Goal: Task Accomplishment & Management: Manage account settings

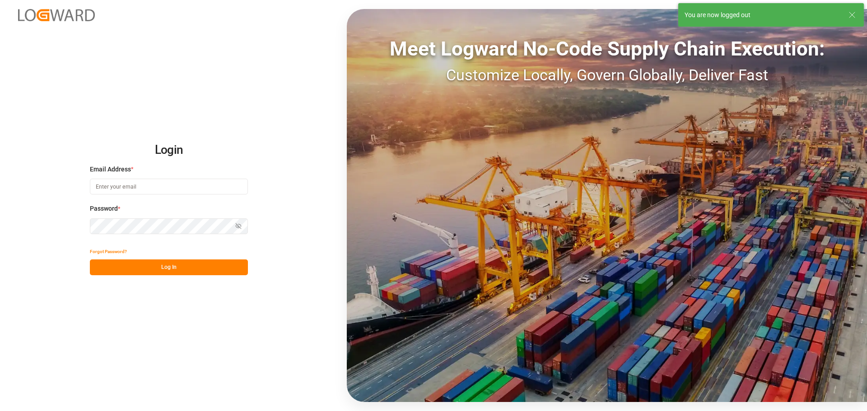
type input "[EMAIL_ADDRESS][PERSON_NAME][DOMAIN_NAME]"
click at [171, 268] on button "Log In" at bounding box center [169, 268] width 158 height 16
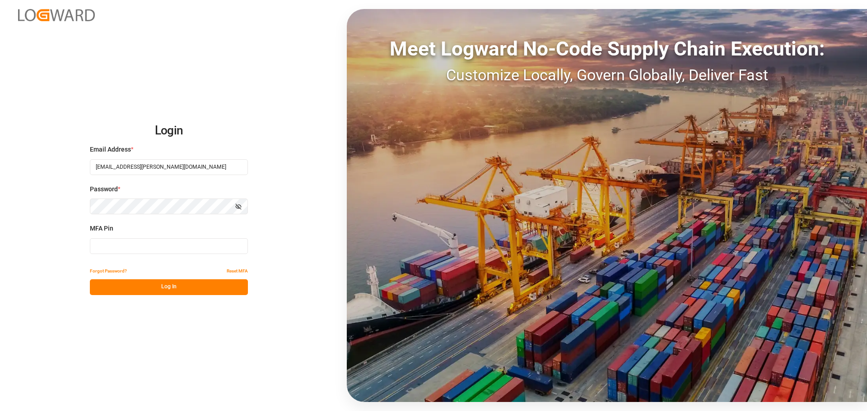
click at [157, 251] on input at bounding box center [169, 246] width 158 height 16
type input "045828"
click at [140, 289] on button "Log In" at bounding box center [169, 288] width 158 height 16
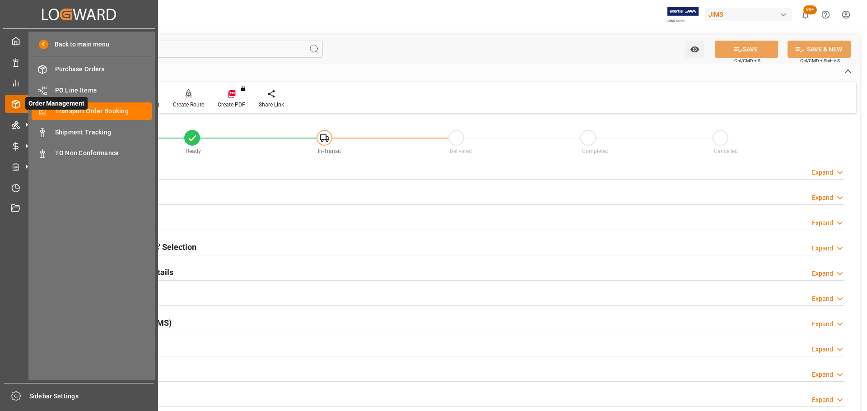
click at [72, 110] on span "Order Management" at bounding box center [56, 103] width 62 height 13
click at [117, 113] on span "Transport Order Booking" at bounding box center [103, 111] width 97 height 9
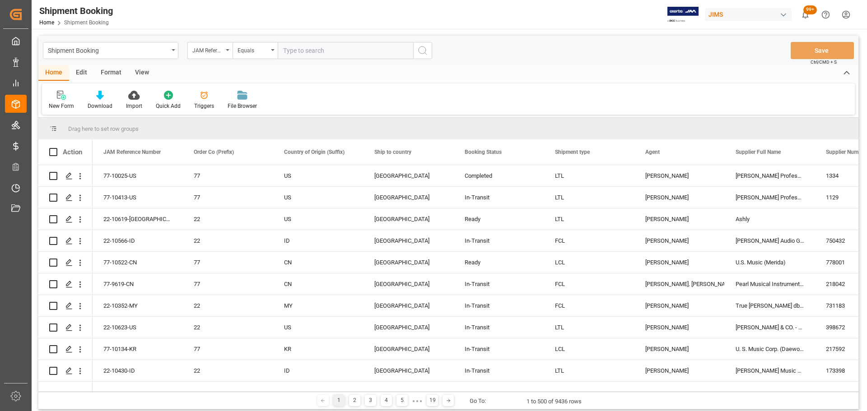
click at [301, 48] on input "text" at bounding box center [345, 50] width 135 height 17
click at [332, 47] on input "text" at bounding box center [345, 50] width 135 height 17
paste input "77-10022-CN"
type input "77-10022-CN"
click at [427, 52] on icon "search button" at bounding box center [422, 50] width 11 height 11
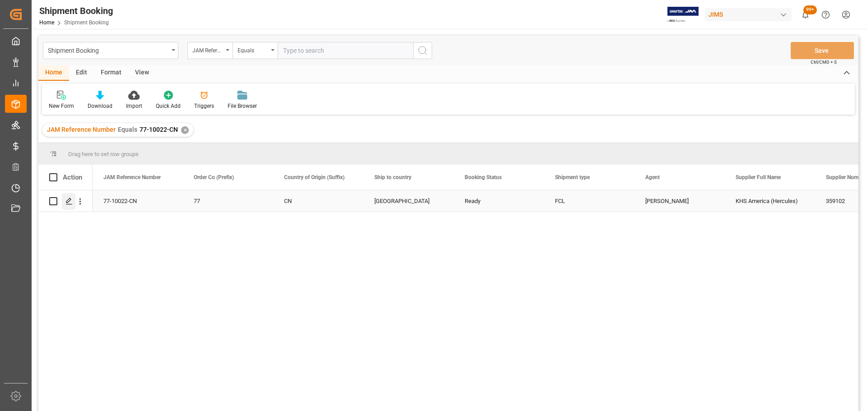
click at [67, 199] on icon "Press SPACE to select this row." at bounding box center [68, 201] width 7 height 7
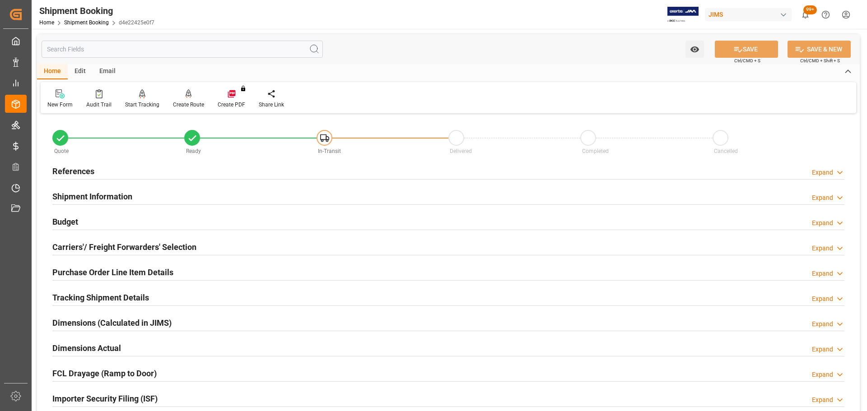
click at [120, 170] on div "References Expand" at bounding box center [448, 170] width 792 height 17
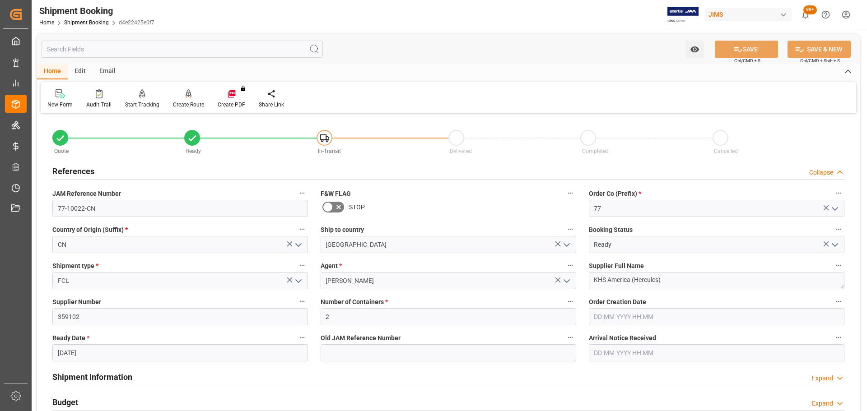
click at [120, 170] on div "References Collapse" at bounding box center [448, 170] width 792 height 17
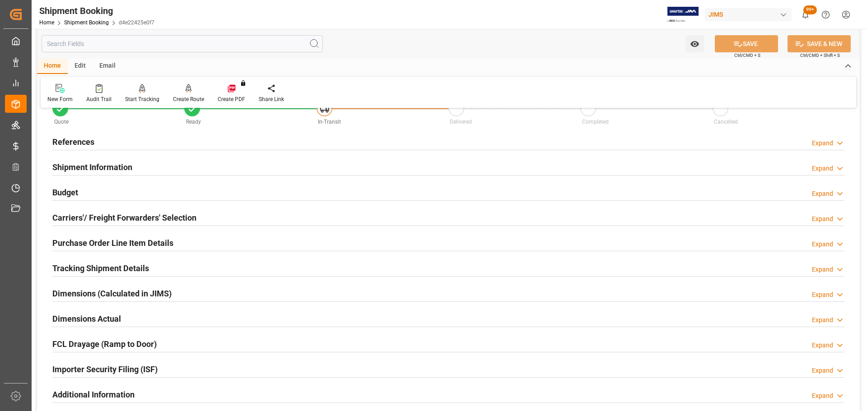
scroll to position [45, 0]
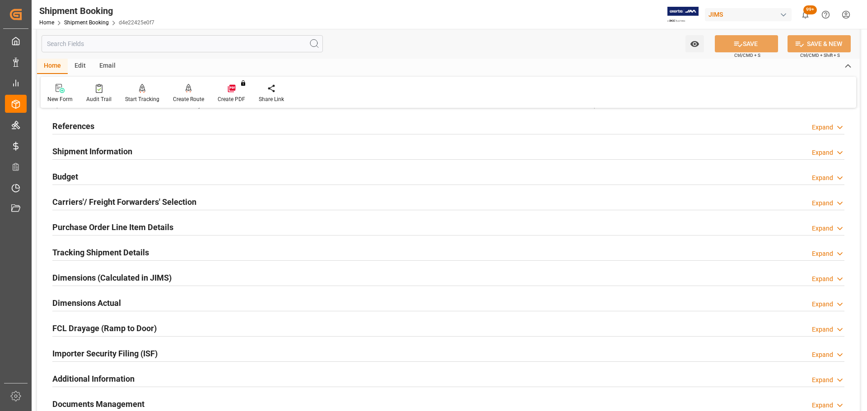
click at [119, 153] on h2 "Shipment Information" at bounding box center [92, 151] width 80 height 12
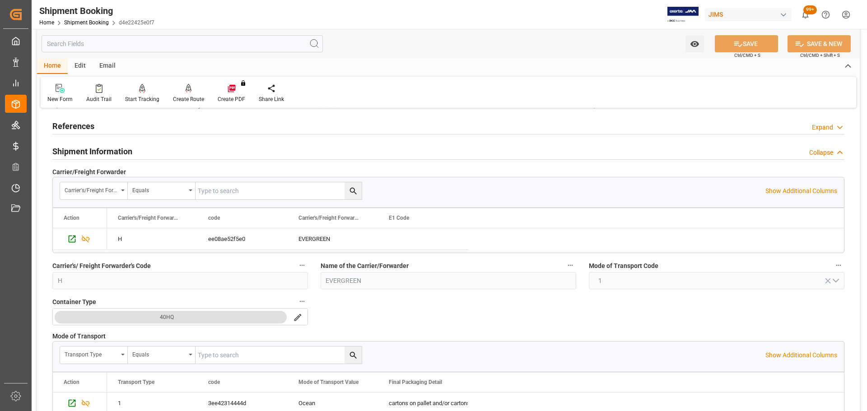
click at [127, 151] on h2 "Shipment Information" at bounding box center [92, 151] width 80 height 12
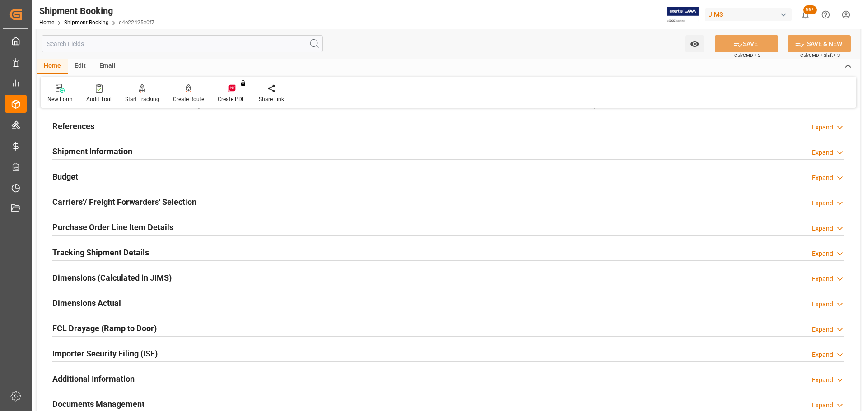
click at [117, 175] on div "Budget Expand" at bounding box center [448, 176] width 792 height 17
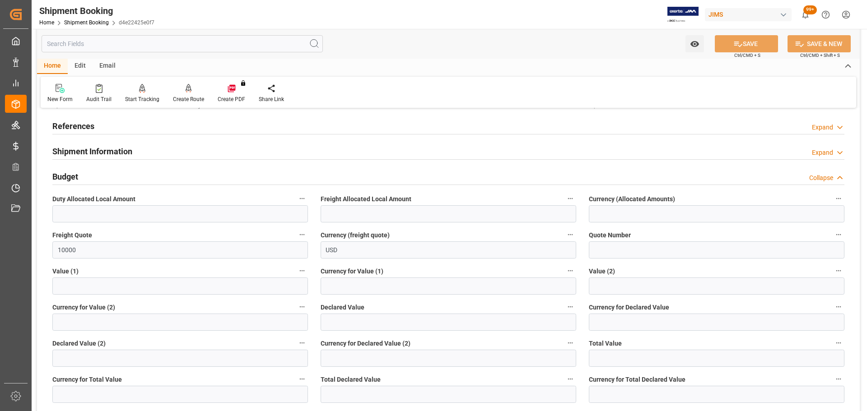
click at [117, 175] on div "Budget Collapse" at bounding box center [448, 176] width 792 height 17
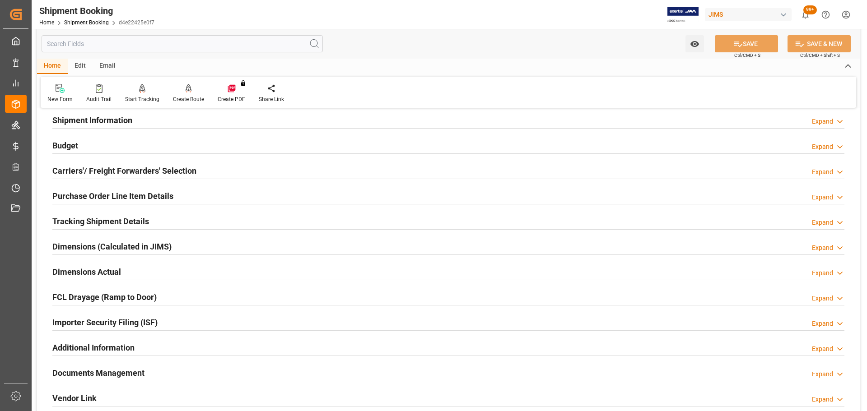
scroll to position [90, 0]
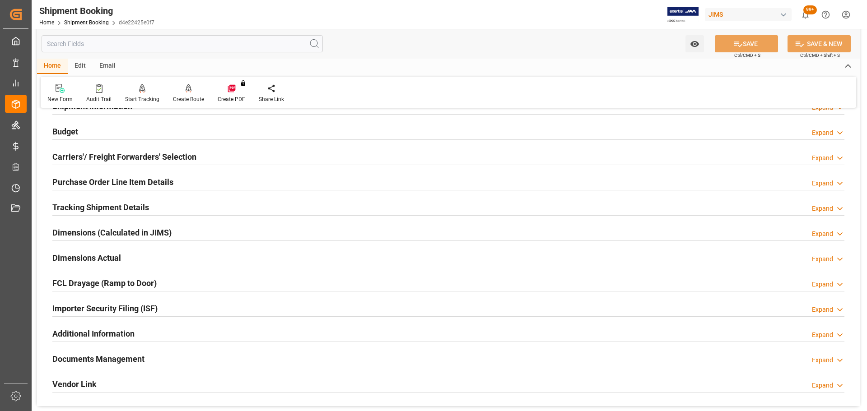
click at [117, 159] on h2 "Carriers'/ Freight Forwarders' Selection" at bounding box center [124, 157] width 144 height 12
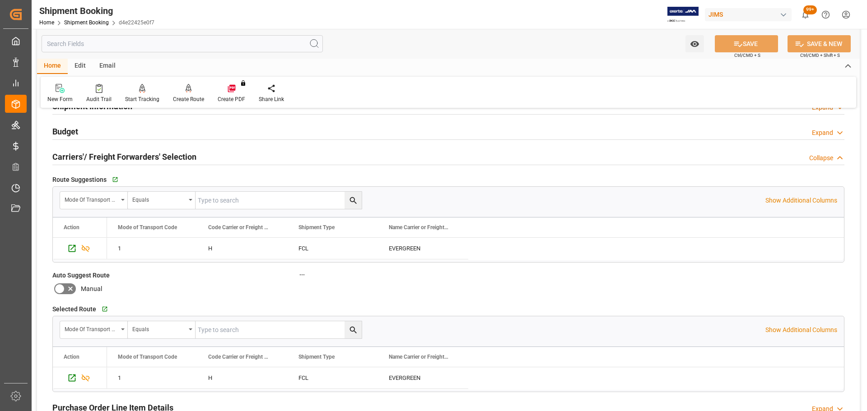
click at [119, 156] on h2 "Carriers'/ Freight Forwarders' Selection" at bounding box center [124, 157] width 144 height 12
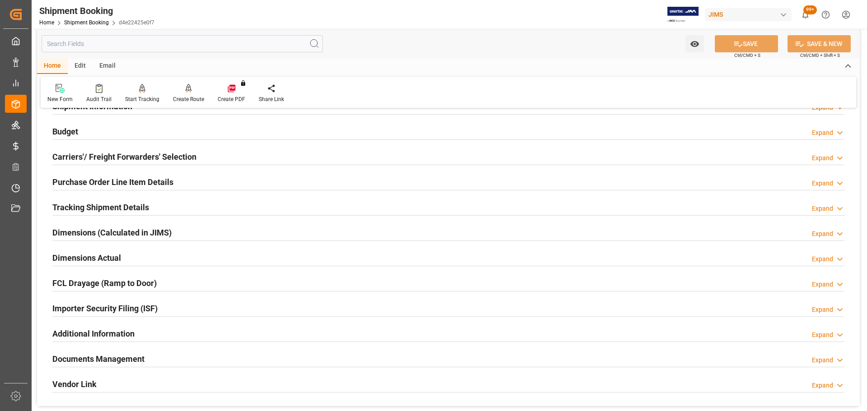
click at [114, 172] on div "Purchase Order Line Item Details Expand" at bounding box center [448, 182] width 805 height 25
click at [113, 179] on h2 "Purchase Order Line Item Details" at bounding box center [112, 182] width 121 height 12
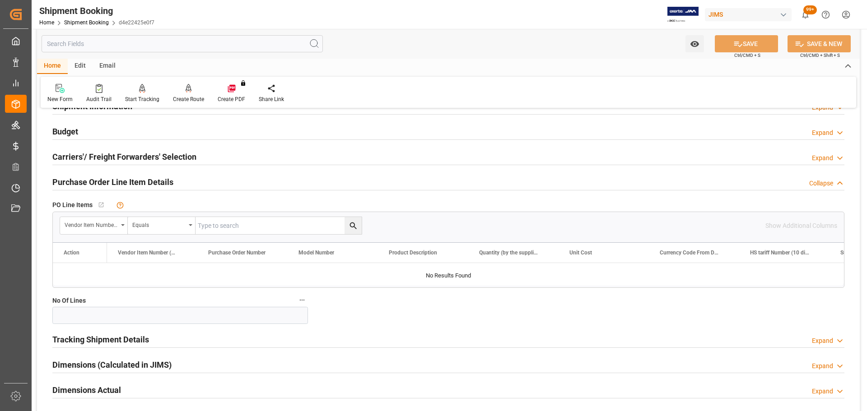
click at [122, 179] on h2 "Purchase Order Line Item Details" at bounding box center [112, 182] width 121 height 12
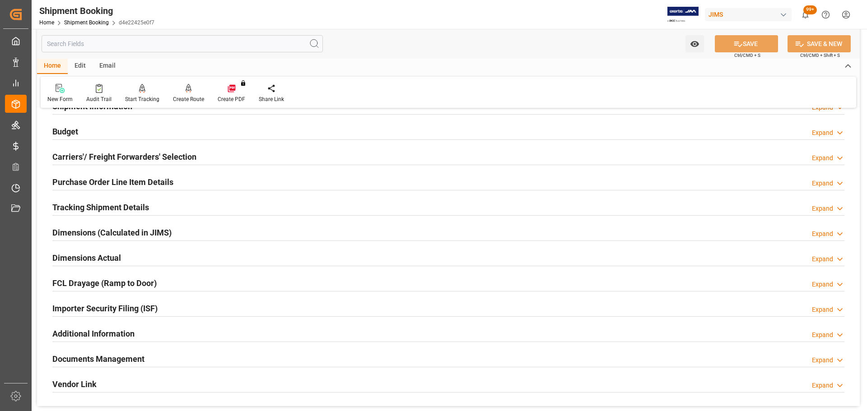
click at [121, 202] on h2 "Tracking Shipment Details" at bounding box center [100, 207] width 97 height 12
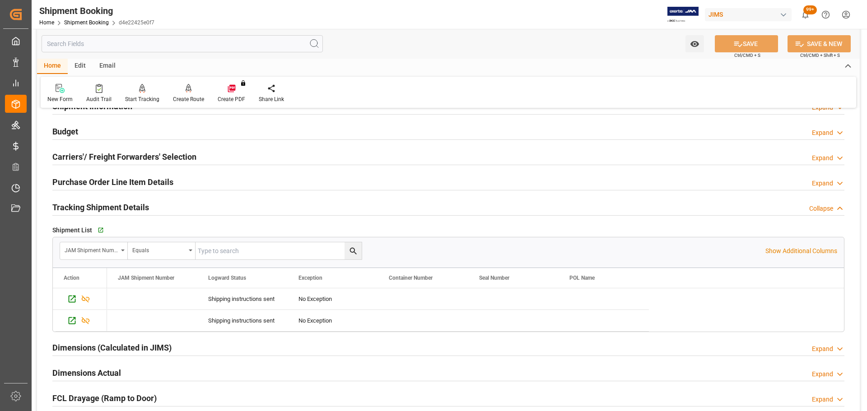
scroll to position [135, 0]
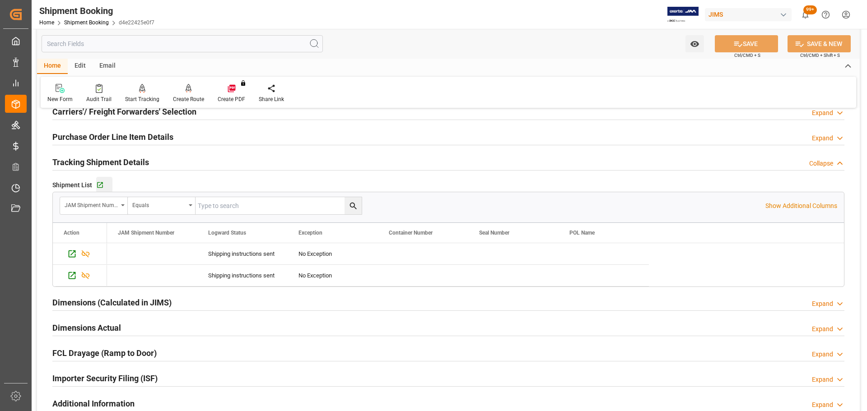
click at [102, 189] on button "Go to Shipment Tracking Grid" at bounding box center [104, 185] width 16 height 16
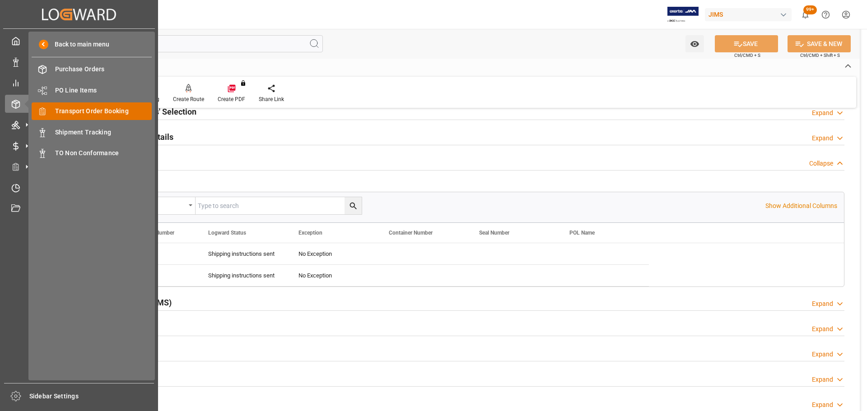
click at [101, 106] on div "Transport Order Booking Transport Order Booking" at bounding box center [92, 112] width 120 height 18
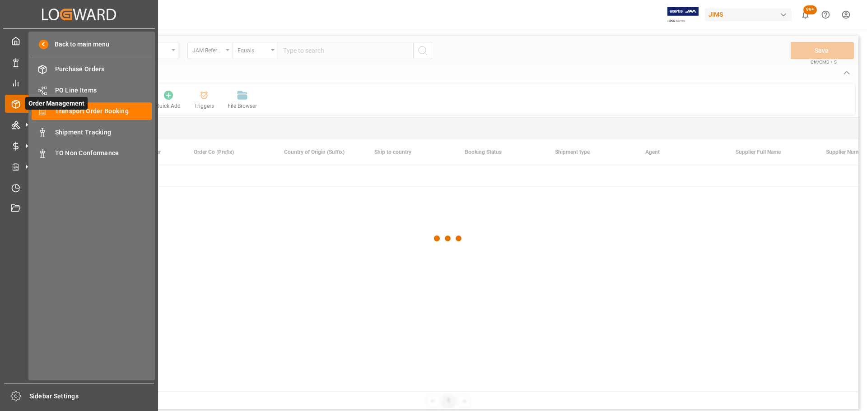
click at [15, 105] on icon at bounding box center [15, 104] width 9 height 9
click at [84, 131] on span "Shipment Tracking" at bounding box center [103, 132] width 97 height 9
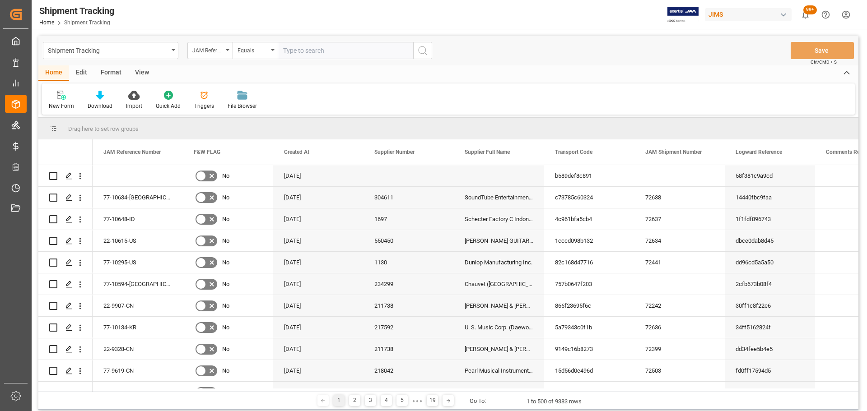
click at [317, 49] on input "text" at bounding box center [345, 50] width 135 height 17
type input "77-9540-cn"
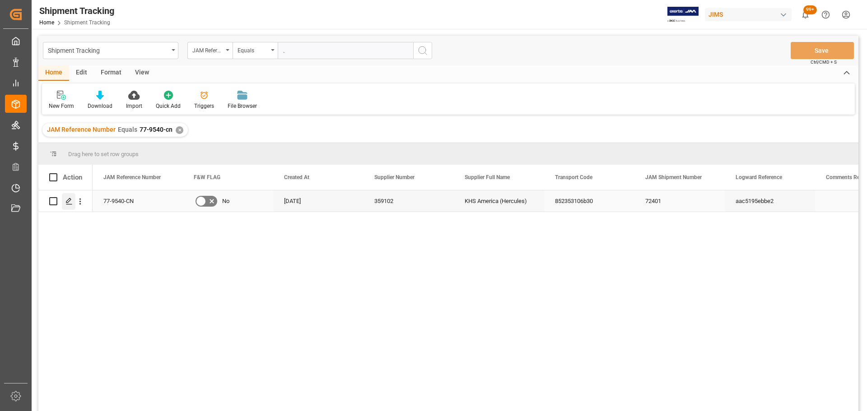
type input "."
click at [71, 201] on icon "Press SPACE to select this row." at bounding box center [68, 201] width 7 height 7
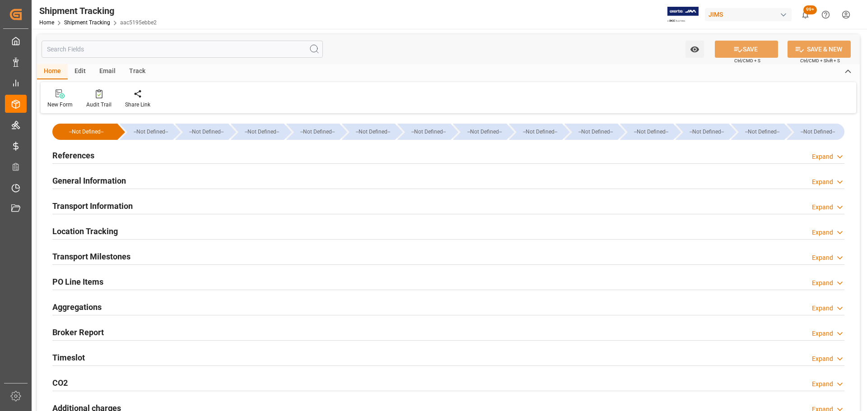
type input "[DATE] 00:00"
type input "[DATE]"
type input "[DATE] 20:00"
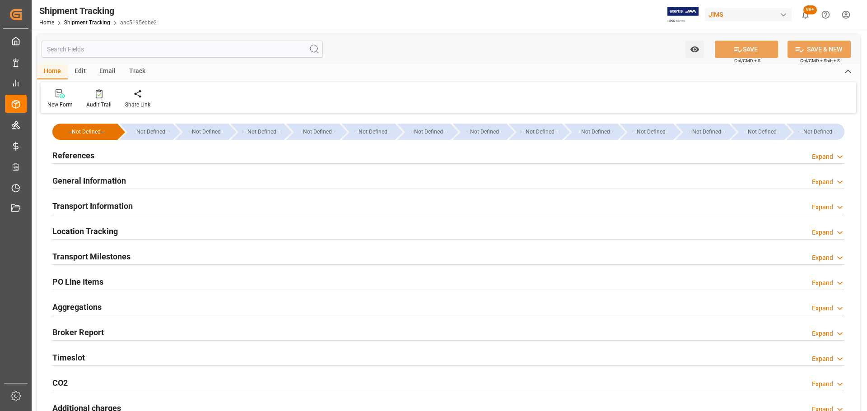
type input "[DATE]"
type input "[DATE] 15:00"
type input "[DATE]"
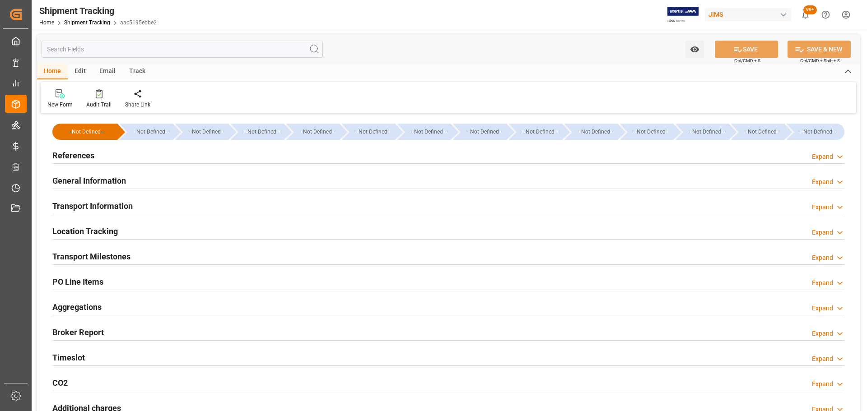
type input "[DATE] 00:00"
type input "[DATE]"
click at [89, 154] on h2 "References" at bounding box center [73, 155] width 42 height 12
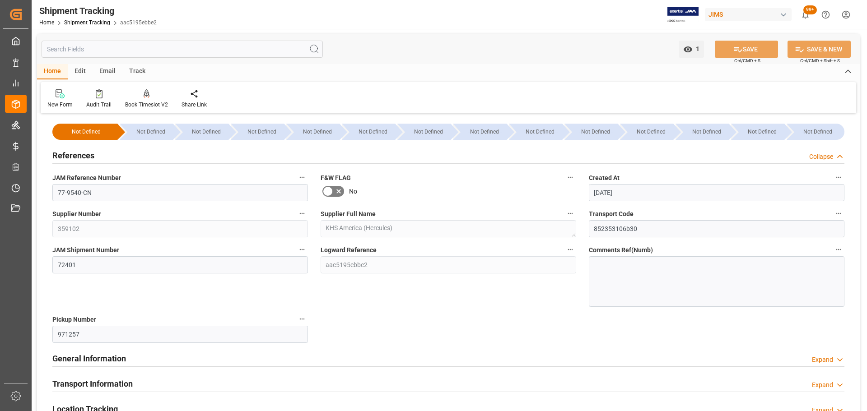
click at [89, 154] on h2 "References" at bounding box center [73, 155] width 42 height 12
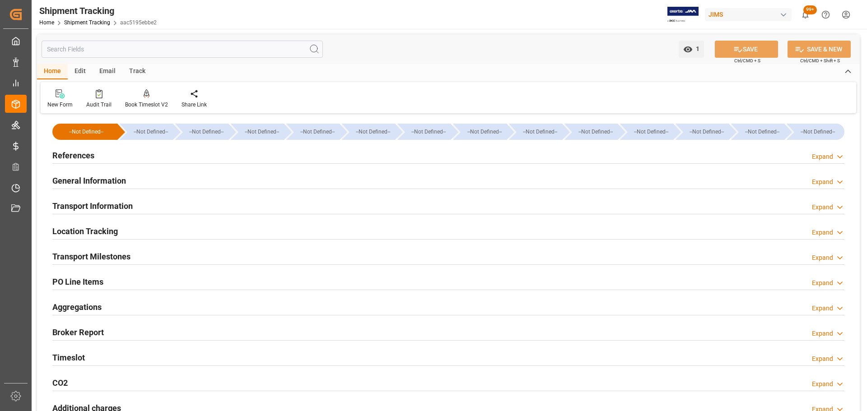
click at [88, 170] on div "General Information Expand" at bounding box center [448, 180] width 805 height 25
click at [87, 179] on h2 "General Information" at bounding box center [89, 181] width 74 height 12
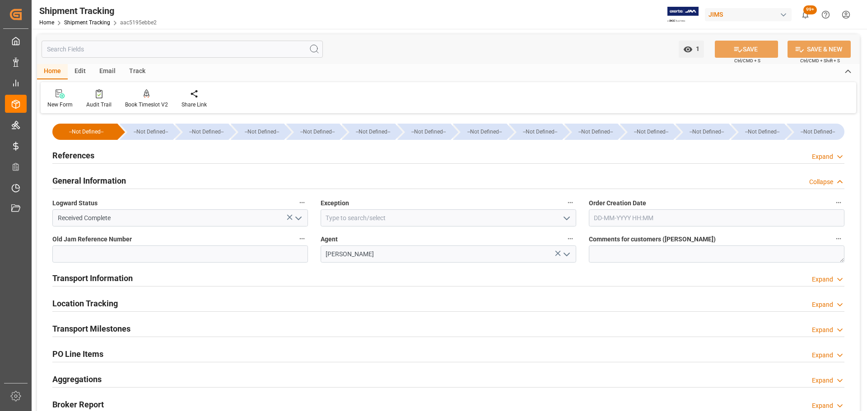
click at [87, 179] on h2 "General Information" at bounding box center [89, 181] width 74 height 12
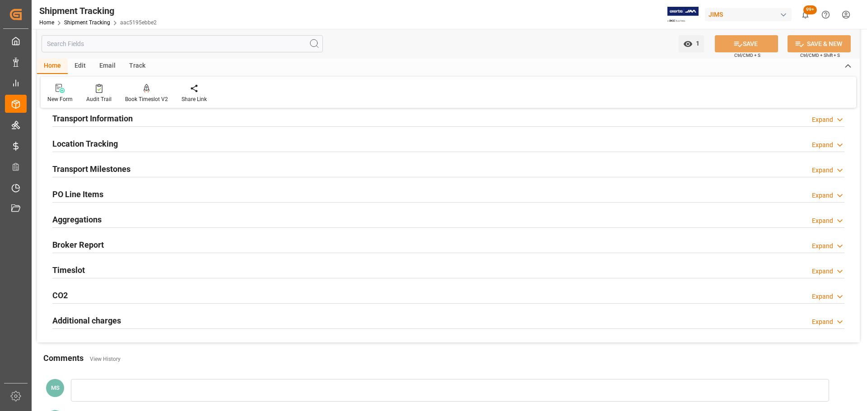
scroll to position [90, 0]
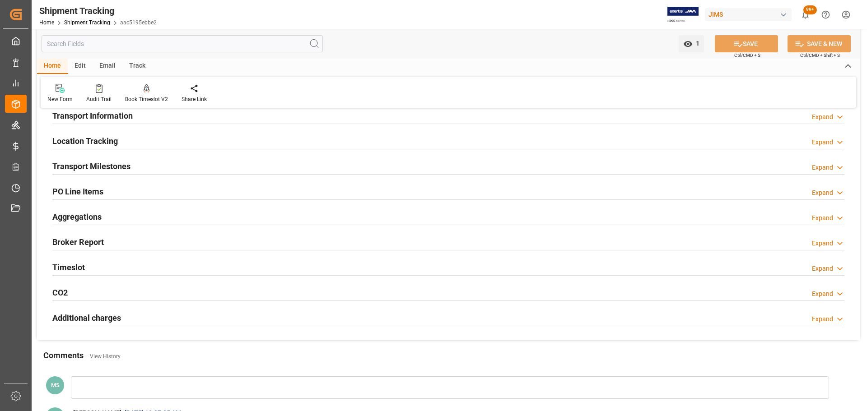
click at [98, 164] on h2 "Transport Milestones" at bounding box center [91, 166] width 78 height 12
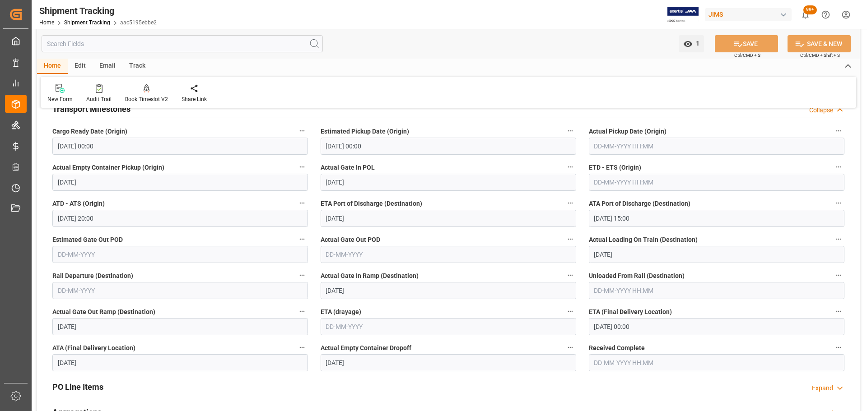
scroll to position [45, 0]
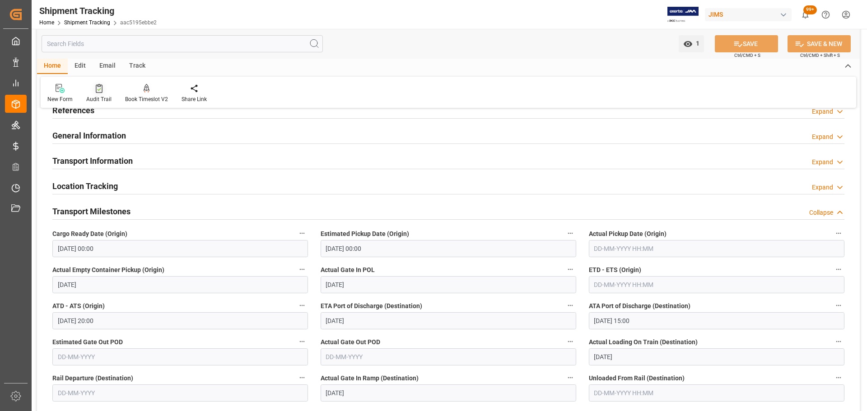
click at [98, 98] on div "Audit Trail" at bounding box center [98, 99] width 25 height 8
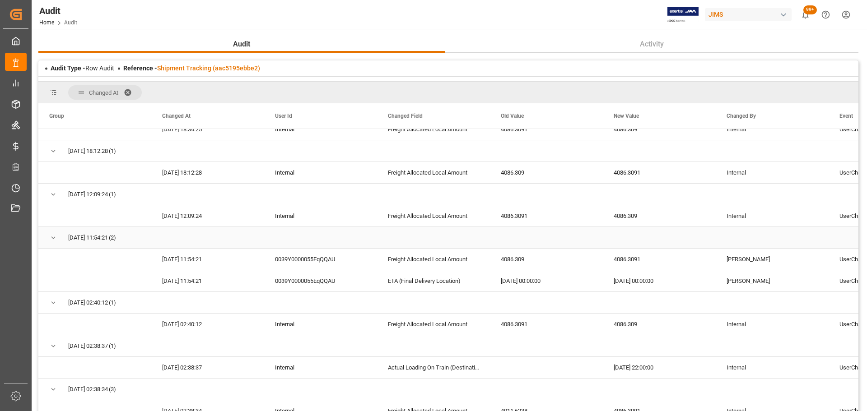
scroll to position [1310, 0]
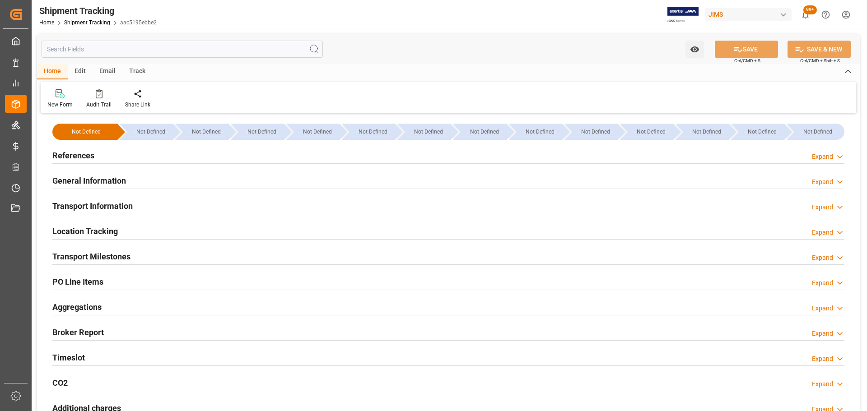
type input "Evergreen"
type input "Evergreen Marine Corp."
type input "9300386"
type input "76409.14"
click at [109, 157] on div "References Expand" at bounding box center [448, 154] width 792 height 17
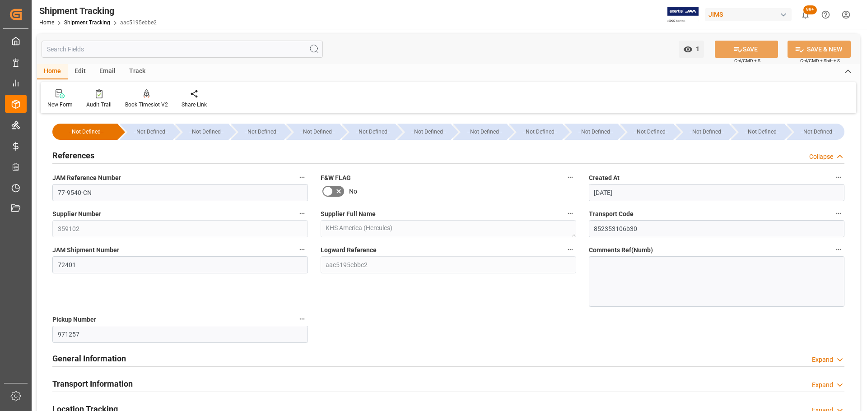
click at [101, 157] on div "References Collapse" at bounding box center [448, 154] width 792 height 17
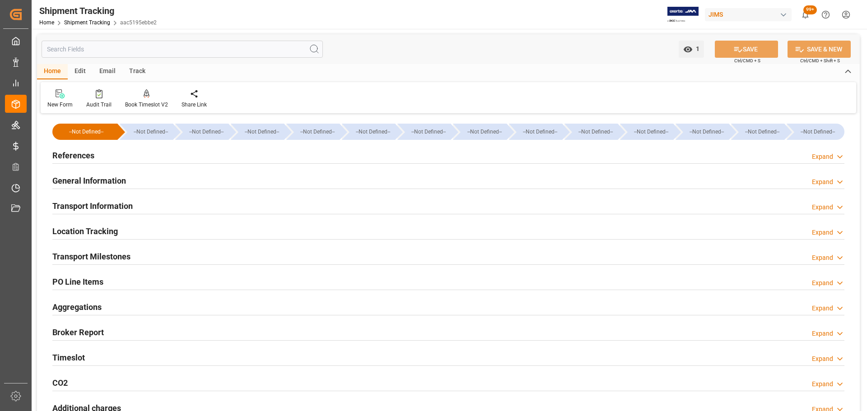
click at [106, 204] on h2 "Transport Information" at bounding box center [92, 206] width 80 height 12
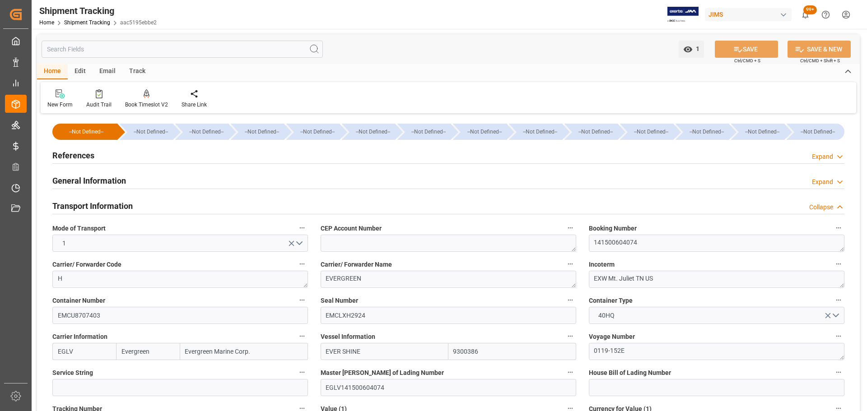
click at [114, 205] on h2 "Transport Information" at bounding box center [92, 206] width 80 height 12
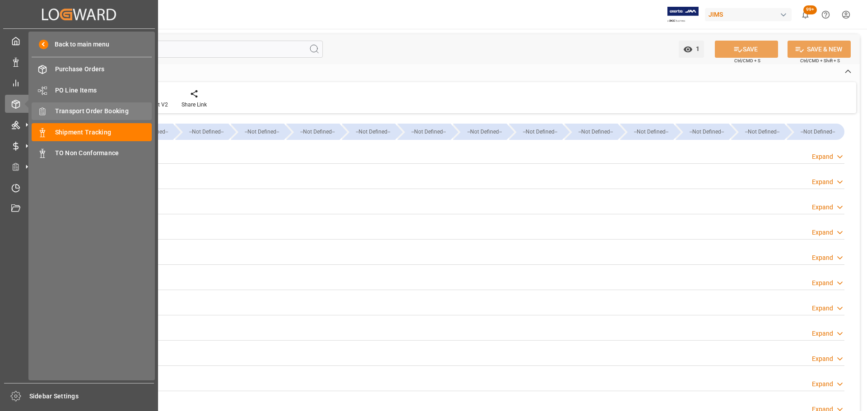
click at [121, 109] on span "Transport Order Booking" at bounding box center [103, 111] width 97 height 9
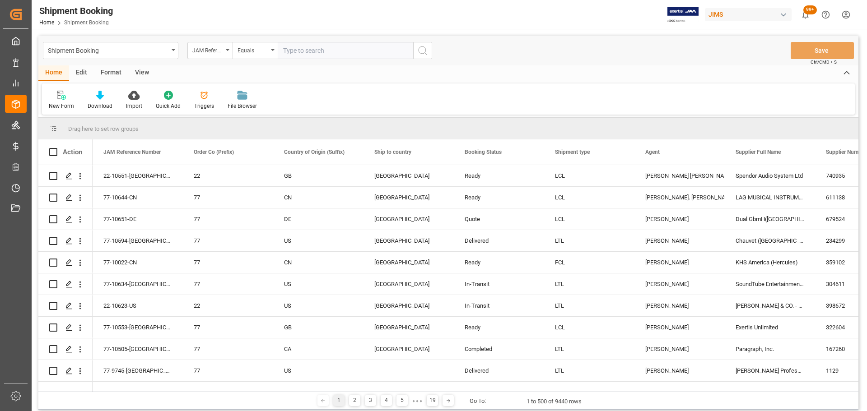
click at [325, 51] on input "text" at bounding box center [345, 50] width 135 height 17
paste input "77-10022-CN"
type input "77-10022-CN"
click at [428, 50] on icon "search button" at bounding box center [422, 50] width 11 height 11
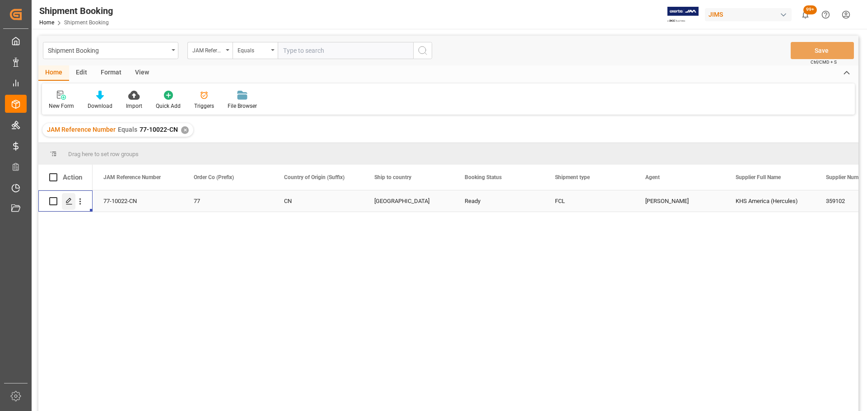
click at [68, 205] on line "Press SPACE to select this row." at bounding box center [68, 205] width 5 height 0
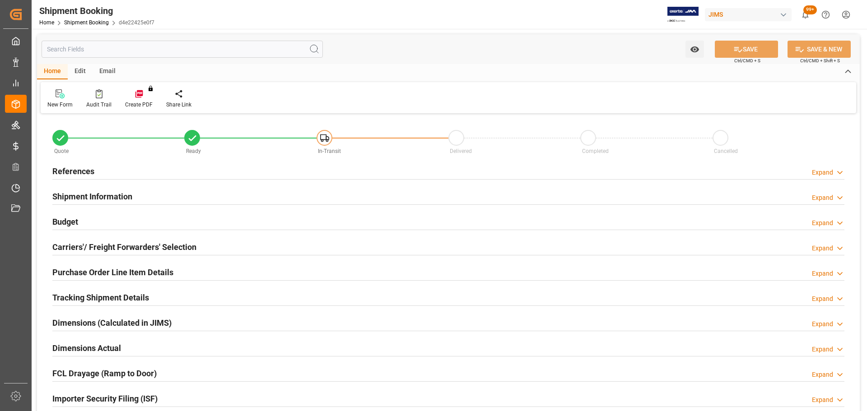
type input "0"
click at [82, 175] on h2 "References" at bounding box center [73, 171] width 42 height 12
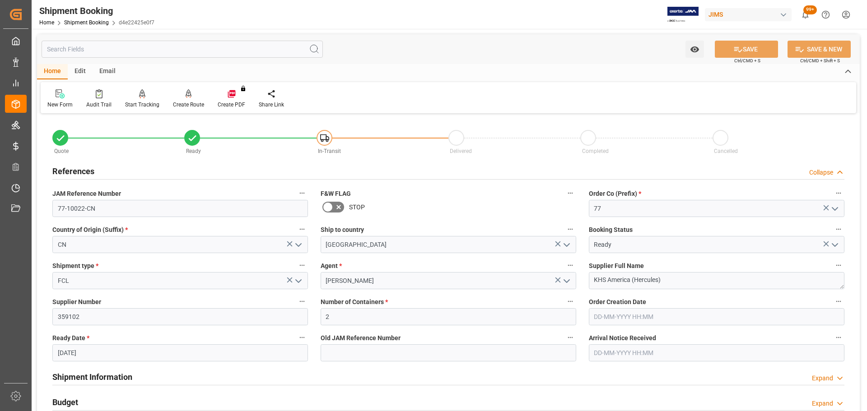
click at [82, 175] on h2 "References" at bounding box center [73, 171] width 42 height 12
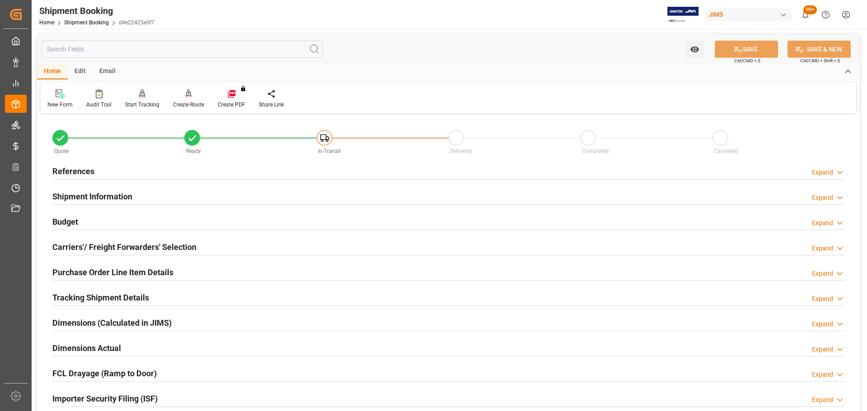
click at [85, 197] on h2 "Shipment Information" at bounding box center [92, 197] width 80 height 12
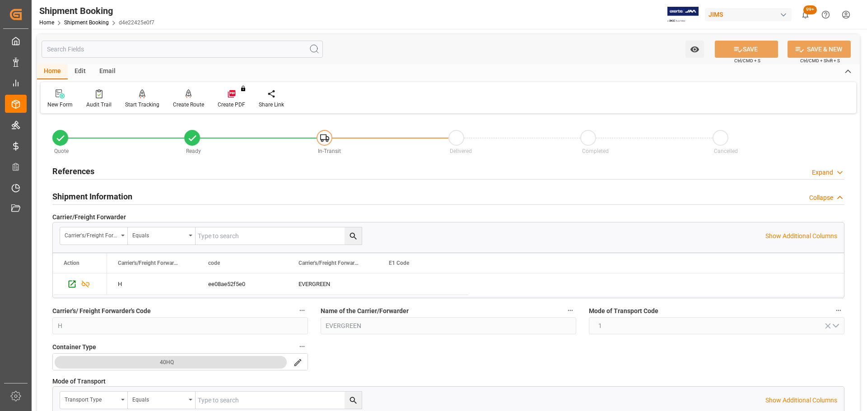
click at [85, 197] on h2 "Shipment Information" at bounding box center [92, 197] width 80 height 12
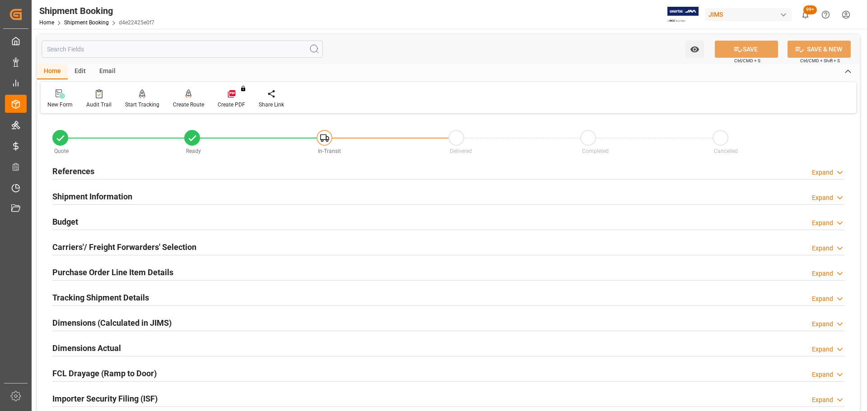
scroll to position [45, 0]
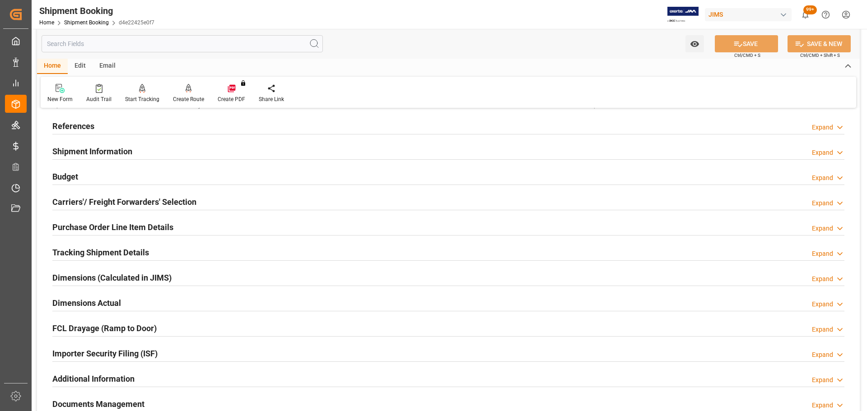
click at [86, 180] on div "Budget Expand" at bounding box center [448, 176] width 792 height 17
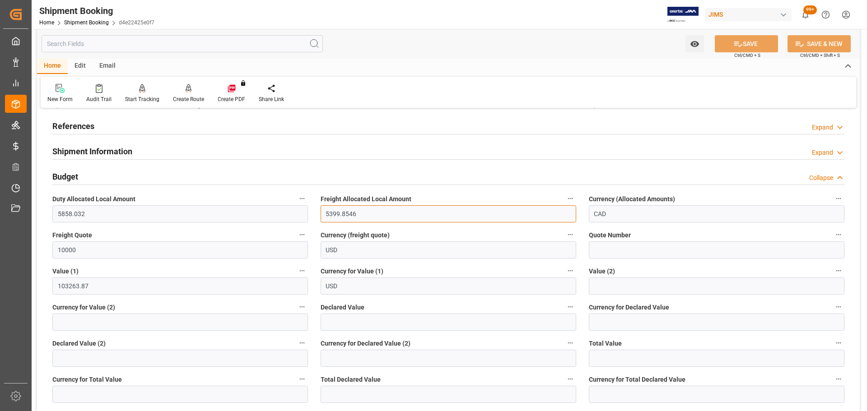
drag, startPoint x: 385, startPoint y: 215, endPoint x: 297, endPoint y: 222, distance: 87.9
click at [297, 222] on div "Quote Ready In-Transit Delivered Completed Cancelled References Expand JAM Refe…" at bounding box center [448, 370] width 823 height 598
click at [97, 172] on div "Budget Collapse" at bounding box center [448, 176] width 792 height 17
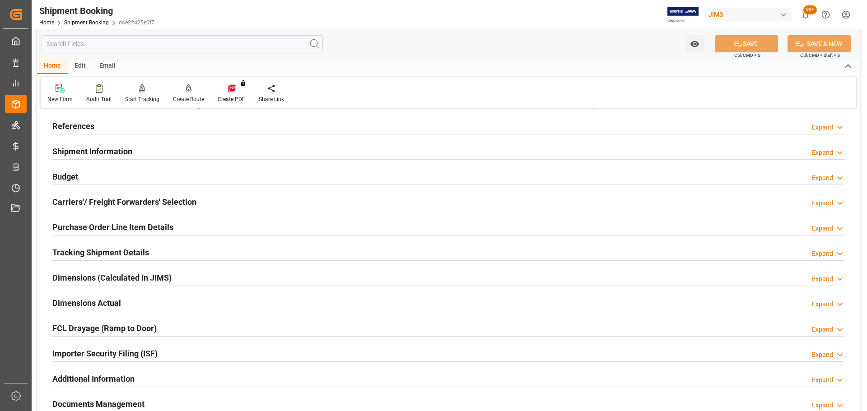
click at [97, 204] on h2 "Carriers'/ Freight Forwarders' Selection" at bounding box center [124, 202] width 144 height 12
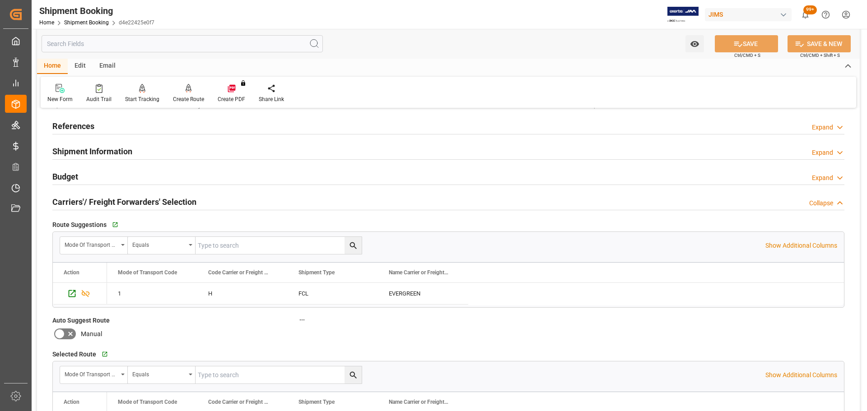
click at [154, 201] on h2 "Carriers'/ Freight Forwarders' Selection" at bounding box center [124, 202] width 144 height 12
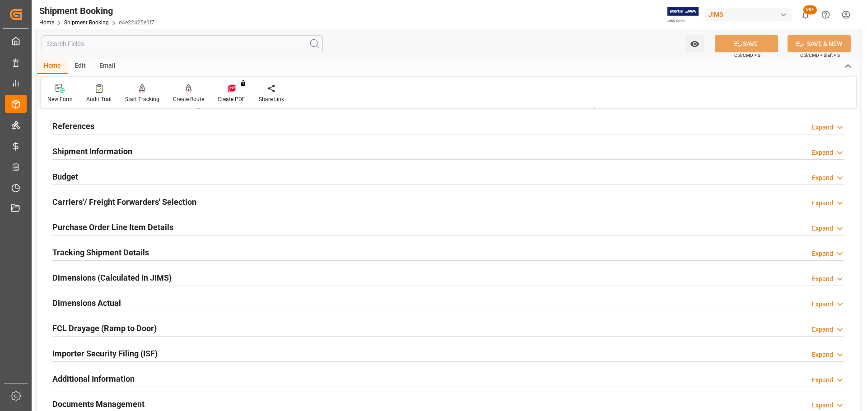
scroll to position [90, 0]
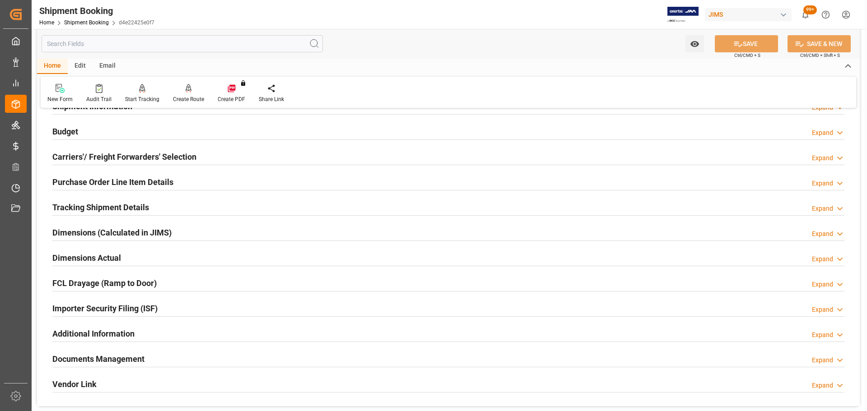
click at [159, 177] on h2 "Purchase Order Line Item Details" at bounding box center [112, 182] width 121 height 12
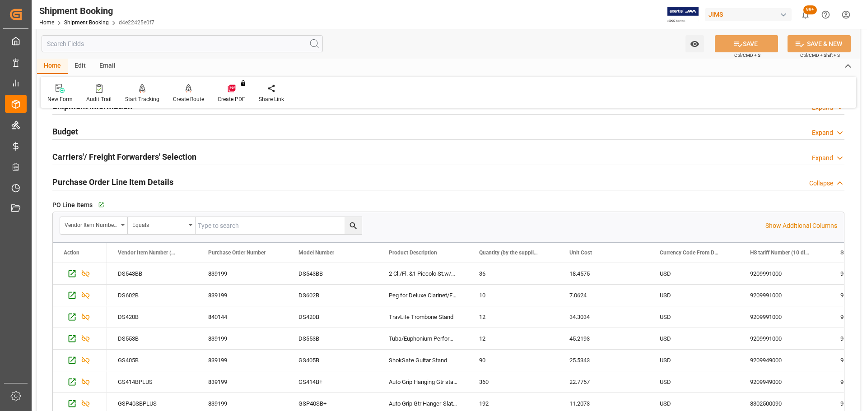
click at [185, 182] on div "Purchase Order Line Item Details Collapse" at bounding box center [448, 181] width 792 height 17
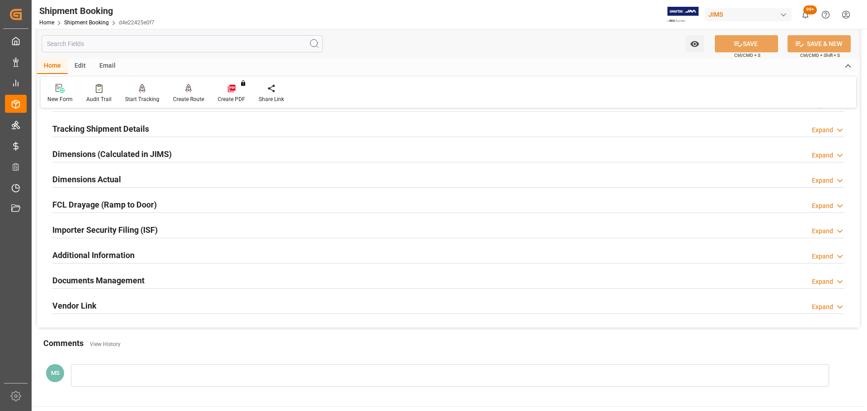
scroll to position [181, 0]
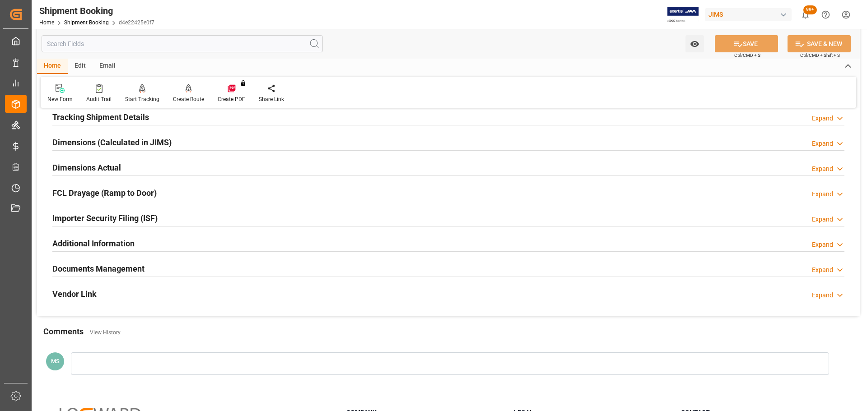
click at [93, 121] on h2 "Tracking Shipment Details" at bounding box center [100, 117] width 97 height 12
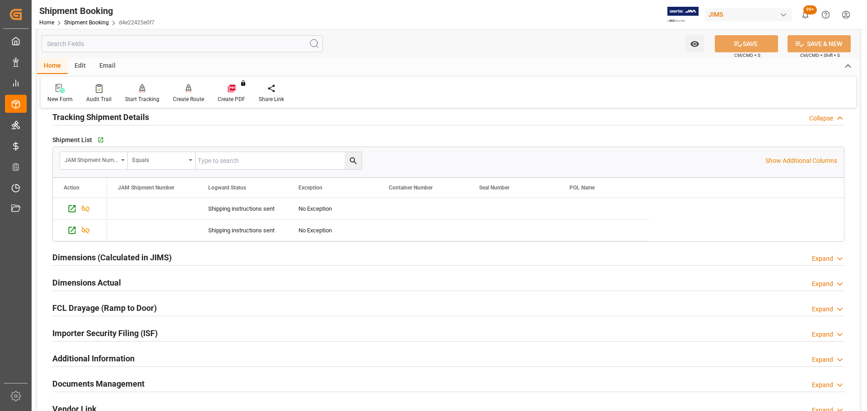
scroll to position [135, 0]
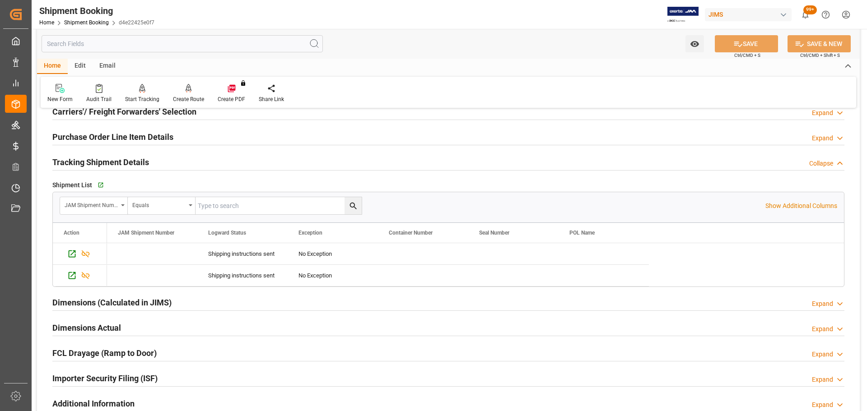
click at [113, 158] on h2 "Tracking Shipment Details" at bounding box center [100, 162] width 97 height 12
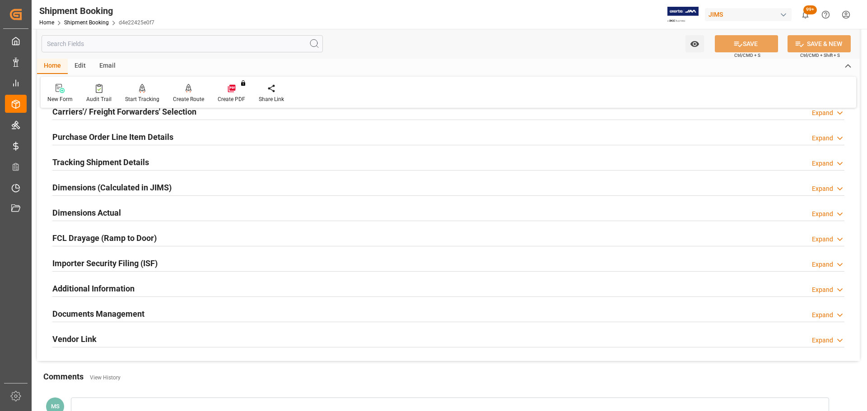
click at [109, 205] on div "Dimensions Actual" at bounding box center [86, 212] width 69 height 17
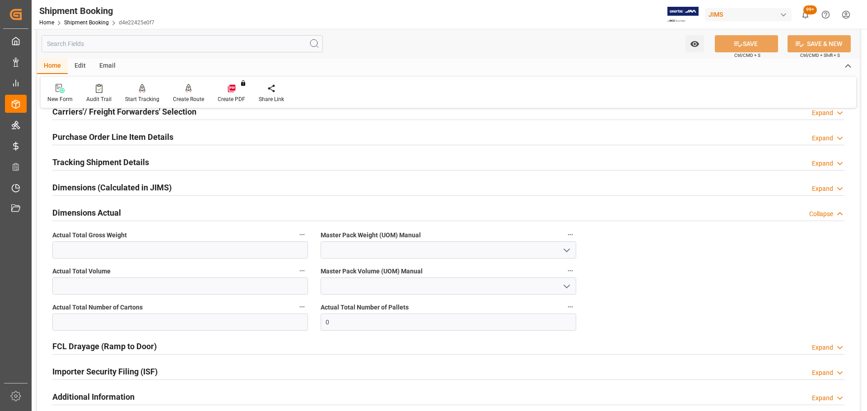
scroll to position [181, 0]
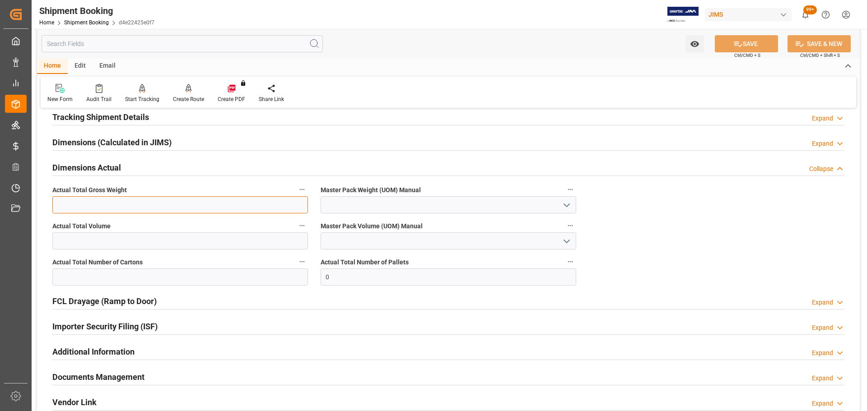
click at [109, 205] on input "text" at bounding box center [180, 204] width 256 height 17
click at [178, 203] on input "text" at bounding box center [180, 204] width 256 height 17
type input "14004.913"
click at [199, 240] on input "text" at bounding box center [180, 241] width 256 height 17
type input "113"
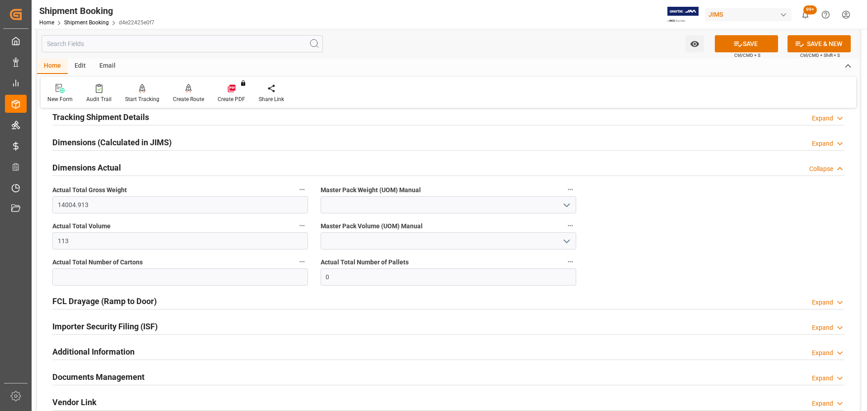
click at [572, 241] on icon "open menu" at bounding box center [566, 241] width 11 height 11
click at [386, 264] on div "CBM" at bounding box center [448, 261] width 255 height 20
type input "CBM"
click at [569, 202] on icon "open menu" at bounding box center [566, 205] width 11 height 11
click at [398, 231] on div "KG" at bounding box center [448, 225] width 255 height 20
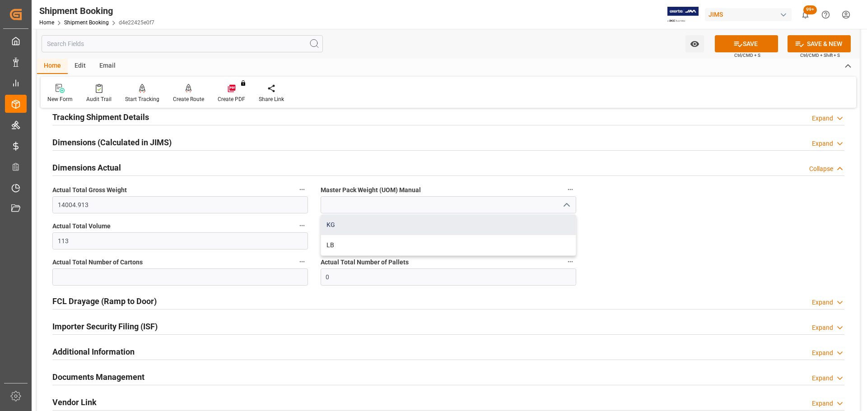
type input "KG"
click at [190, 278] on input "text" at bounding box center [180, 277] width 256 height 17
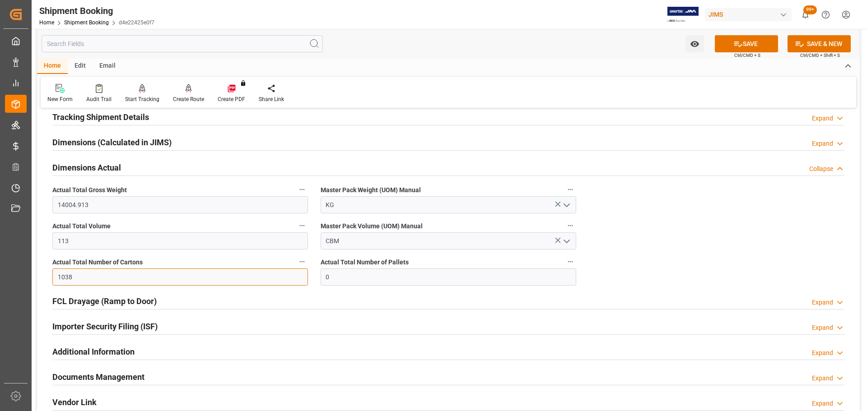
type input "1038"
click at [737, 41] on icon at bounding box center [737, 43] width 9 height 9
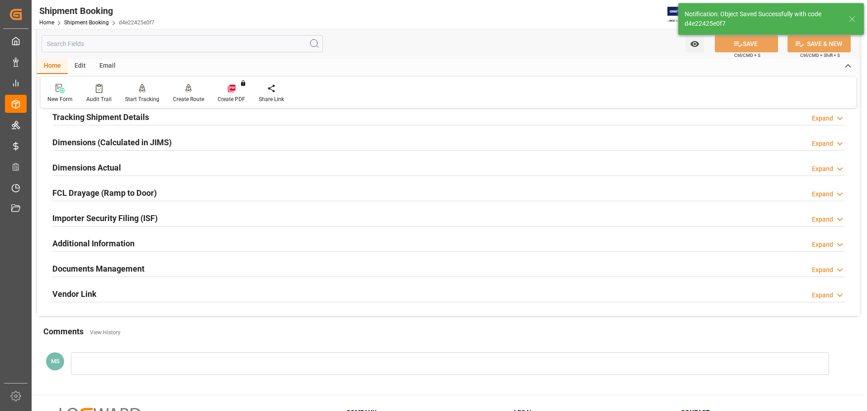
click at [107, 172] on h2 "Dimensions Actual" at bounding box center [86, 168] width 69 height 12
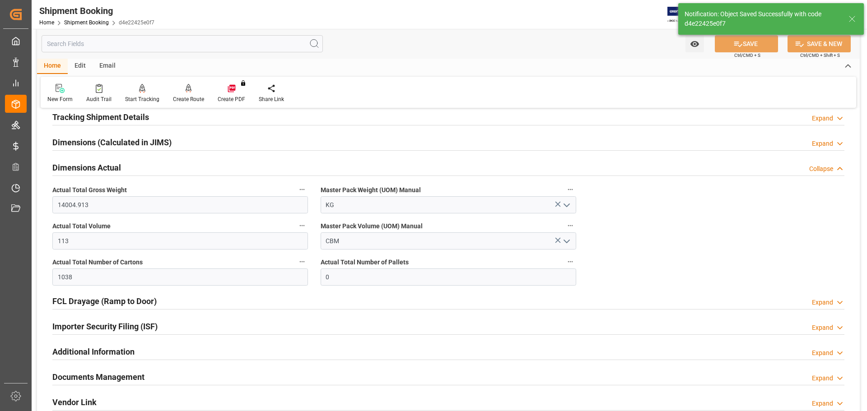
click at [114, 169] on h2 "Dimensions Actual" at bounding box center [86, 168] width 69 height 12
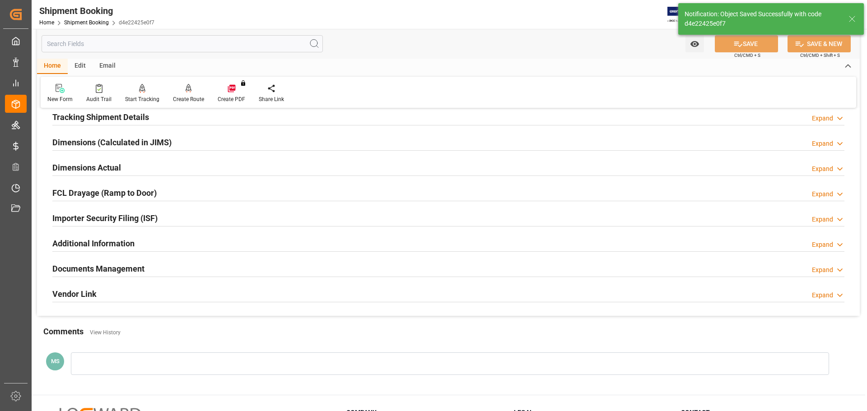
scroll to position [226, 0]
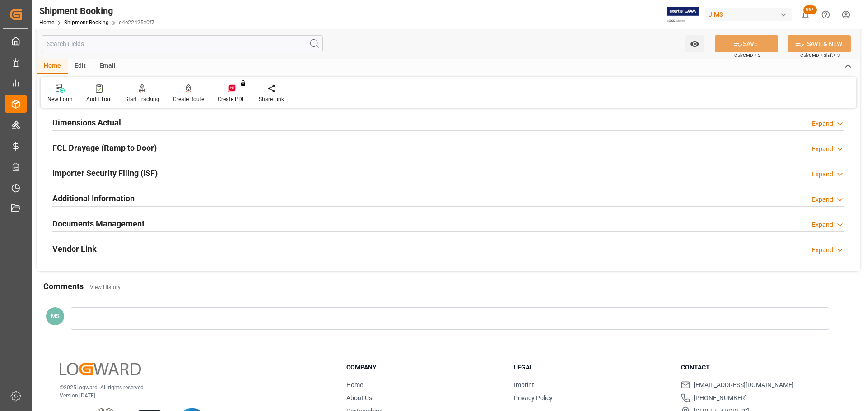
click at [105, 218] on h2 "Documents Management" at bounding box center [98, 224] width 92 height 12
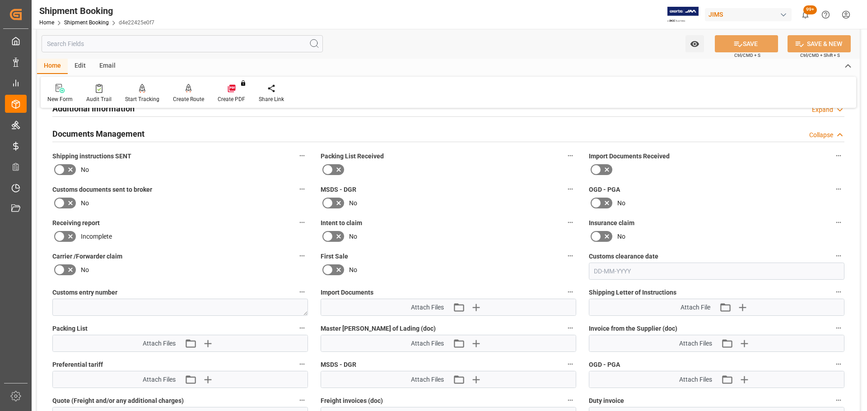
scroll to position [316, 0]
click at [70, 170] on icon at bounding box center [70, 170] width 5 height 5
click at [0, 0] on input "checkbox" at bounding box center [0, 0] width 0 height 0
click at [745, 46] on button "SAVE" at bounding box center [746, 43] width 63 height 17
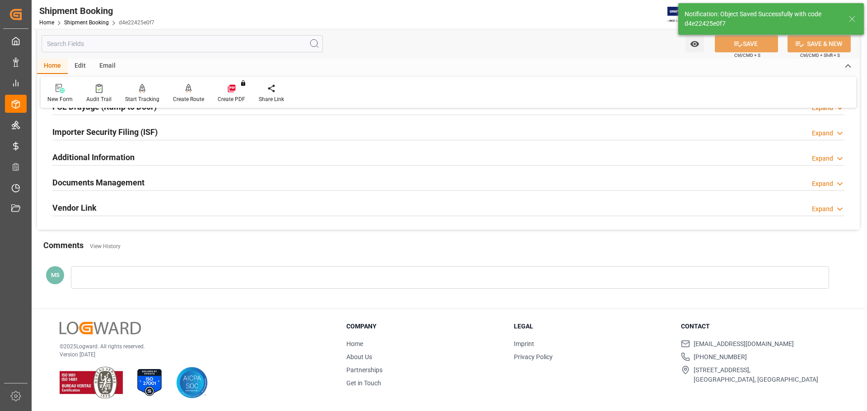
scroll to position [266, 0]
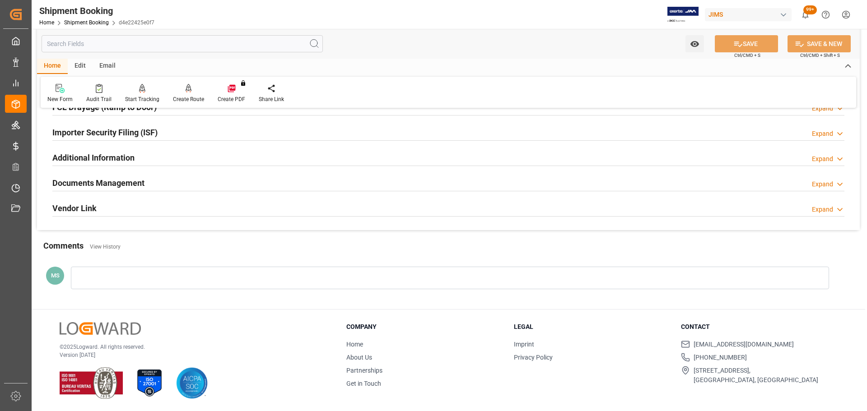
click at [237, 186] on div "Documents Management Expand" at bounding box center [448, 182] width 792 height 17
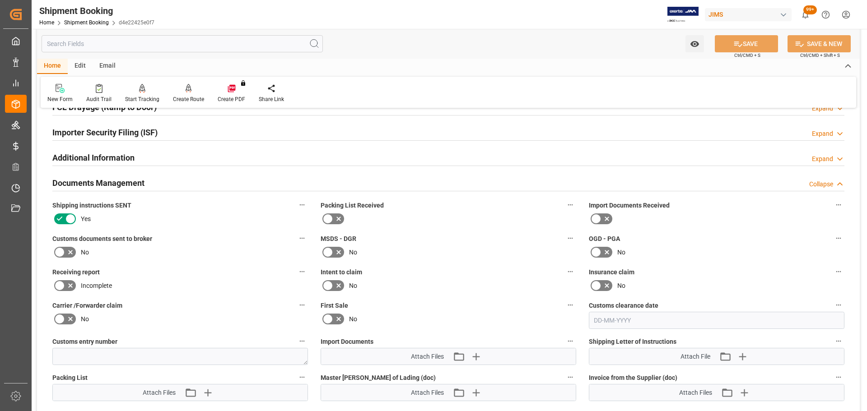
scroll to position [406, 0]
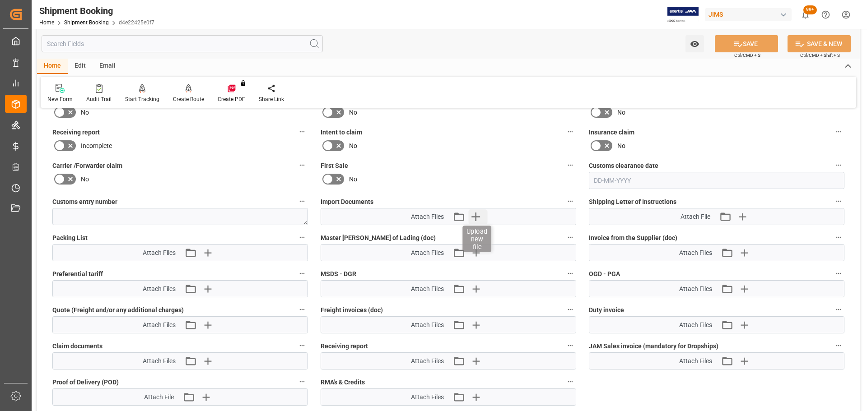
click at [471, 219] on icon "button" at bounding box center [475, 217] width 14 height 14
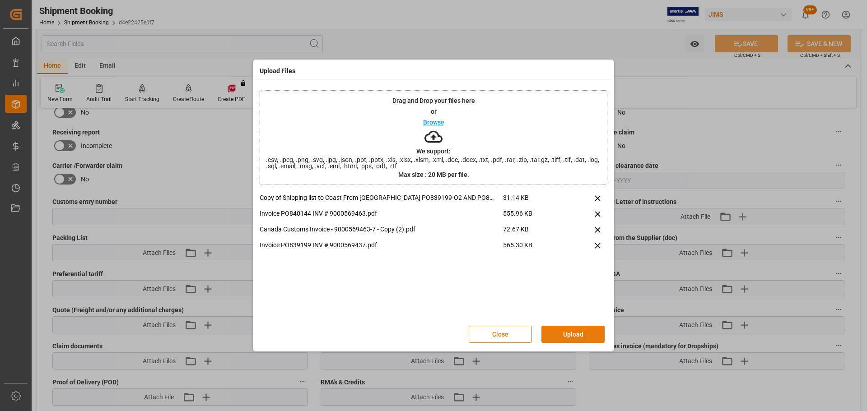
click at [567, 334] on button "Upload" at bounding box center [572, 334] width 63 height 17
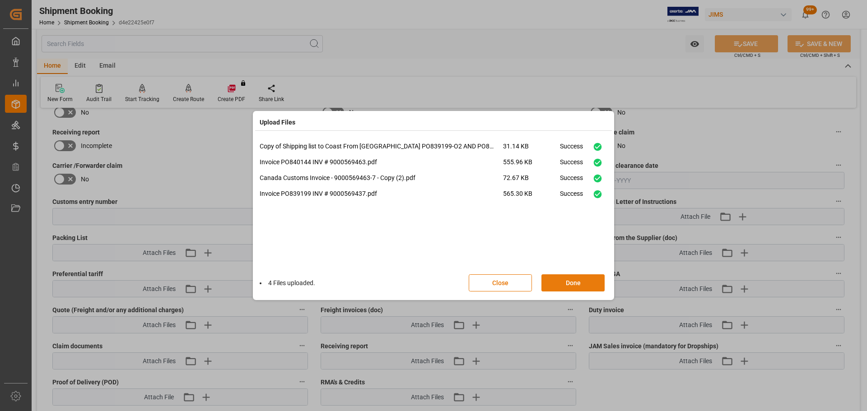
click at [572, 284] on button "Done" at bounding box center [572, 283] width 63 height 17
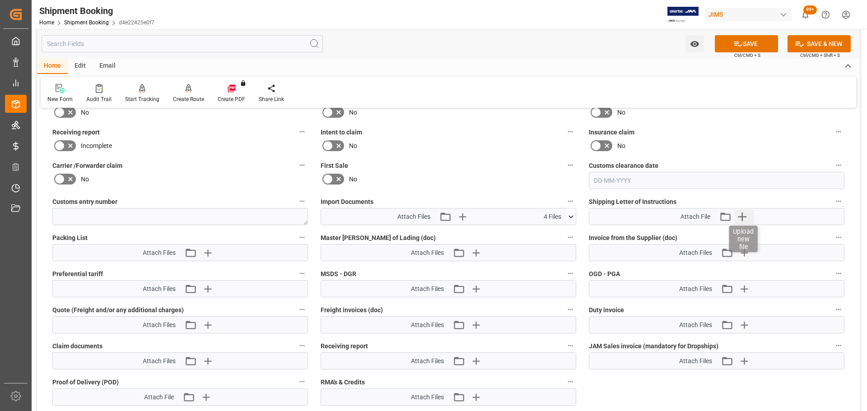
click at [746, 218] on icon "button" at bounding box center [742, 217] width 14 height 14
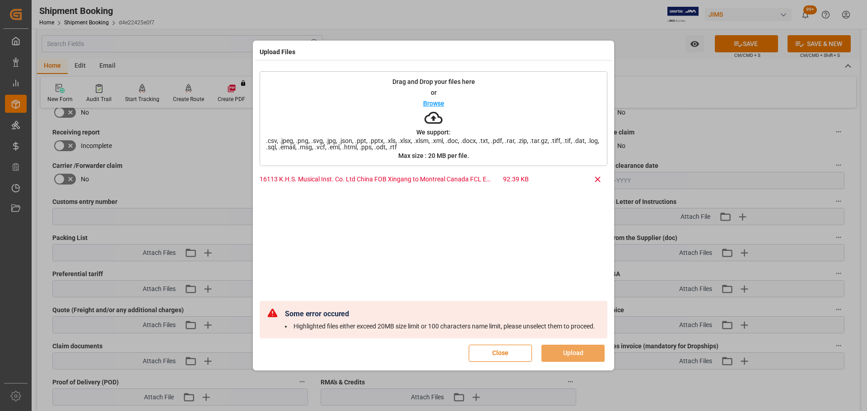
click at [376, 213] on div "16113 K.H.S. Musical Inst. Co. Ltd China FOB Xingang to Montreal Canada FCL EVE…" at bounding box center [434, 238] width 348 height 126
drag, startPoint x: 598, startPoint y: 178, endPoint x: 479, endPoint y: 177, distance: 118.8
click at [598, 178] on icon at bounding box center [597, 179] width 9 height 9
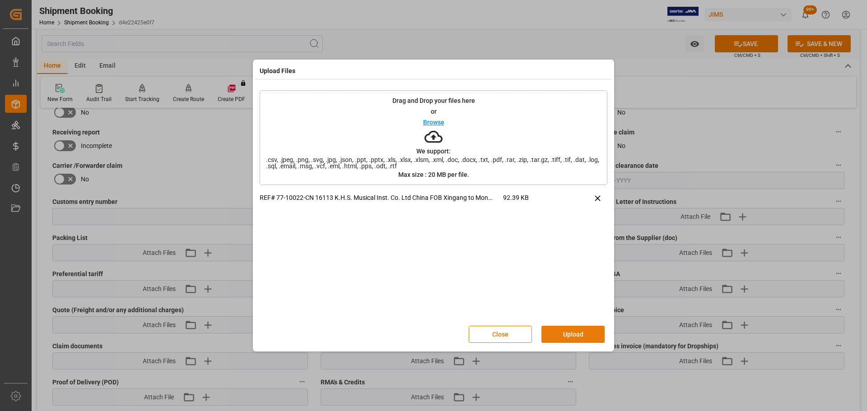
click at [571, 334] on button "Upload" at bounding box center [572, 334] width 63 height 17
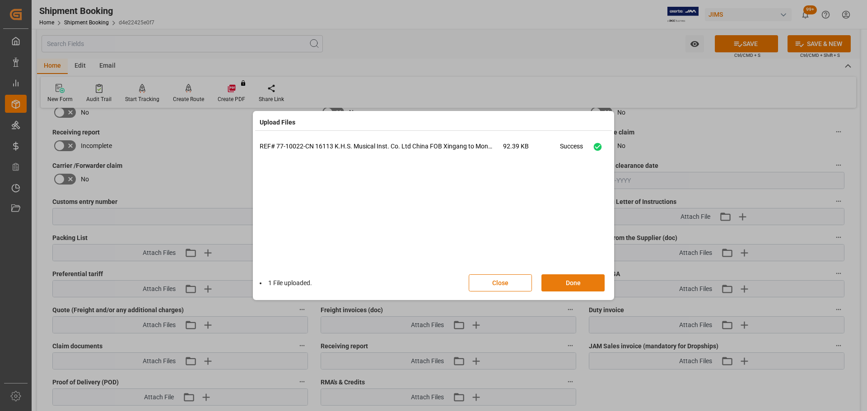
click at [596, 281] on button "Done" at bounding box center [572, 283] width 63 height 17
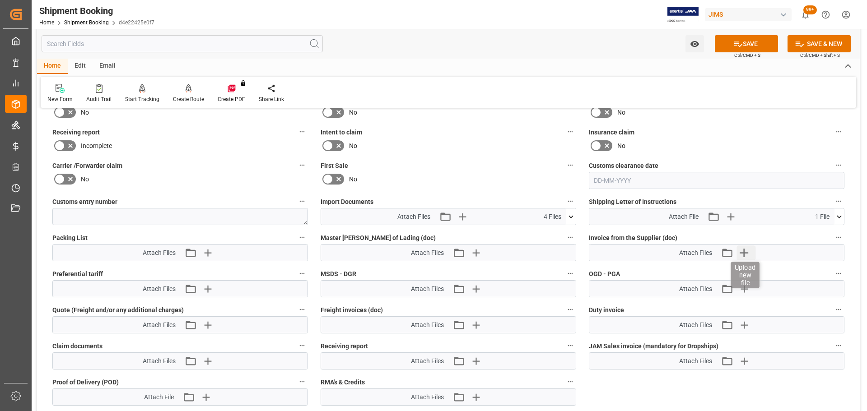
click at [747, 255] on icon "button" at bounding box center [744, 253] width 14 height 14
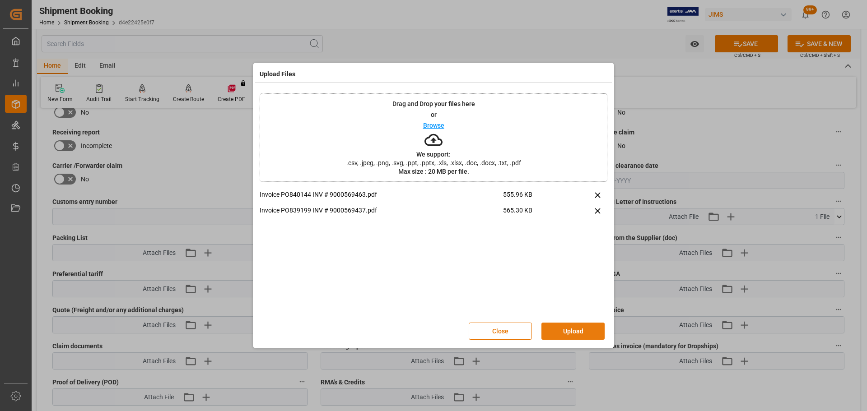
click at [584, 326] on button "Upload" at bounding box center [572, 331] width 63 height 17
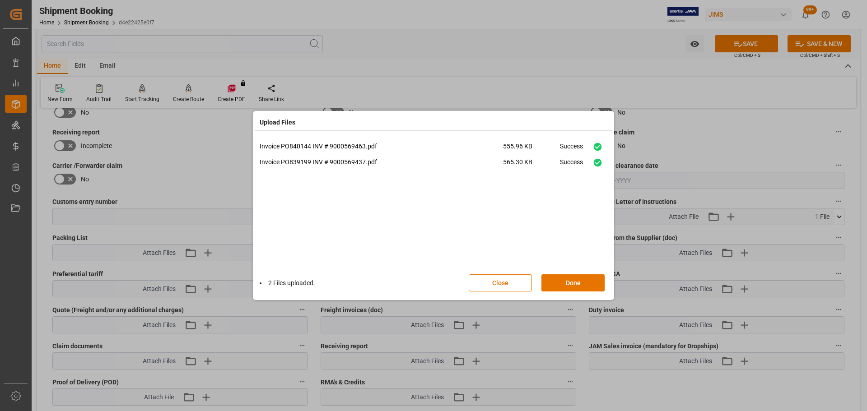
click at [571, 263] on div "Invoice PO840144 INV # 9000569463.pdf 555.96 KB Success Invoice PO839199 INV # …" at bounding box center [434, 205] width 348 height 126
click at [570, 280] on button "Done" at bounding box center [572, 283] width 63 height 17
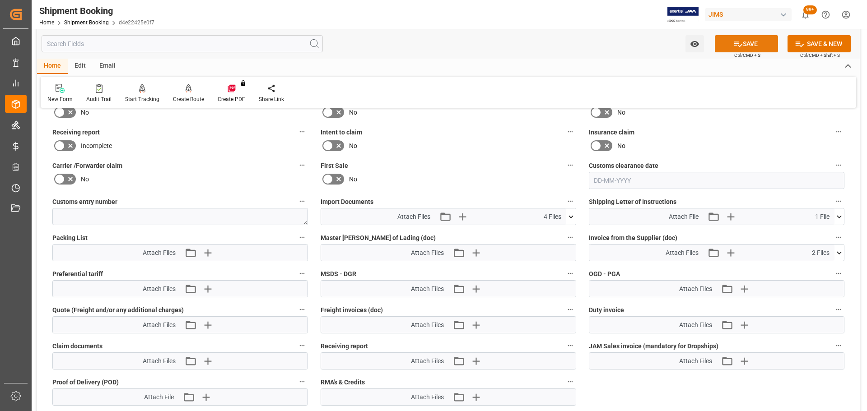
click at [745, 41] on button "SAVE" at bounding box center [746, 43] width 63 height 17
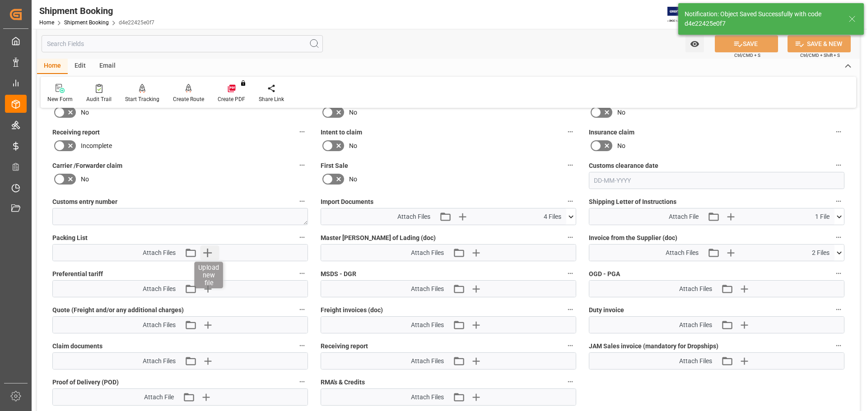
click at [204, 255] on icon "button" at bounding box center [207, 253] width 14 height 14
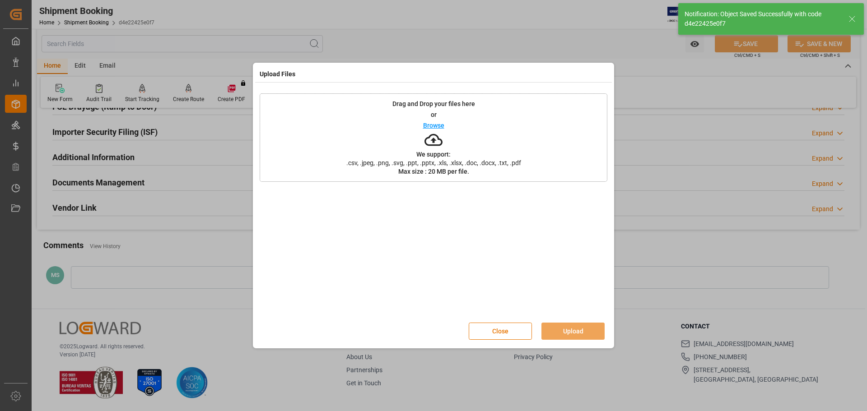
scroll to position [266, 0]
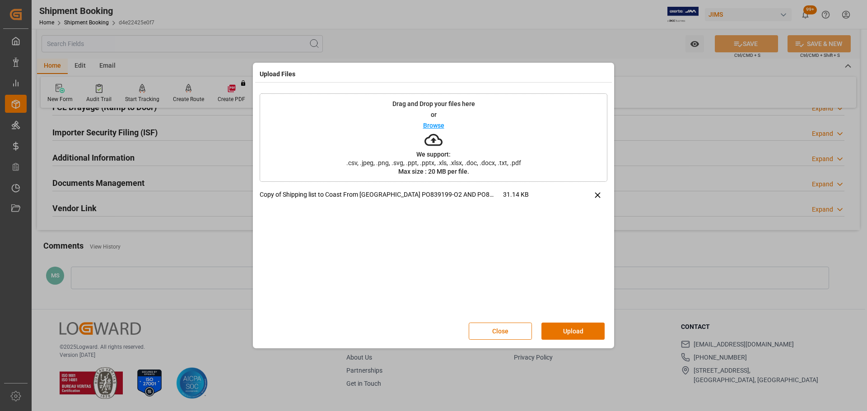
drag, startPoint x: 577, startPoint y: 331, endPoint x: 573, endPoint y: 323, distance: 8.9
click at [576, 331] on button "Upload" at bounding box center [572, 331] width 63 height 17
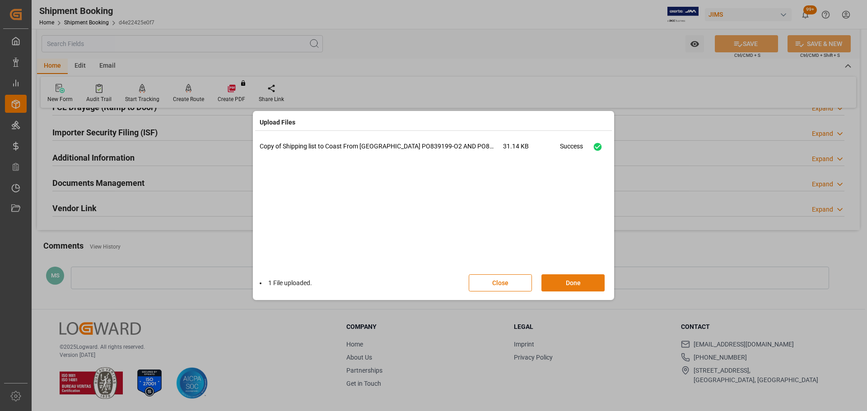
click at [562, 282] on button "Done" at bounding box center [572, 283] width 63 height 17
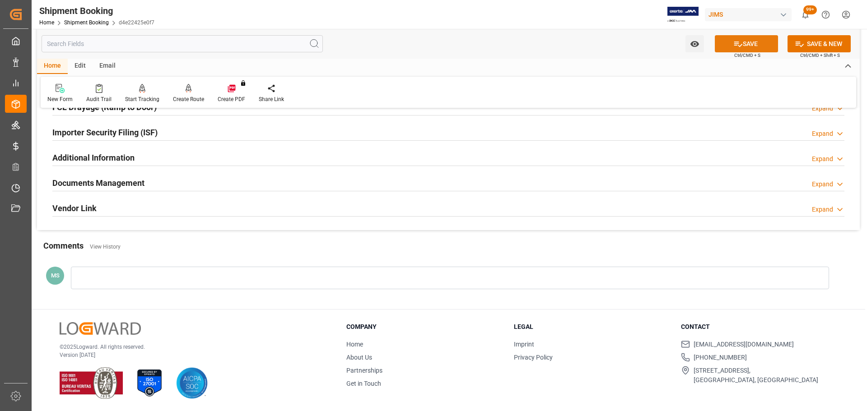
click at [738, 42] on icon at bounding box center [737, 43] width 9 height 9
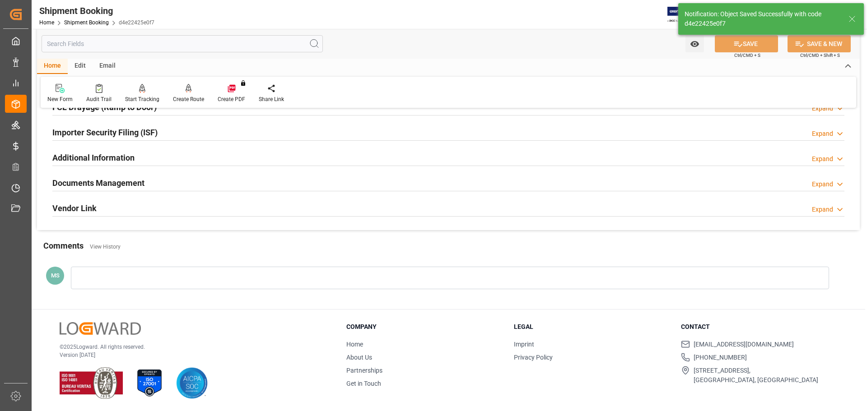
click at [259, 186] on div "Documents Management Expand" at bounding box center [448, 182] width 792 height 17
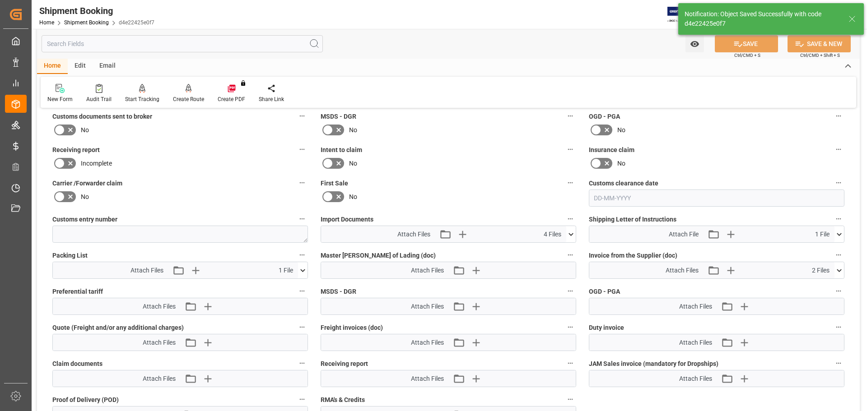
scroll to position [402, 0]
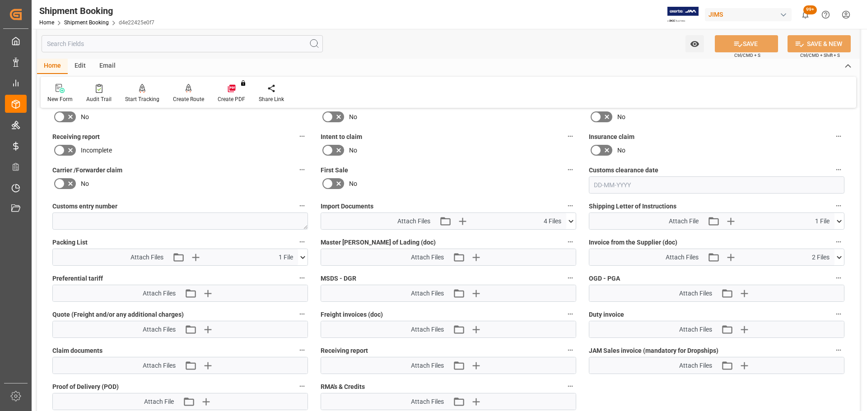
click at [570, 218] on icon at bounding box center [570, 221] width 9 height 9
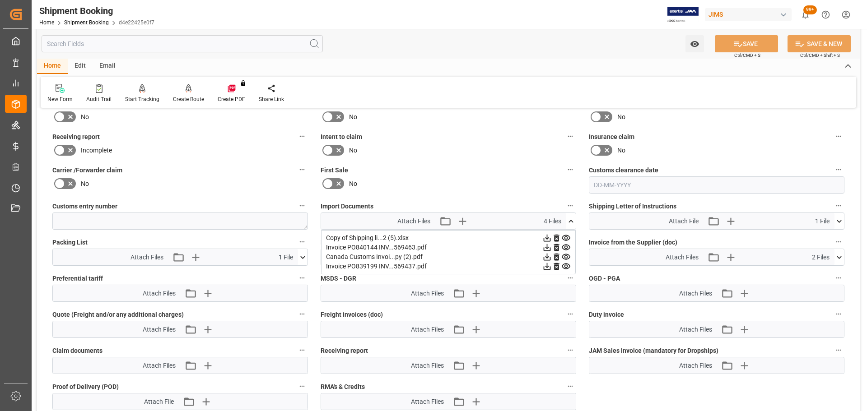
click at [570, 219] on icon at bounding box center [570, 221] width 9 height 9
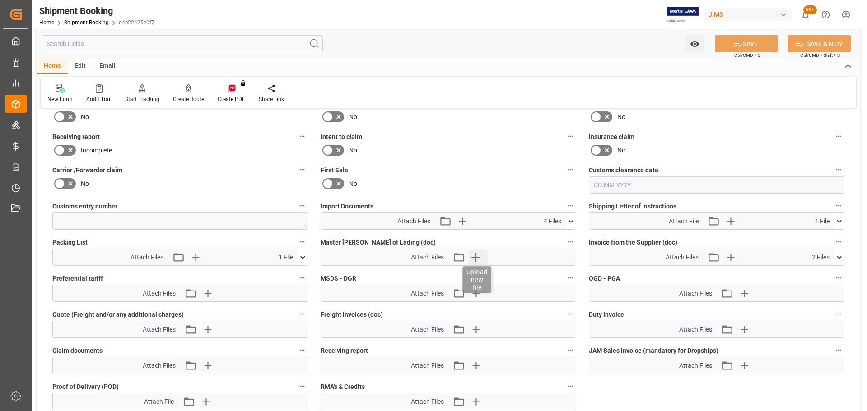
click at [472, 260] on icon "button" at bounding box center [475, 257] width 14 height 14
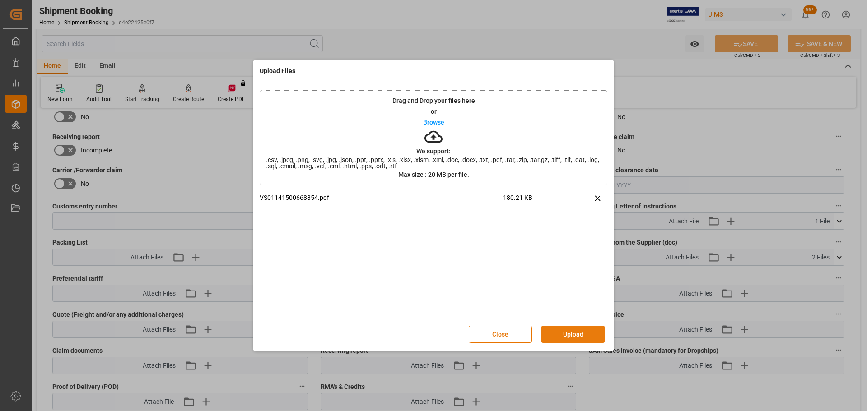
click at [571, 332] on button "Upload" at bounding box center [572, 334] width 63 height 17
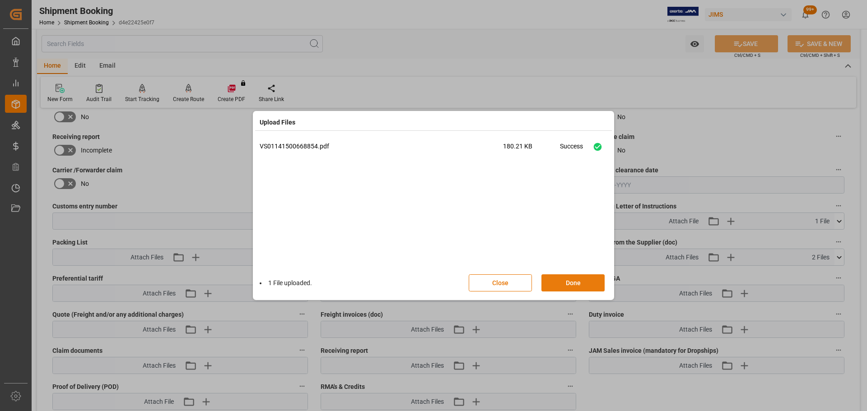
click at [571, 280] on button "Done" at bounding box center [572, 283] width 63 height 17
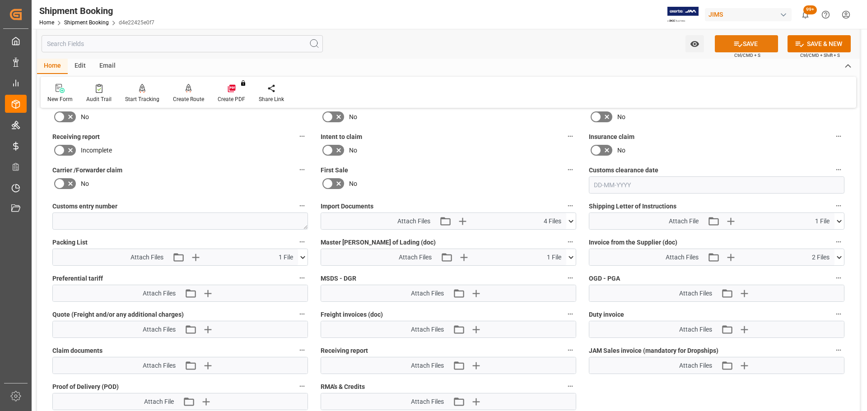
click at [752, 47] on button "SAVE" at bounding box center [746, 43] width 63 height 17
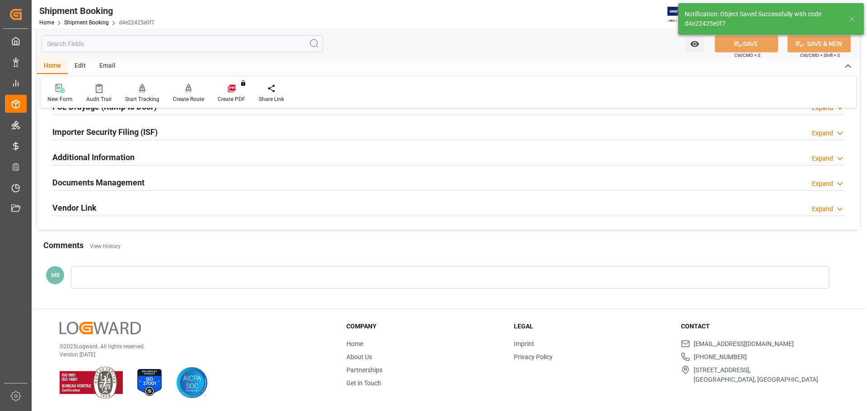
scroll to position [266, 0]
click at [136, 189] on h2 "Documents Management" at bounding box center [98, 183] width 92 height 12
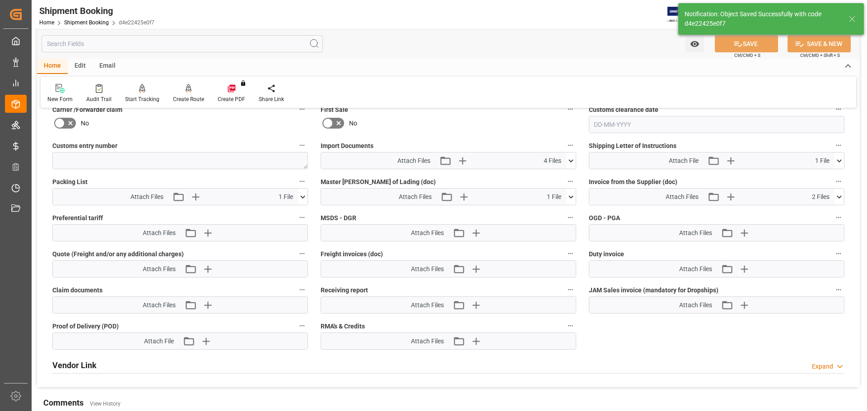
scroll to position [447, 0]
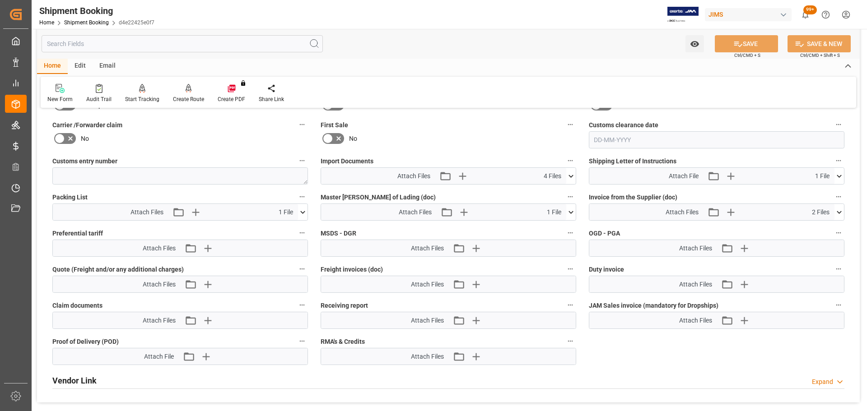
click at [575, 209] on icon at bounding box center [570, 212] width 9 height 9
click at [573, 209] on icon at bounding box center [570, 212] width 9 height 9
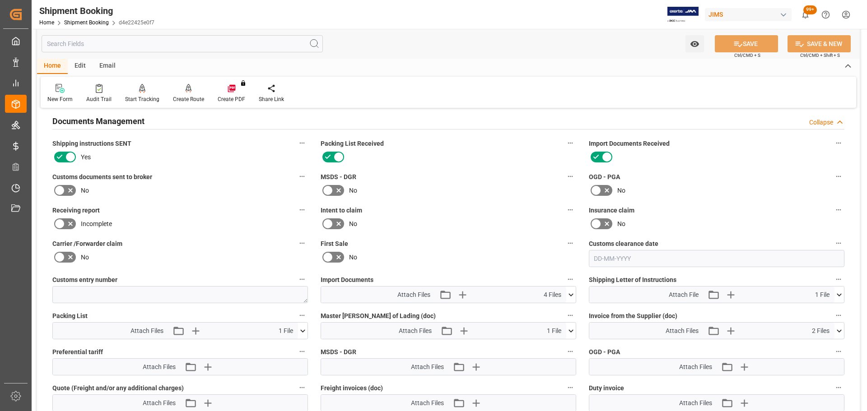
scroll to position [266, 0]
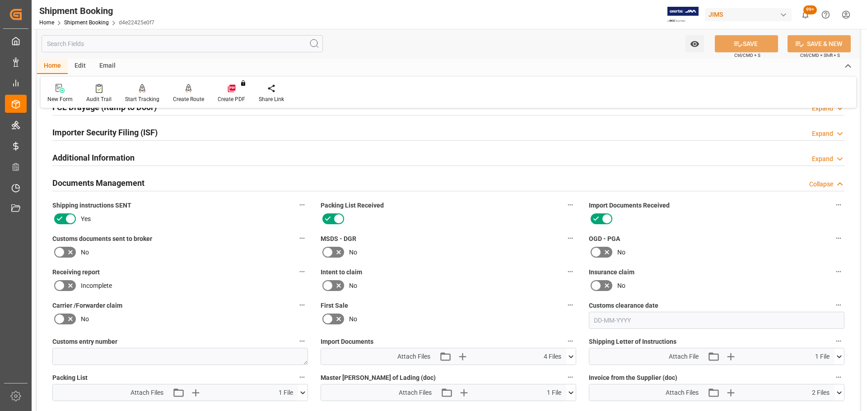
click at [175, 181] on div "Documents Management Collapse" at bounding box center [448, 182] width 792 height 17
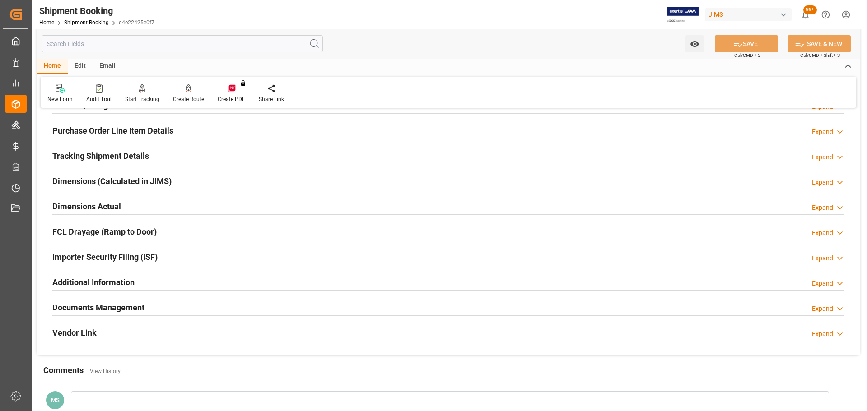
scroll to position [131, 0]
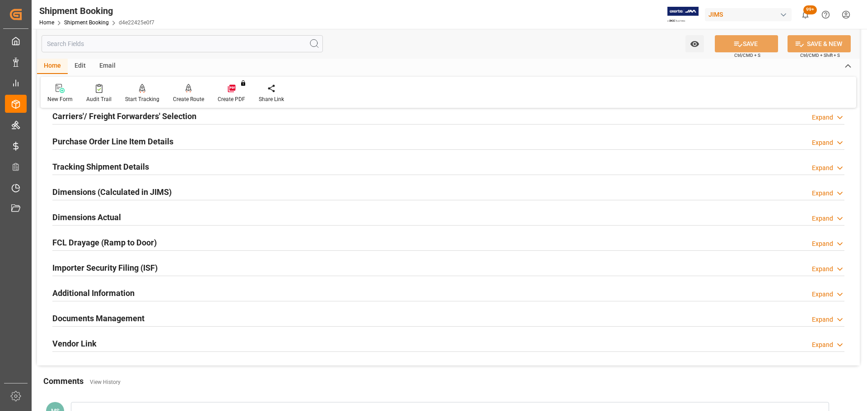
click at [121, 214] on div "Dimensions Actual Expand" at bounding box center [448, 216] width 792 height 17
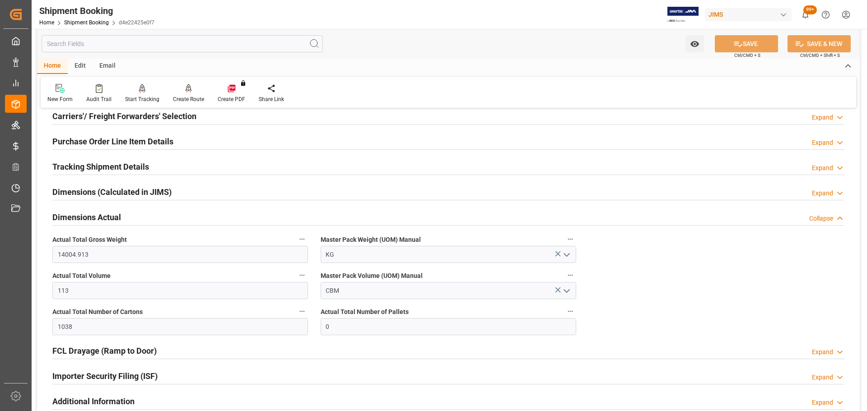
click at [117, 214] on h2 "Dimensions Actual" at bounding box center [86, 217] width 69 height 12
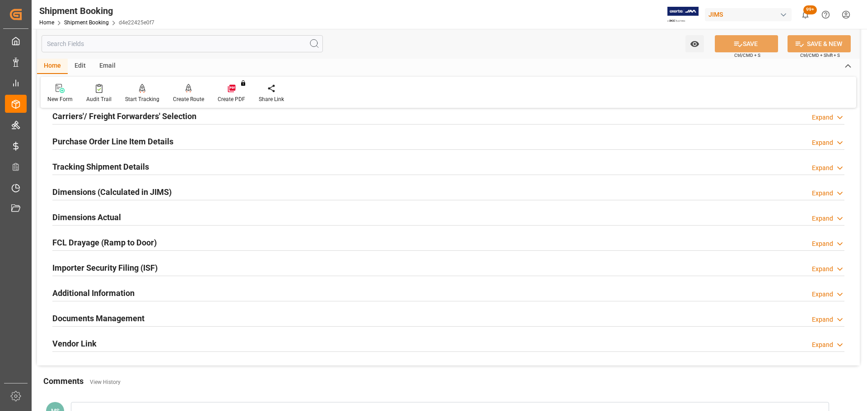
click at [131, 163] on h2 "Tracking Shipment Details" at bounding box center [100, 167] width 97 height 12
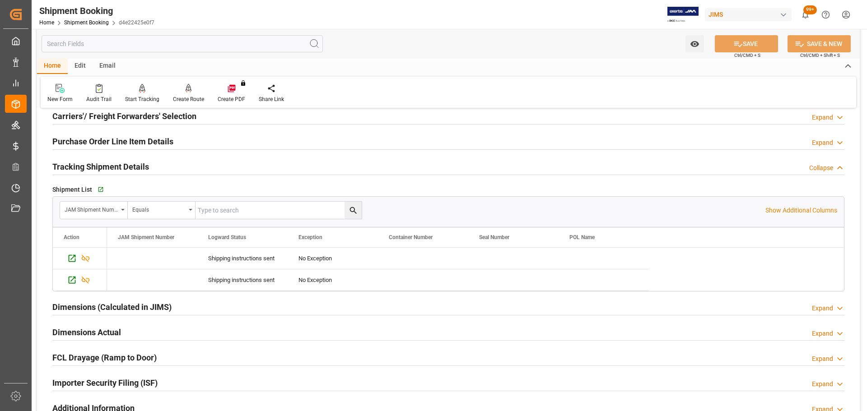
click at [131, 163] on h2 "Tracking Shipment Details" at bounding box center [100, 167] width 97 height 12
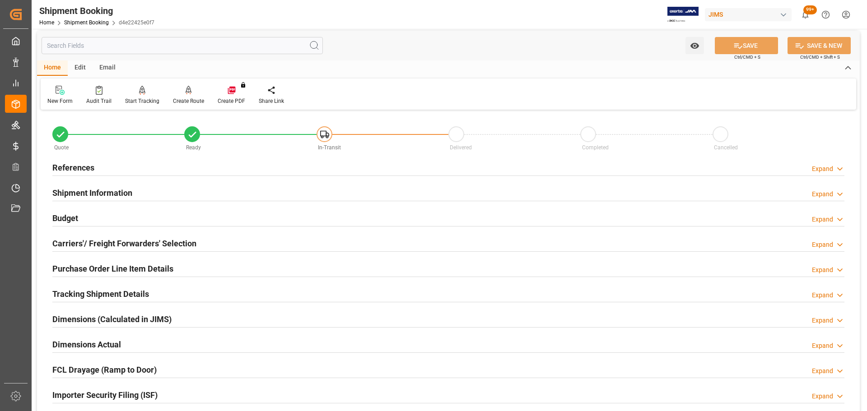
scroll to position [0, 0]
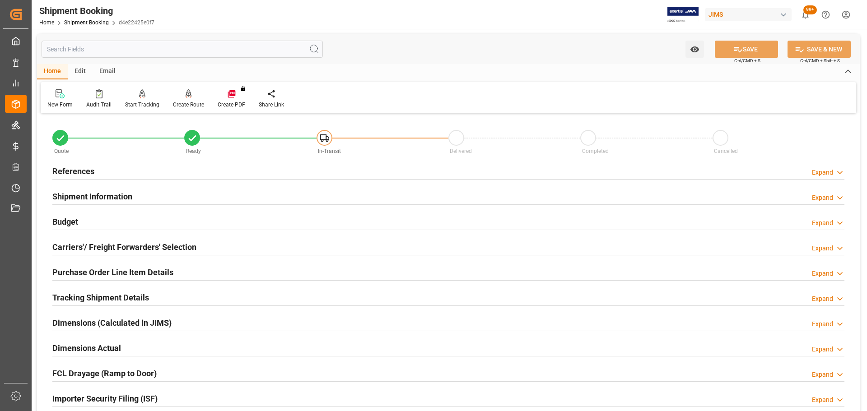
click at [140, 221] on div "Budget Expand" at bounding box center [448, 221] width 792 height 17
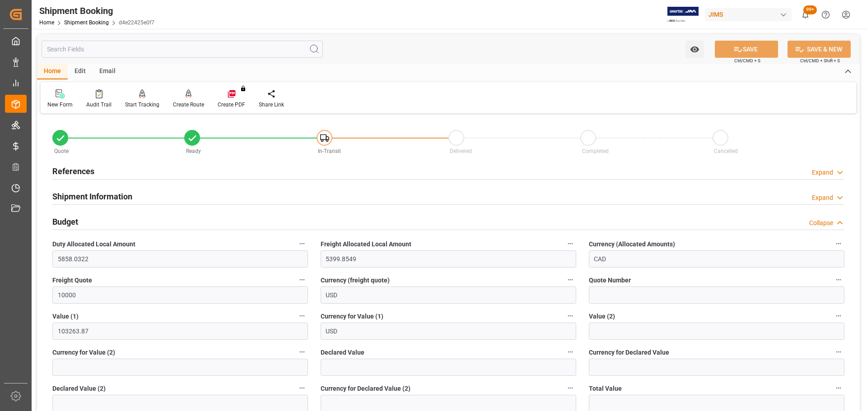
click at [140, 221] on div "Budget Collapse" at bounding box center [448, 221] width 792 height 17
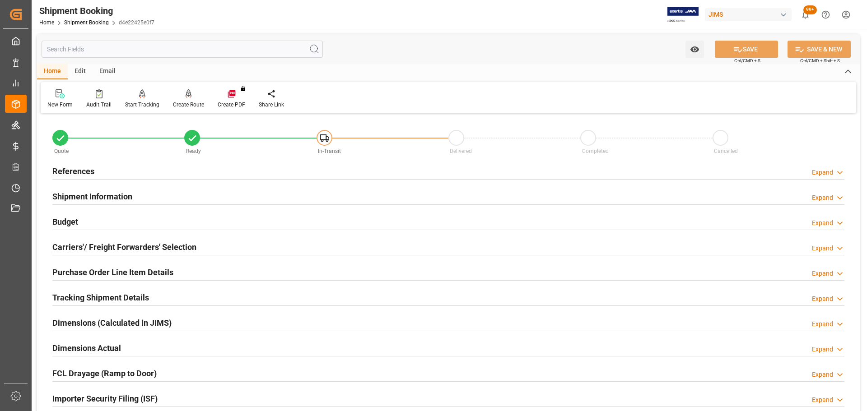
click at [124, 191] on h2 "Shipment Information" at bounding box center [92, 197] width 80 height 12
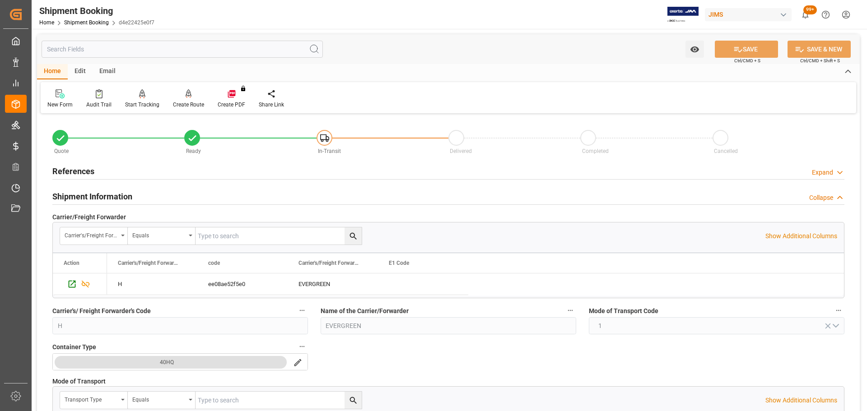
click at [135, 193] on div "Shipment Information Collapse" at bounding box center [448, 195] width 792 height 17
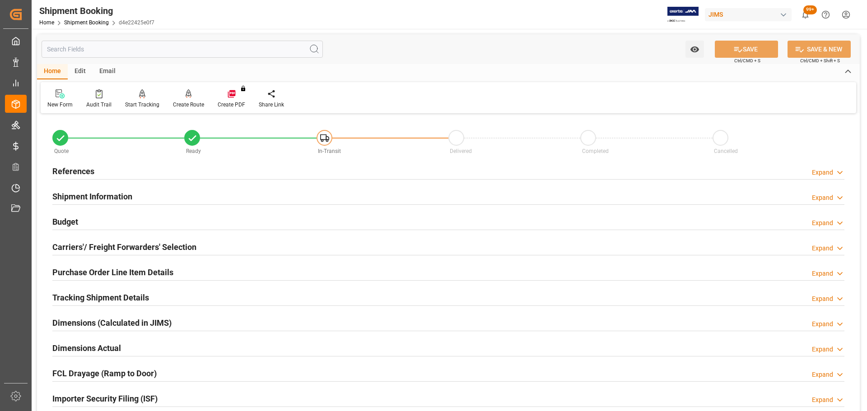
click at [112, 163] on div "References Expand" at bounding box center [448, 170] width 792 height 17
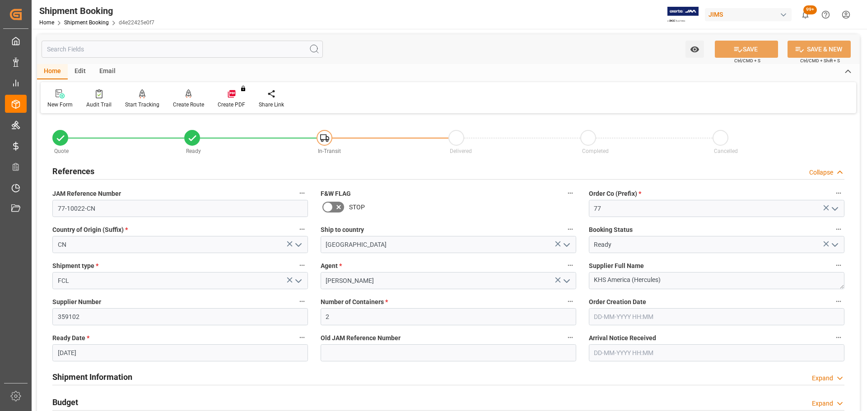
click at [107, 170] on div "References Collapse" at bounding box center [448, 170] width 792 height 17
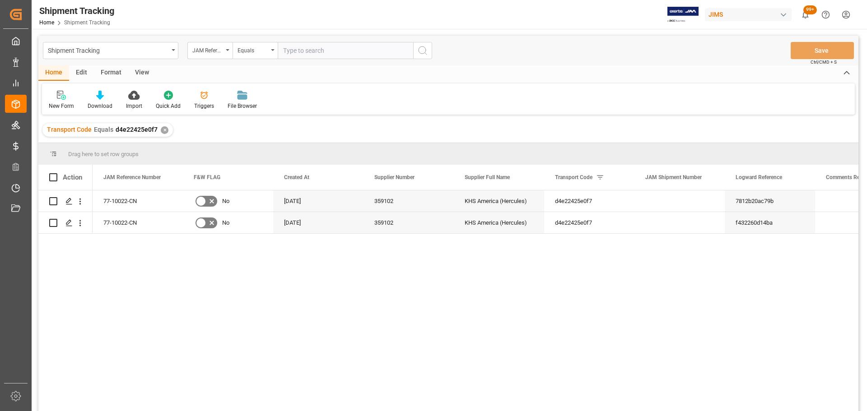
click at [441, 306] on div "77-10022-CN No 09-07-2025 359102 KHS America (Hercules) d4e22425e0f7 7812b20ac7…" at bounding box center [476, 304] width 766 height 227
click at [403, 272] on div "77-10022-CN No 09-07-2025 359102 KHS America (Hercules) d4e22425e0f7 7812b20ac7…" at bounding box center [476, 304] width 766 height 227
click at [69, 202] on polygon "Press SPACE to select this row." at bounding box center [68, 201] width 5 height 5
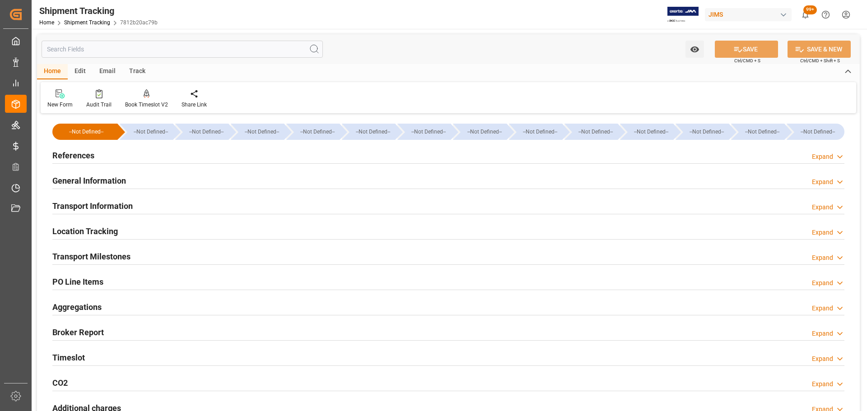
click at [148, 154] on div "References Expand" at bounding box center [448, 154] width 792 height 17
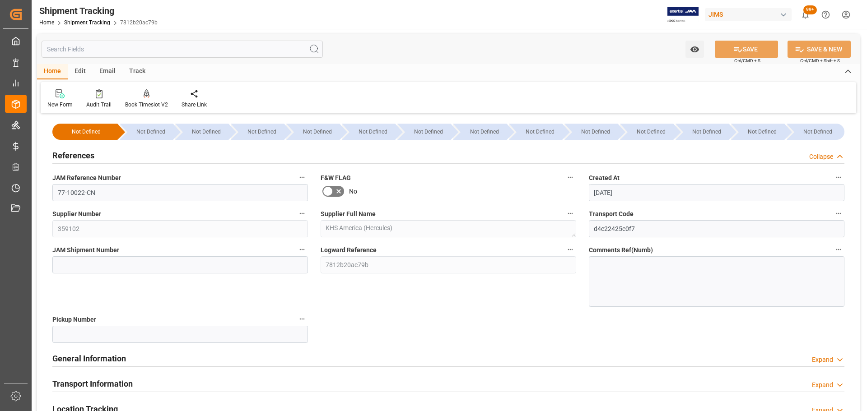
click at [138, 154] on div "References Collapse" at bounding box center [448, 154] width 792 height 17
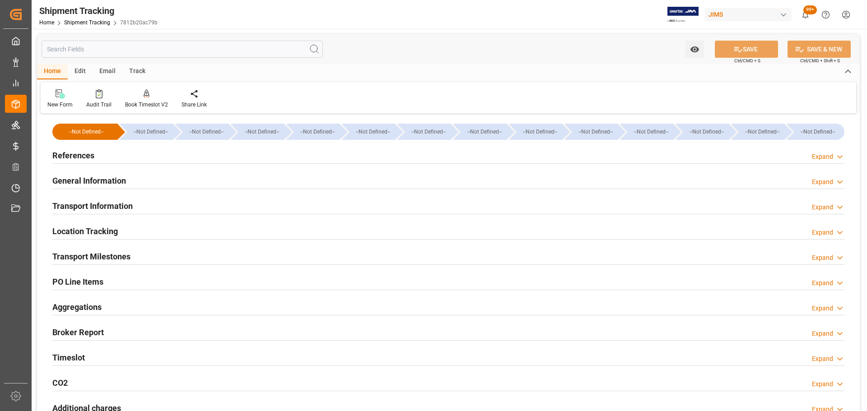
click at [131, 173] on div "General Information Expand" at bounding box center [448, 180] width 792 height 17
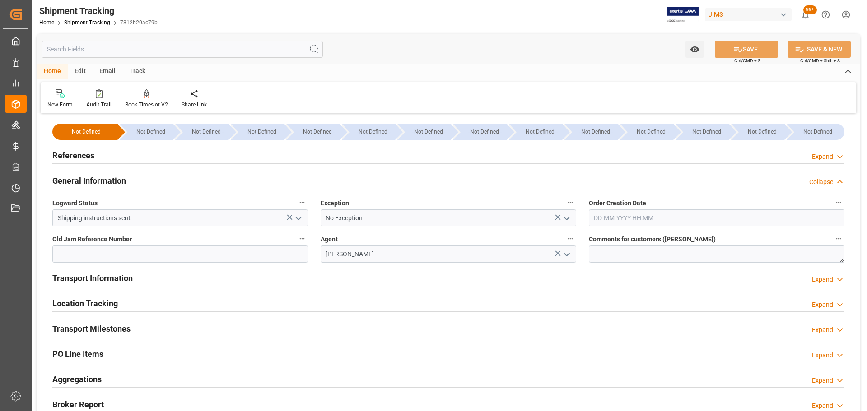
click at [131, 176] on div "General Information Collapse" at bounding box center [448, 180] width 792 height 17
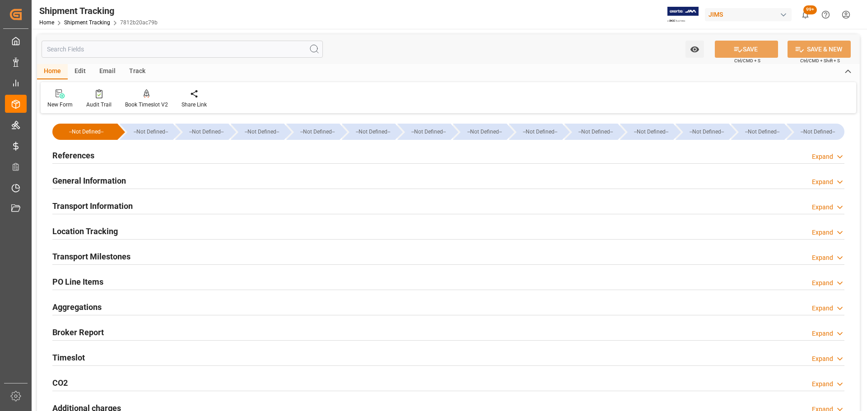
click at [124, 201] on h2 "Transport Information" at bounding box center [92, 206] width 80 height 12
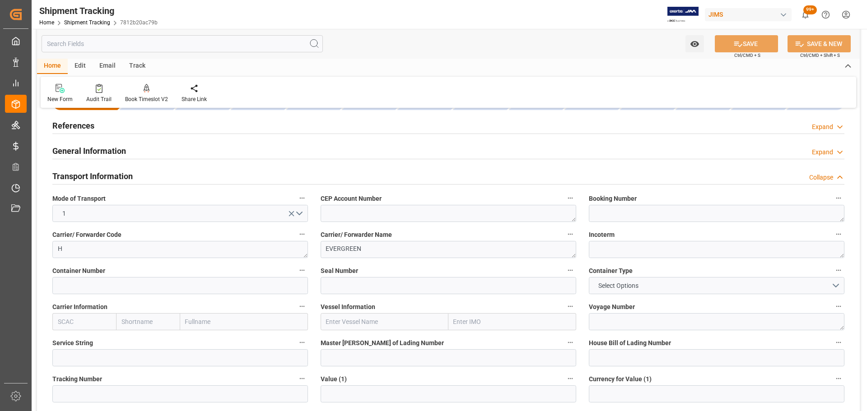
scroll to position [90, 0]
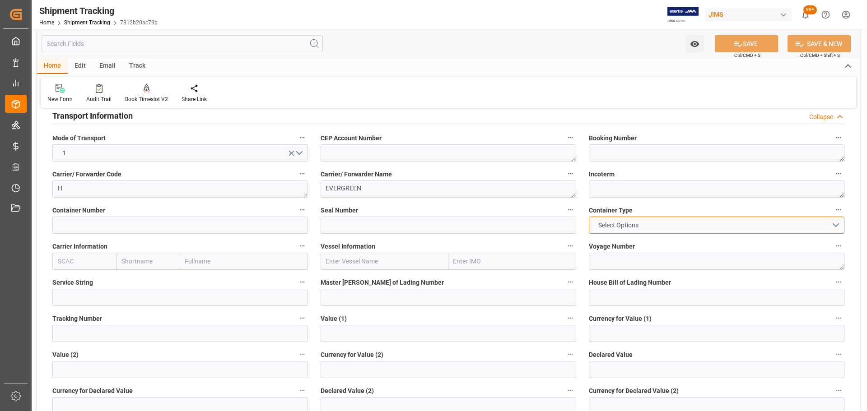
click at [649, 227] on button "Select Options" at bounding box center [717, 225] width 256 height 17
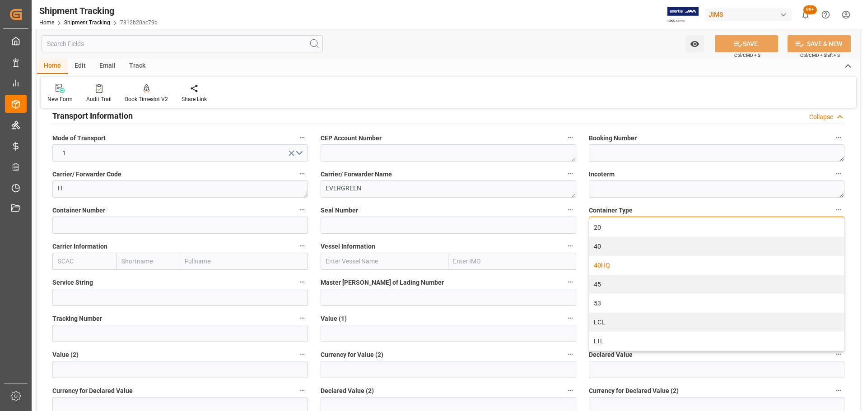
click at [645, 266] on div "40HQ" at bounding box center [716, 265] width 255 height 19
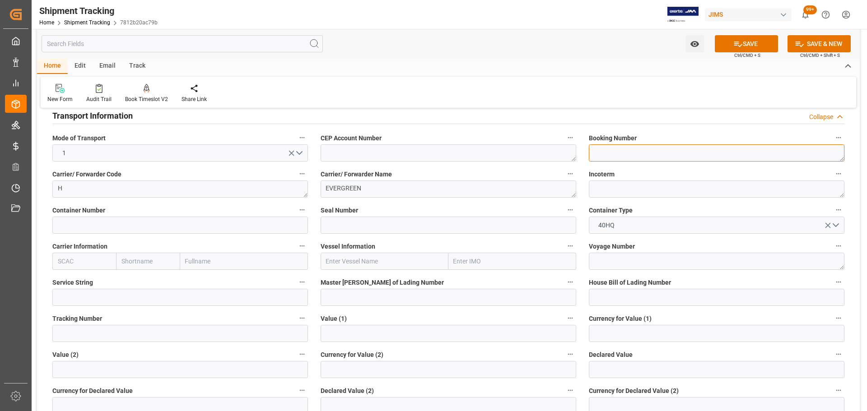
click at [605, 151] on textarea at bounding box center [717, 153] width 256 height 17
paste textarea "77-10022-CN"
type textarea "77-10022-CN"
click at [655, 150] on textarea "77-10022-CN" at bounding box center [717, 153] width 256 height 17
drag, startPoint x: 653, startPoint y: 151, endPoint x: 499, endPoint y: 151, distance: 153.1
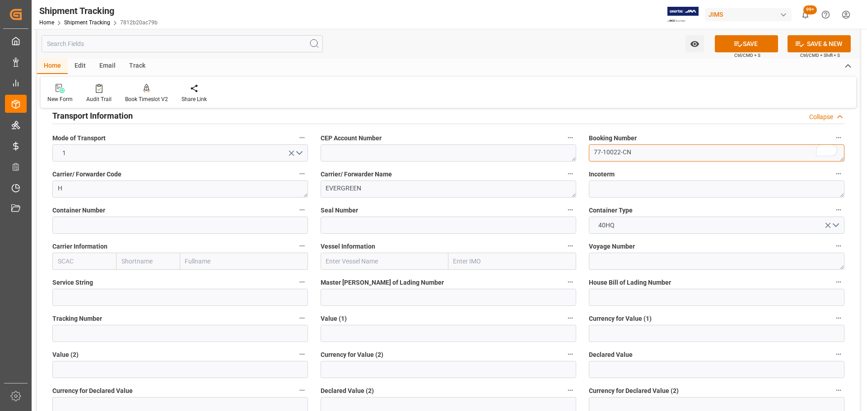
click at [499, 151] on div "--Not Defined-- --Not Defined-- --Not Defined-- --Not Defined-- --Not Defined--…" at bounding box center [448, 364] width 823 height 676
paste textarea "To enrich screen reader interactions, please activate Accessibility in Grammarl…"
drag, startPoint x: 634, startPoint y: 150, endPoint x: 552, endPoint y: 149, distance: 81.7
click at [554, 150] on div "--Not Defined-- --Not Defined-- --Not Defined-- --Not Defined-- --Not Defined--…" at bounding box center [448, 364] width 823 height 676
type textarea "141500668854"
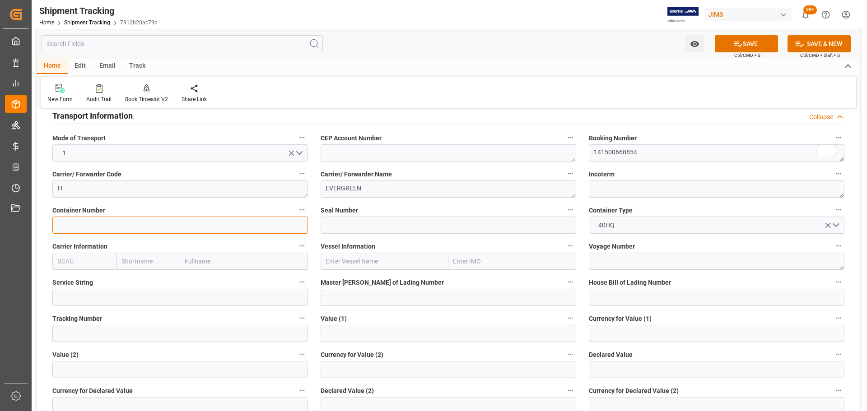
click at [80, 219] on input at bounding box center [180, 225] width 256 height 17
click at [119, 229] on input at bounding box center [180, 225] width 256 height 17
paste input "77-10022-CN"
type input "77-10022-CN"
drag, startPoint x: 105, startPoint y: 222, endPoint x: 27, endPoint y: 224, distance: 78.2
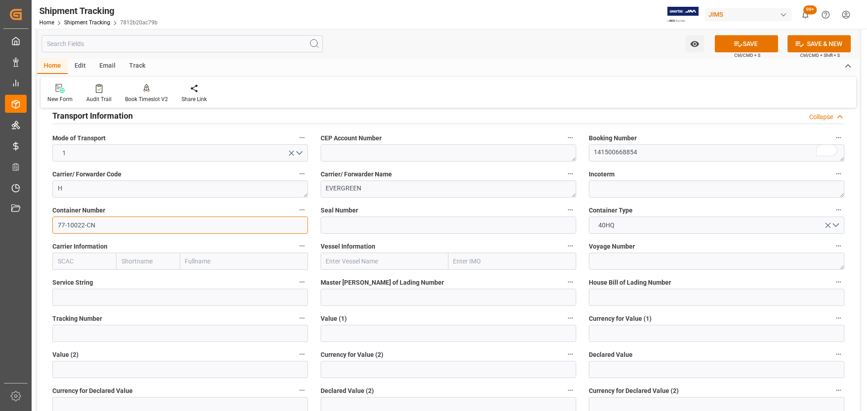
click at [27, 224] on div "Created by potrace 1.15, written by Peter Selinger 2001-2017 Created by potrace…" at bounding box center [433, 205] width 867 height 411
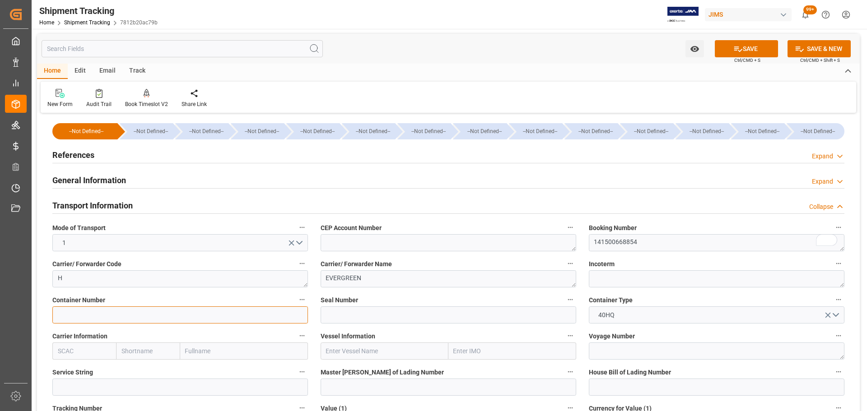
scroll to position [0, 0]
click at [693, 246] on textarea "141500668854" at bounding box center [717, 243] width 256 height 17
drag, startPoint x: 685, startPoint y: 248, endPoint x: 466, endPoint y: 248, distance: 218.6
paste textarea "141500668854"
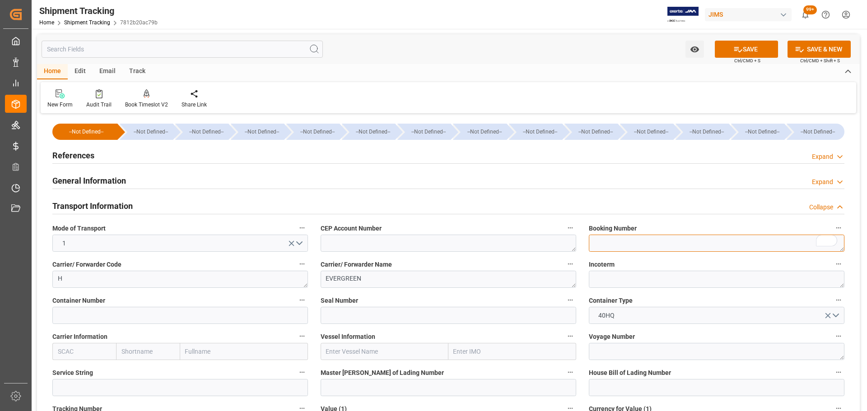
type textarea "141500668854"
click at [746, 48] on button "SAVE" at bounding box center [746, 49] width 63 height 17
click at [150, 202] on div "Transport Information Collapse" at bounding box center [448, 205] width 792 height 17
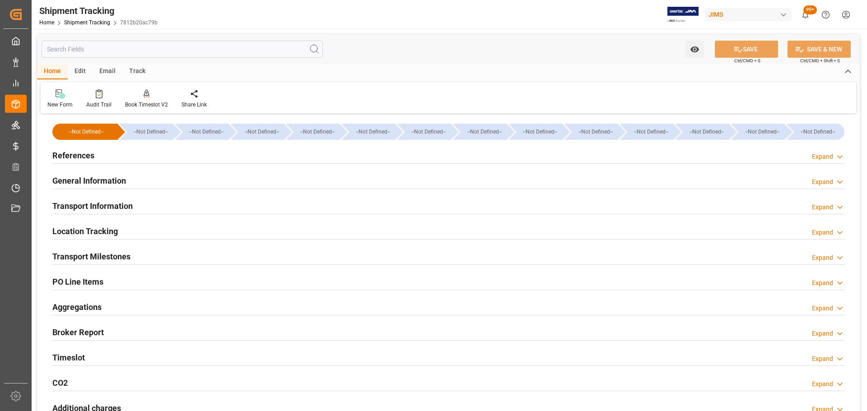
scroll to position [45, 0]
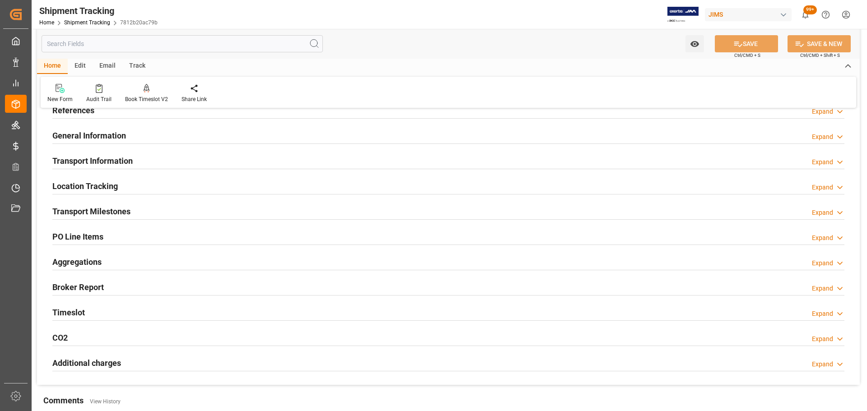
click at [134, 207] on div "Transport Milestones Expand" at bounding box center [448, 210] width 792 height 17
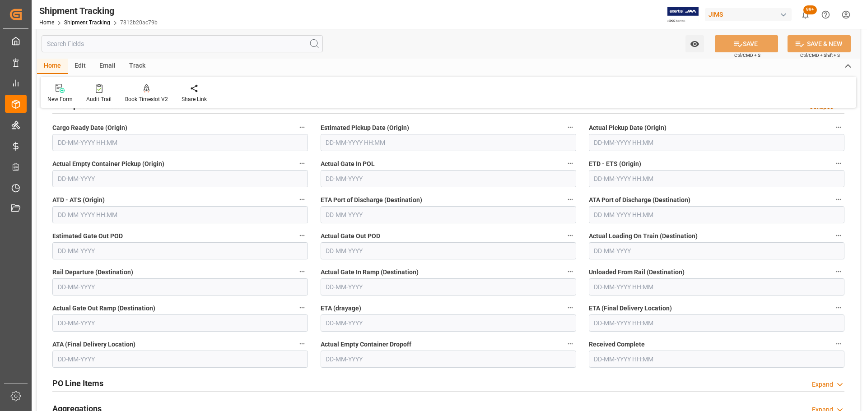
scroll to position [135, 0]
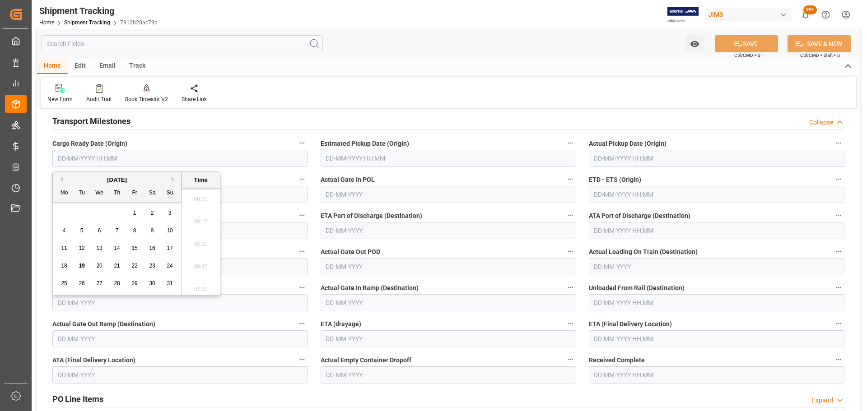
click at [100, 156] on input "text" at bounding box center [180, 158] width 256 height 17
click at [62, 180] on button "Previous Month" at bounding box center [59, 179] width 5 height 5
click at [100, 230] on span "9" at bounding box center [99, 231] width 3 height 6
type input "09-07-2025 00:00"
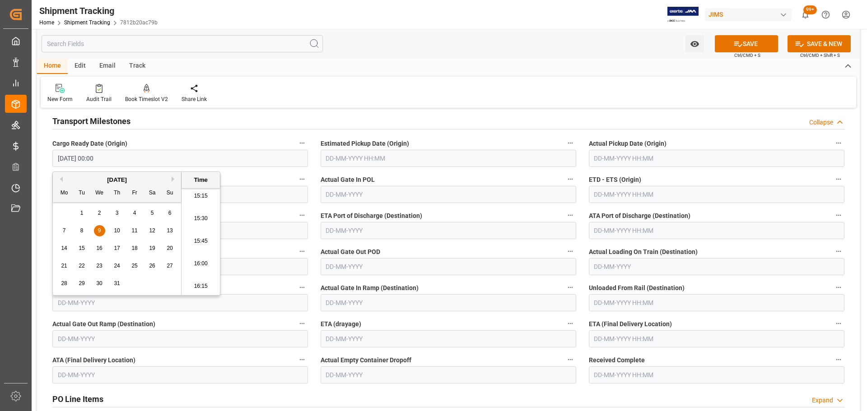
click at [348, 155] on input "text" at bounding box center [449, 158] width 256 height 17
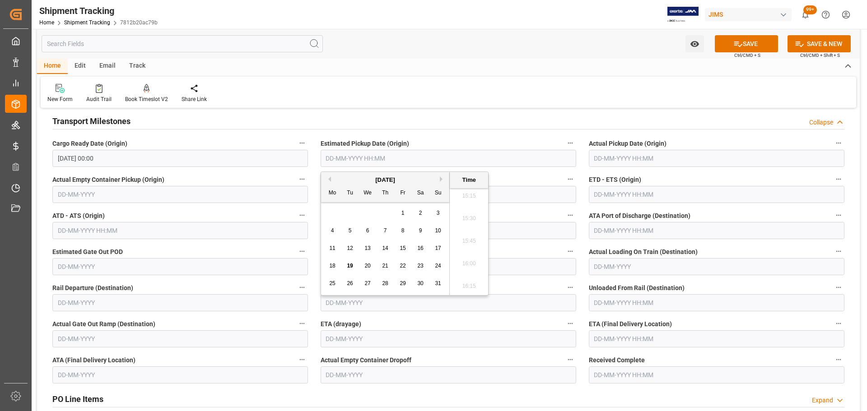
click at [373, 265] on div "20" at bounding box center [367, 266] width 11 height 11
click at [330, 177] on button "Previous Month" at bounding box center [328, 179] width 5 height 5
click at [436, 245] on span "20" at bounding box center [438, 248] width 6 height 6
type input "20-07-2025 00:00"
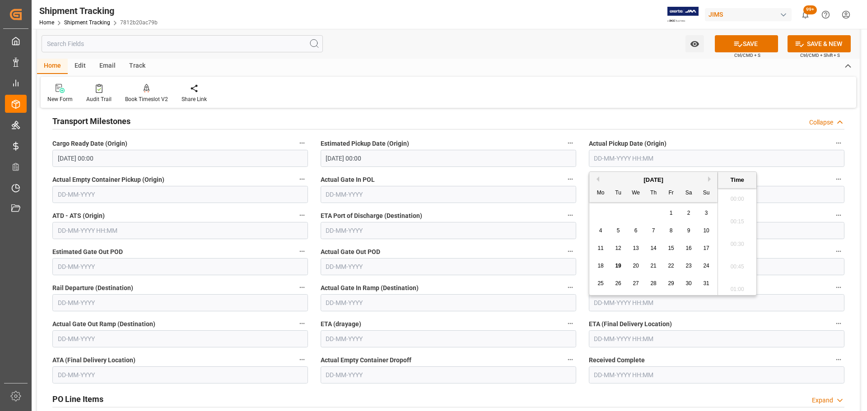
click at [619, 156] on input "text" at bounding box center [717, 158] width 256 height 17
click at [635, 265] on span "20" at bounding box center [636, 266] width 6 height 6
click at [597, 180] on button "Previous Month" at bounding box center [596, 179] width 5 height 5
click at [636, 281] on span "30" at bounding box center [636, 283] width 6 height 6
type input "30-07-2025 00:00"
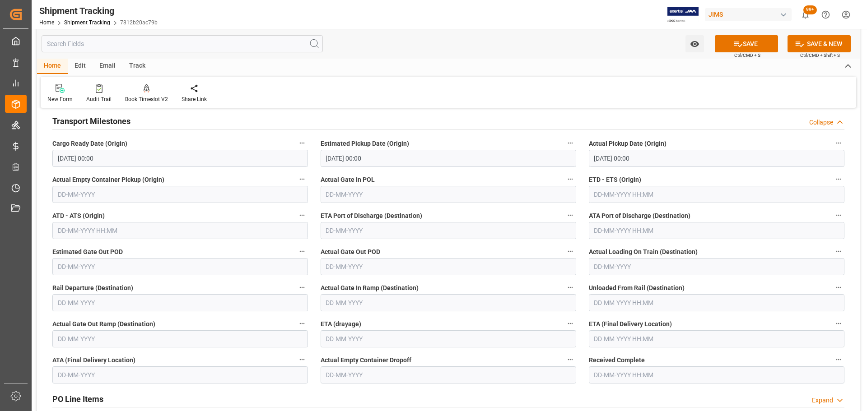
click at [730, 142] on label "Actual Pickup Date (Origin)" at bounding box center [717, 143] width 256 height 13
click at [833, 142] on button "Actual Pickup Date (Origin)" at bounding box center [839, 143] width 12 height 12
click at [72, 195] on div at bounding box center [433, 205] width 867 height 411
click at [83, 195] on input "text" at bounding box center [180, 194] width 256 height 17
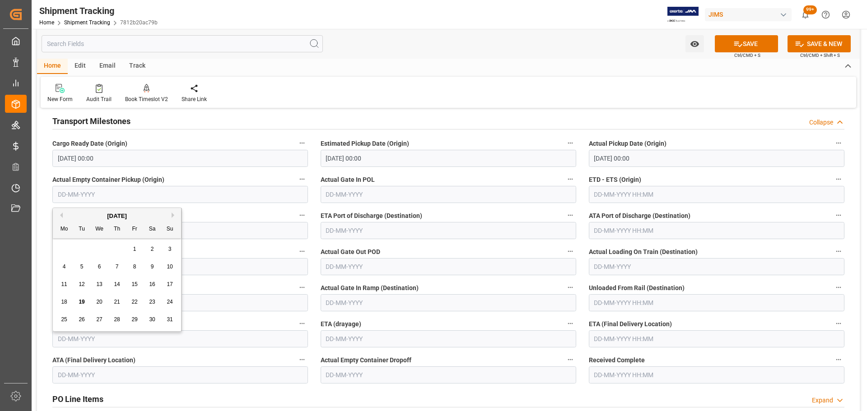
click at [61, 215] on button "Previous Month" at bounding box center [59, 215] width 5 height 5
click at [169, 285] on span "20" at bounding box center [170, 284] width 6 height 6
type input "20-07-2025"
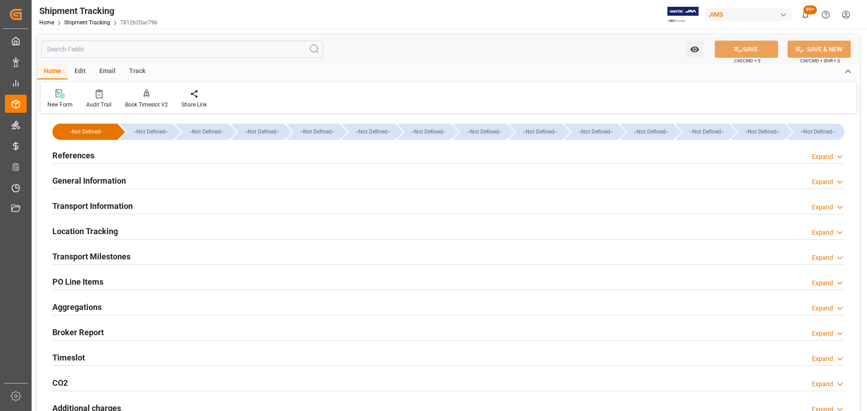
click at [131, 175] on div "General Information Expand" at bounding box center [448, 180] width 792 height 17
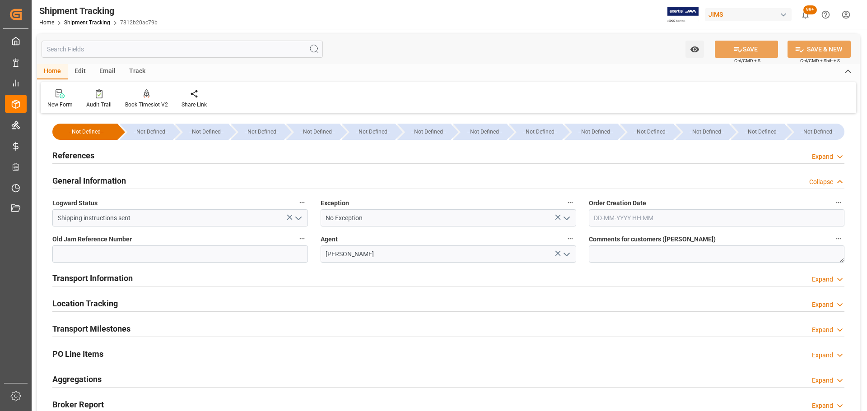
click at [131, 175] on div "General Information Collapse" at bounding box center [448, 180] width 792 height 17
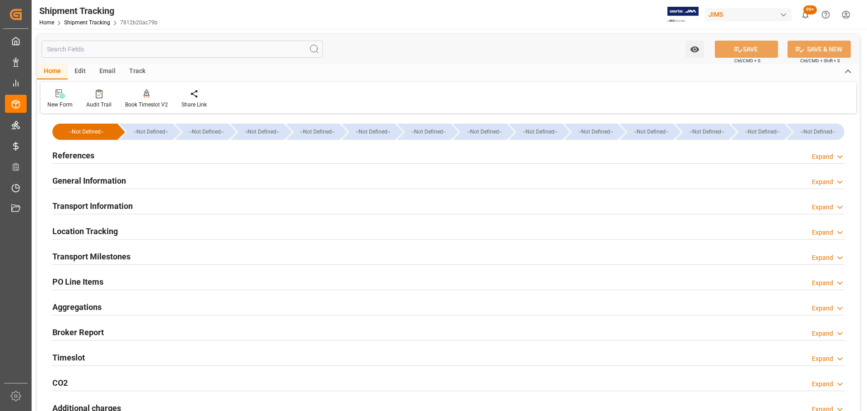
click at [131, 209] on h2 "Transport Information" at bounding box center [92, 206] width 80 height 12
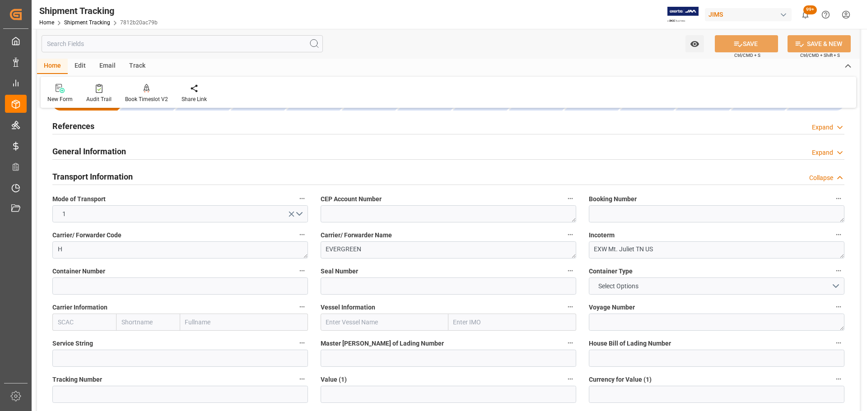
scroll to position [45, 0]
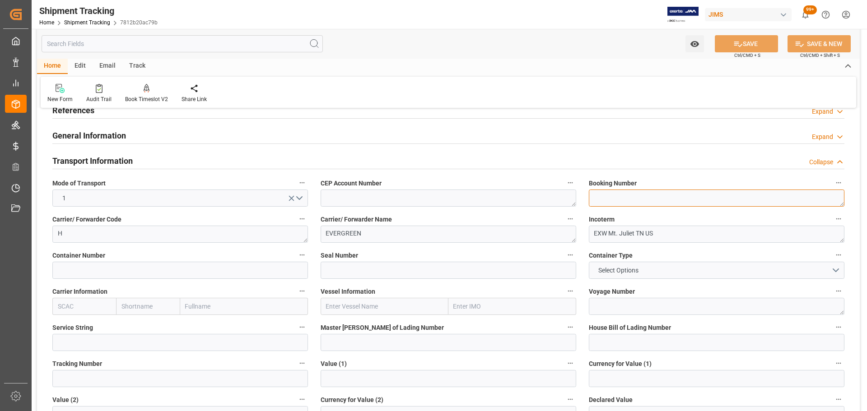
click at [608, 193] on textarea at bounding box center [717, 198] width 256 height 17
click at [625, 194] on textarea "To enrich screen reader interactions, please activate Accessibility in Grammarl…" at bounding box center [717, 198] width 256 height 17
paste textarea "141500668854"
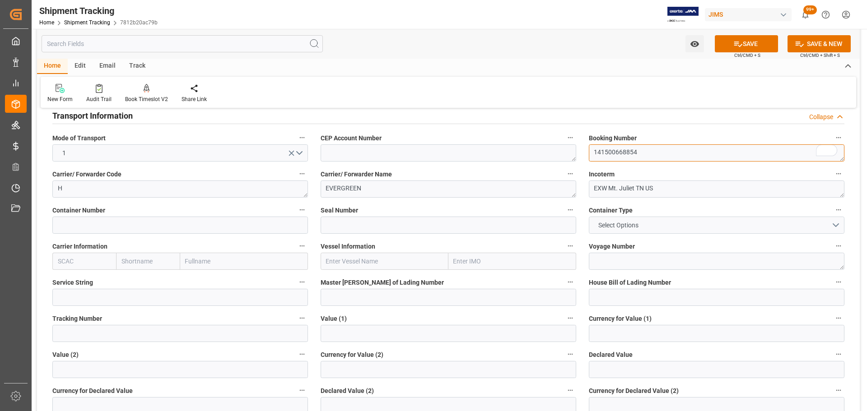
type textarea "141500668854"
click at [632, 228] on span "Select Options" at bounding box center [618, 225] width 49 height 9
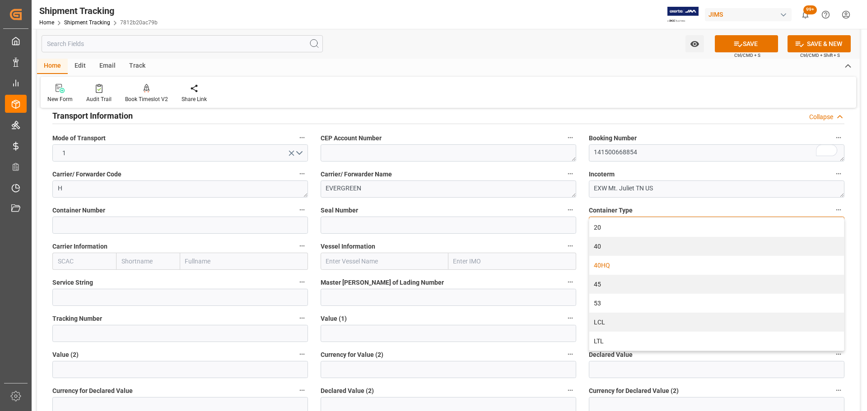
click at [636, 262] on div "40HQ" at bounding box center [716, 265] width 255 height 19
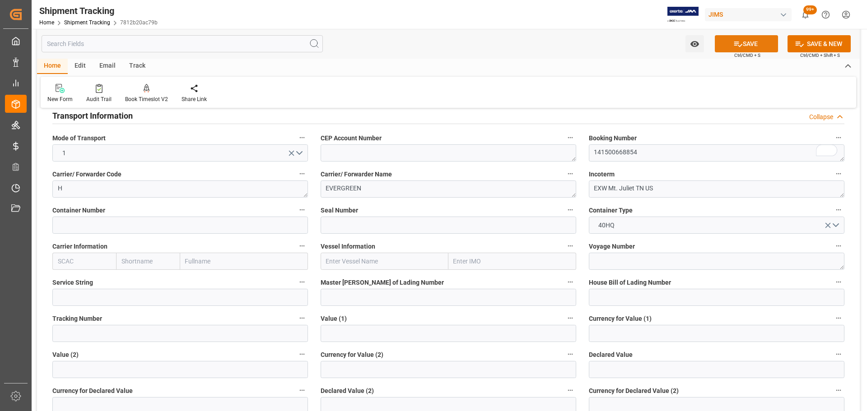
click at [746, 41] on button "SAVE" at bounding box center [746, 43] width 63 height 17
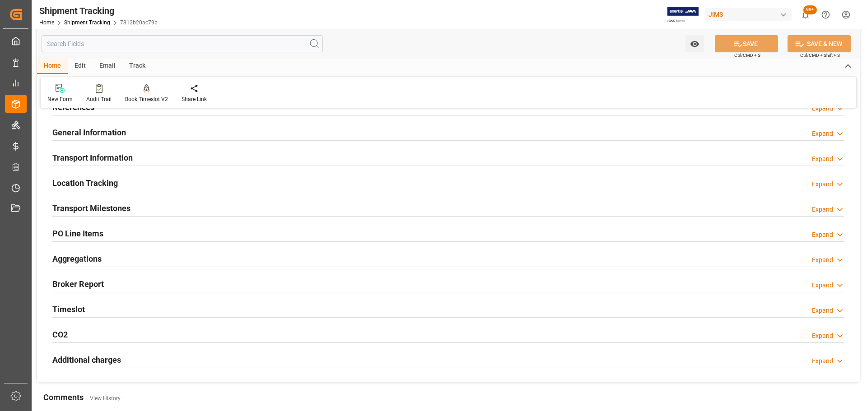
scroll to position [0, 0]
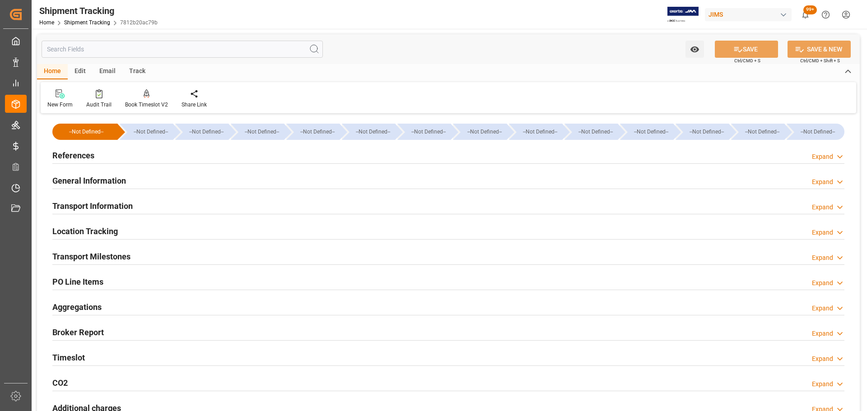
click at [154, 179] on div "General Information Expand" at bounding box center [448, 180] width 792 height 17
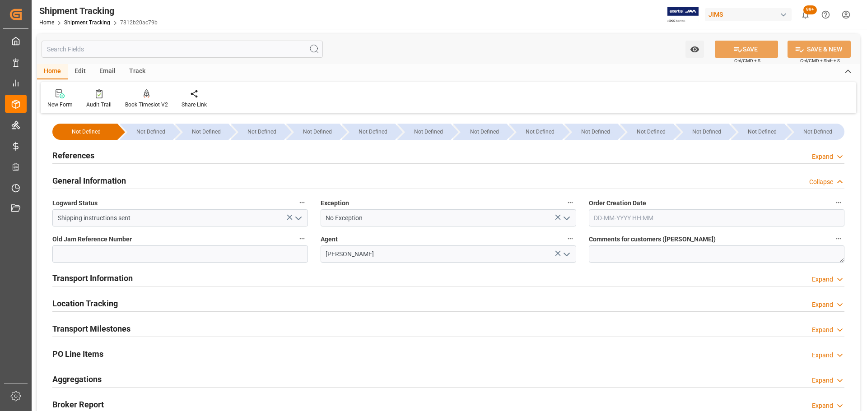
click at [149, 179] on div "General Information Collapse" at bounding box center [448, 180] width 792 height 17
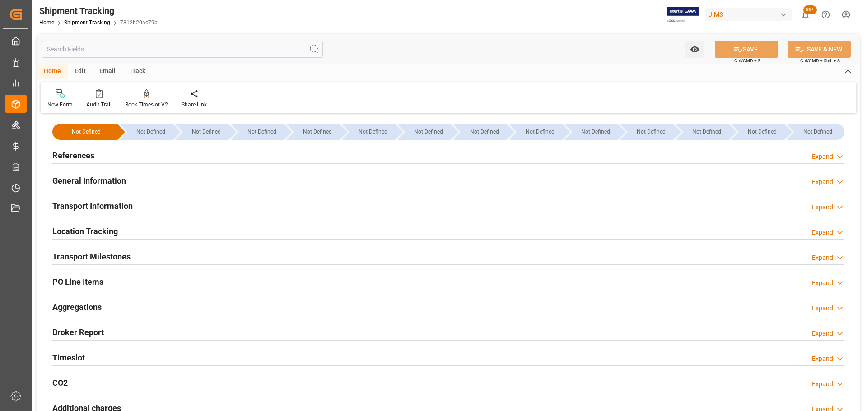
click at [138, 206] on div "Transport Information Expand" at bounding box center [448, 205] width 792 height 17
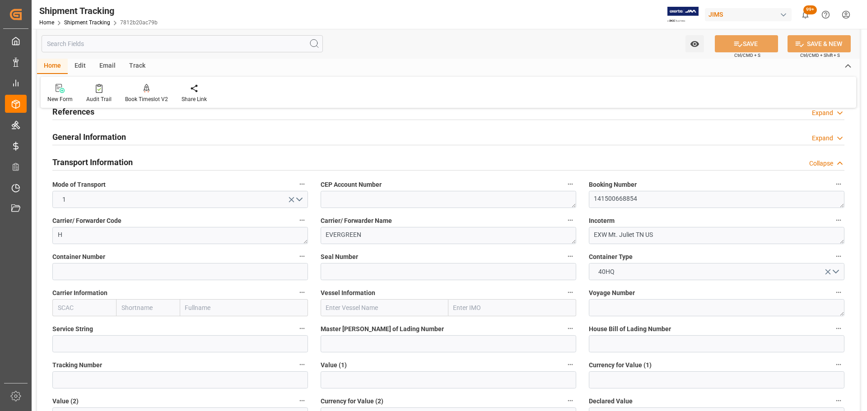
scroll to position [90, 0]
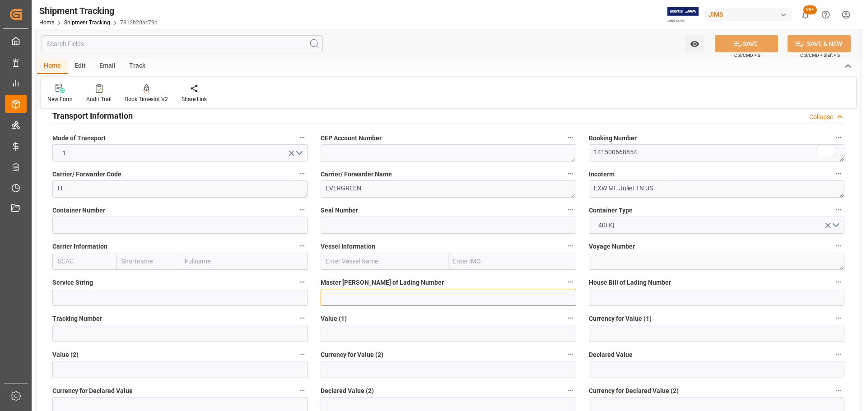
click at [356, 301] on input at bounding box center [449, 297] width 256 height 17
paste input "141500668854"
click at [327, 298] on input "141500668854" at bounding box center [449, 297] width 256 height 17
click at [402, 297] on input "EGLV141500668854" at bounding box center [449, 297] width 256 height 17
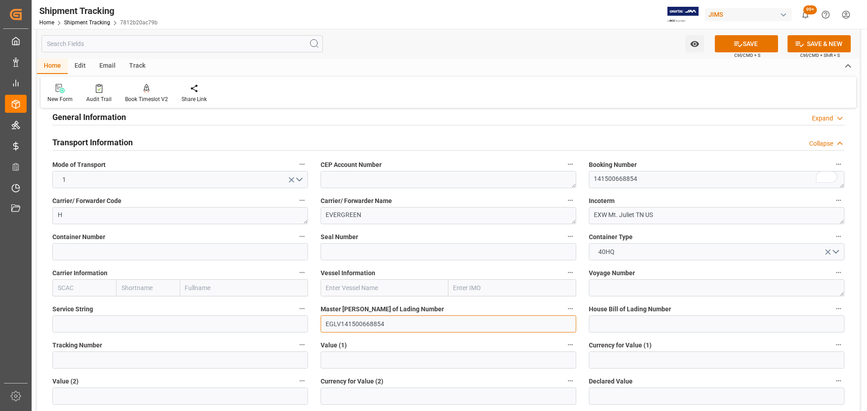
scroll to position [45, 0]
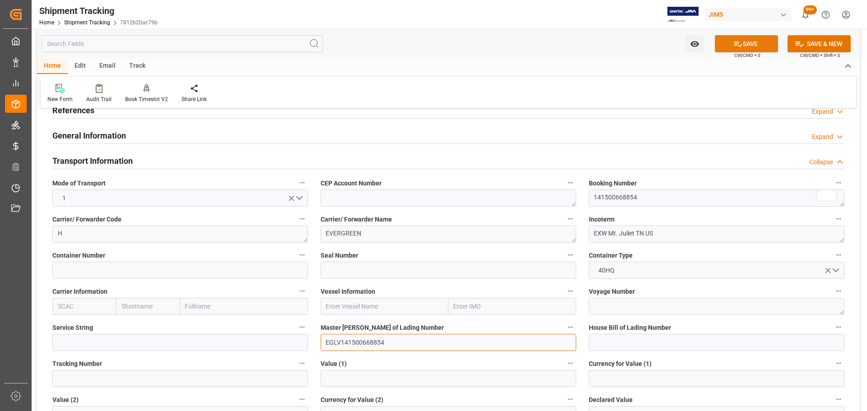
type input "EGLV141500668854"
click at [760, 45] on button "SAVE" at bounding box center [746, 43] width 63 height 17
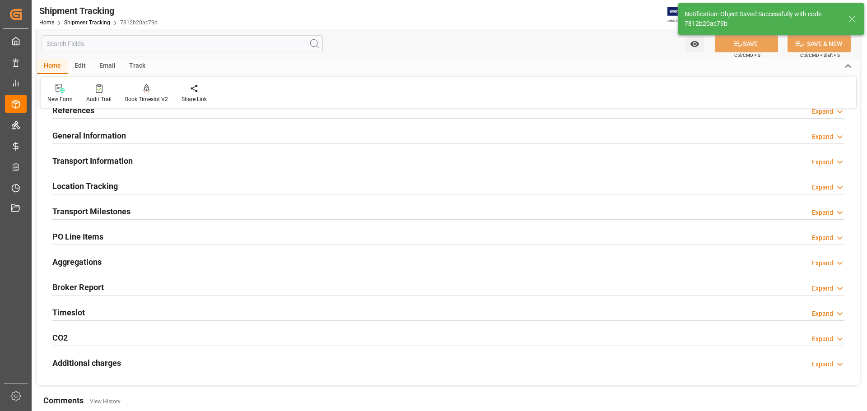
click at [142, 131] on div "General Information Expand" at bounding box center [448, 134] width 792 height 17
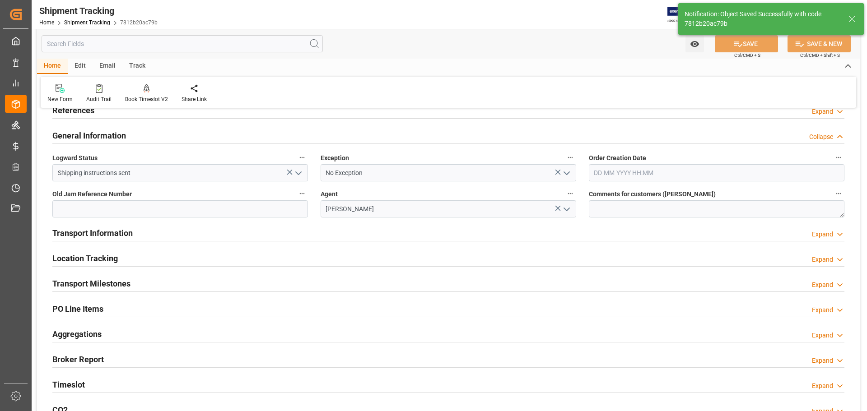
click at [137, 133] on div "General Information Collapse" at bounding box center [448, 134] width 792 height 17
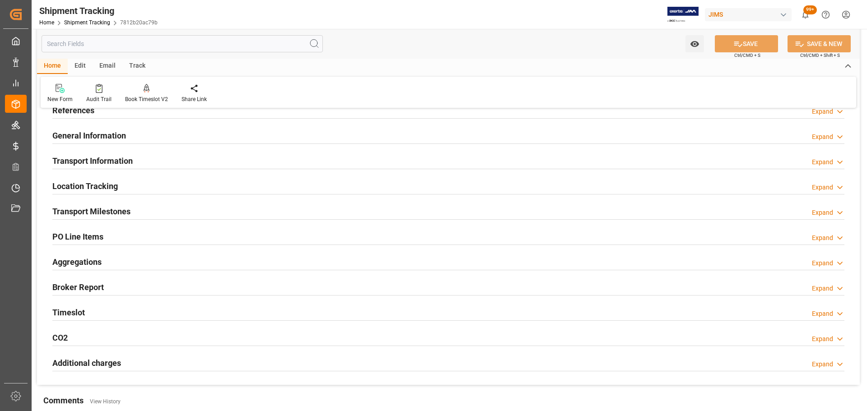
click at [135, 162] on div "Transport Information Expand" at bounding box center [448, 160] width 792 height 17
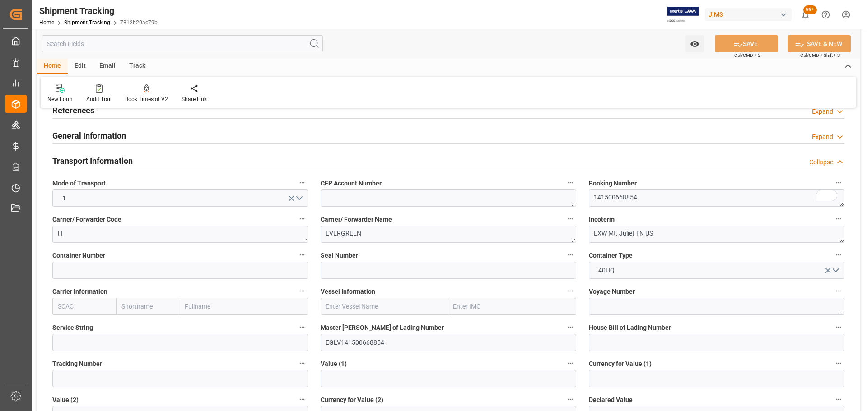
click at [135, 161] on div "Transport Information Collapse" at bounding box center [448, 160] width 792 height 17
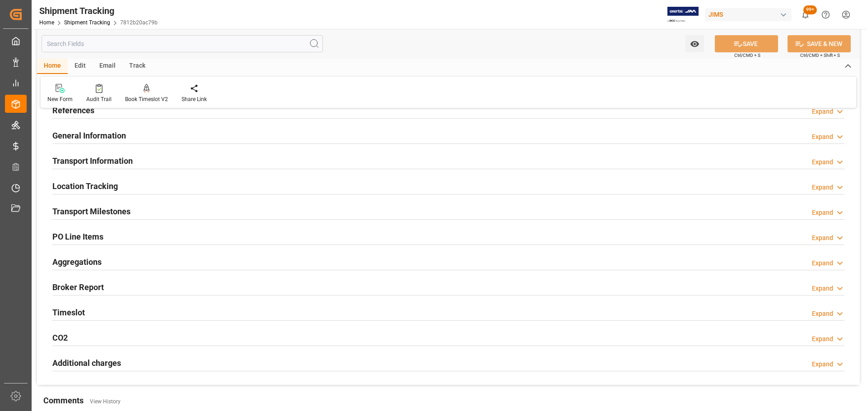
click at [135, 186] on div "Location Tracking Expand" at bounding box center [448, 185] width 792 height 17
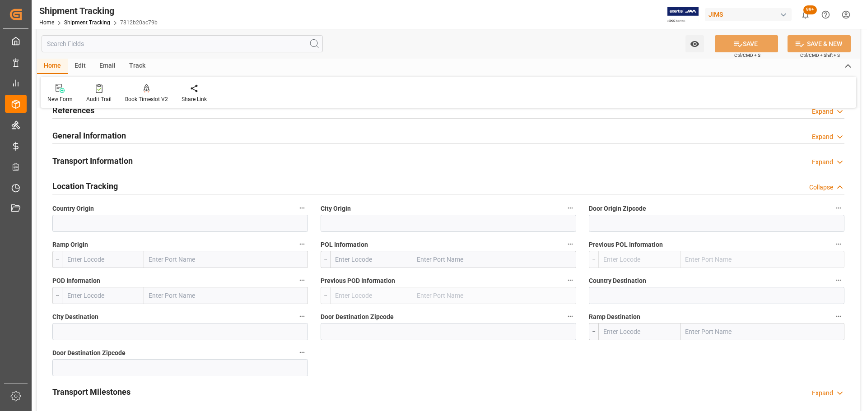
click at [135, 186] on div "Location Tracking Collapse" at bounding box center [448, 185] width 792 height 17
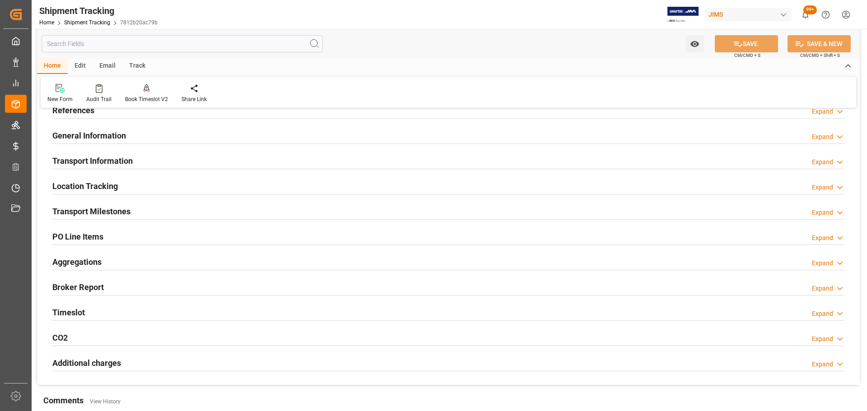
click at [134, 217] on div "Transport Milestones Expand" at bounding box center [448, 210] width 792 height 17
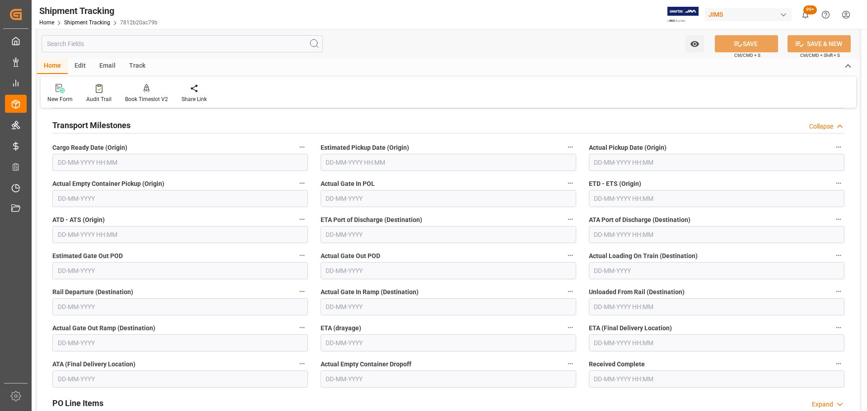
scroll to position [135, 0]
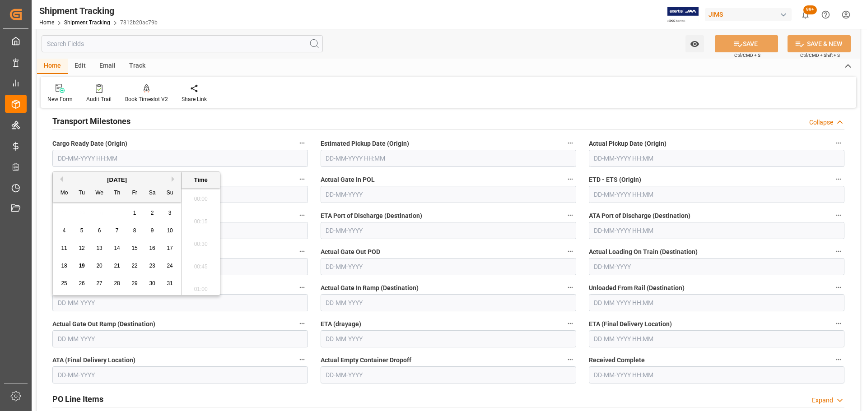
click at [72, 161] on input "text" at bounding box center [180, 158] width 256 height 17
click at [62, 180] on button "Previous Month" at bounding box center [59, 179] width 5 height 5
click at [98, 231] on span "9" at bounding box center [99, 231] width 3 height 6
type input "09-07-2025 00:00"
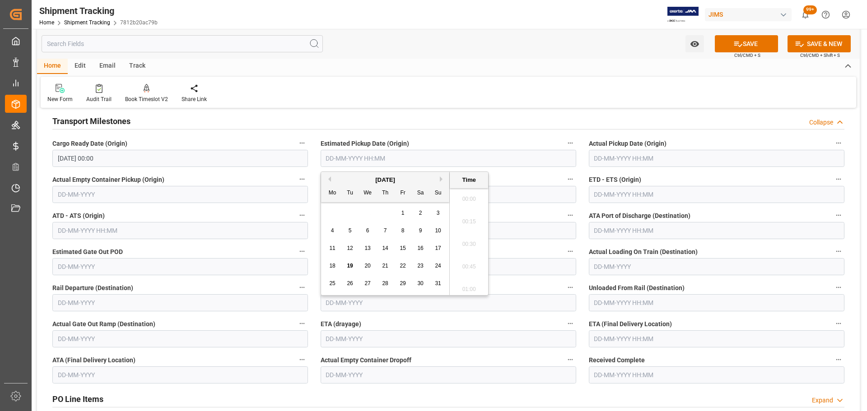
click at [349, 161] on input "text" at bounding box center [449, 158] width 256 height 17
click at [328, 178] on button "Previous Month" at bounding box center [328, 179] width 5 height 5
click at [437, 250] on span "20" at bounding box center [438, 248] width 6 height 6
type input "20-07-2025 00:00"
click at [103, 192] on input "text" at bounding box center [180, 194] width 256 height 17
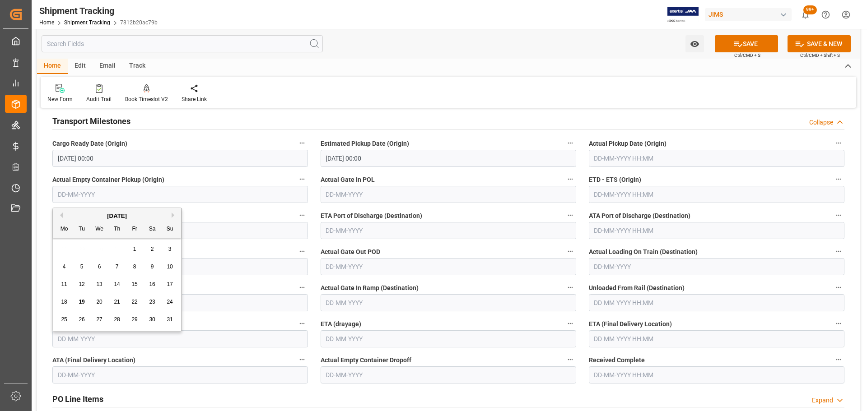
click at [62, 216] on button "Previous Month" at bounding box center [59, 215] width 5 height 5
click at [171, 287] on span "20" at bounding box center [170, 284] width 6 height 6
type input "20-07-2025"
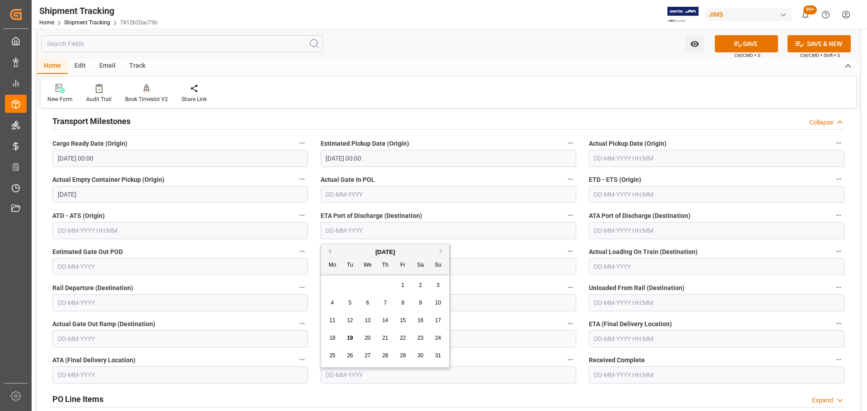
click at [359, 232] on input "text" at bounding box center [449, 230] width 256 height 17
click at [331, 321] on span "11" at bounding box center [332, 320] width 6 height 6
type input "[DATE]"
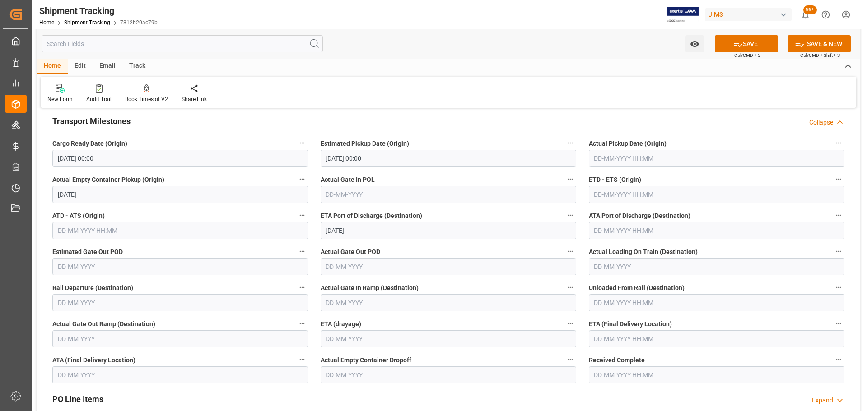
click at [168, 126] on div "Transport Milestones Collapse" at bounding box center [448, 120] width 792 height 17
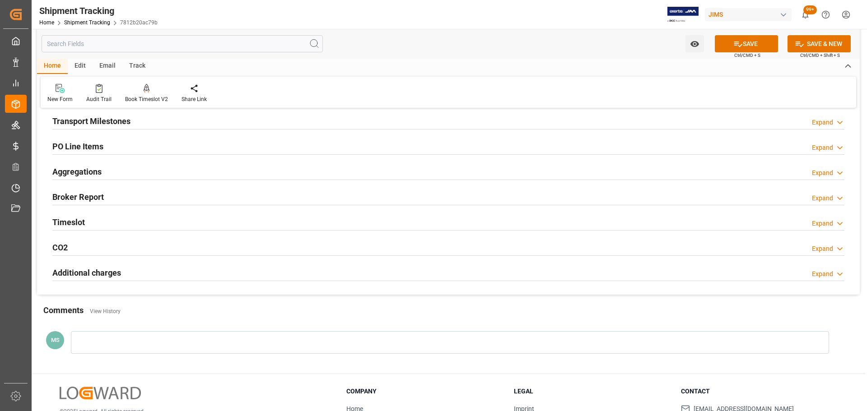
click at [143, 124] on div "Transport Milestones Expand" at bounding box center [448, 120] width 792 height 17
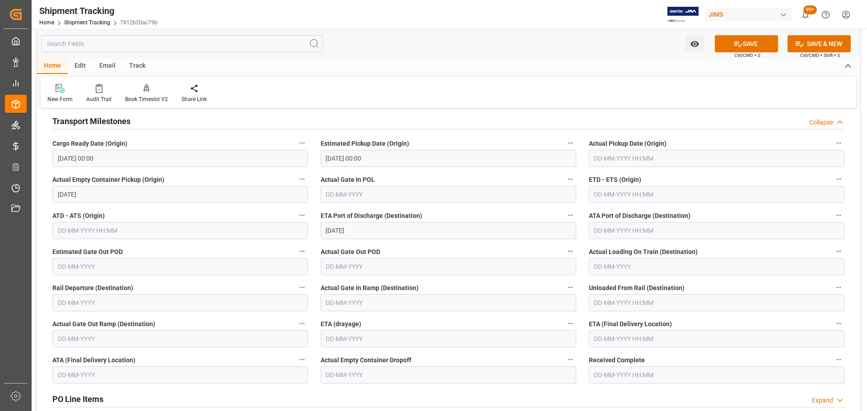
click at [131, 124] on div "Transport Milestones Collapse" at bounding box center [448, 120] width 792 height 17
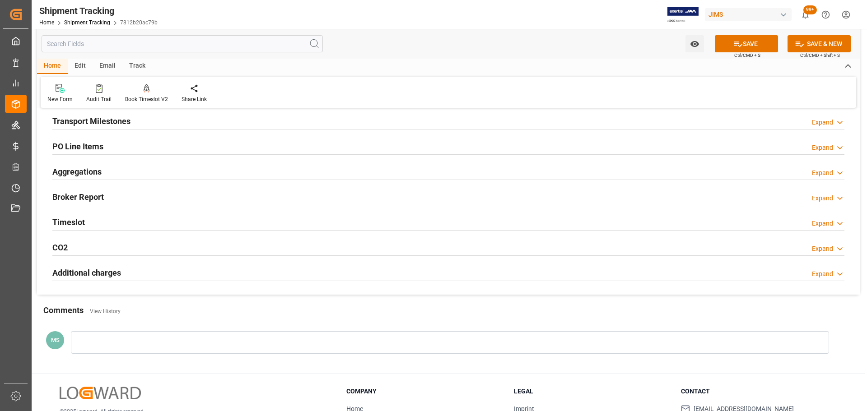
scroll to position [45, 0]
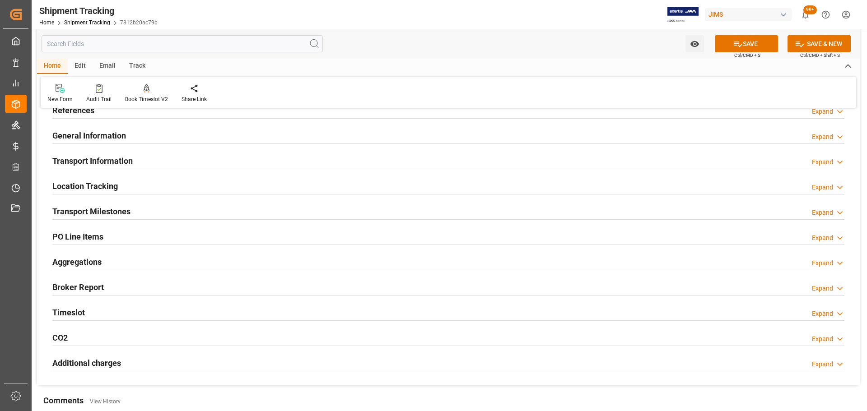
click at [129, 207] on h2 "Transport Milestones" at bounding box center [91, 211] width 78 height 12
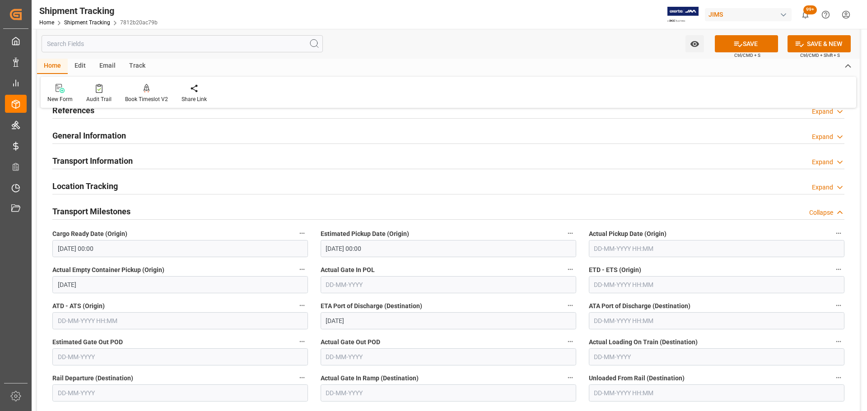
click at [132, 205] on div "Transport Milestones Collapse" at bounding box center [448, 210] width 792 height 17
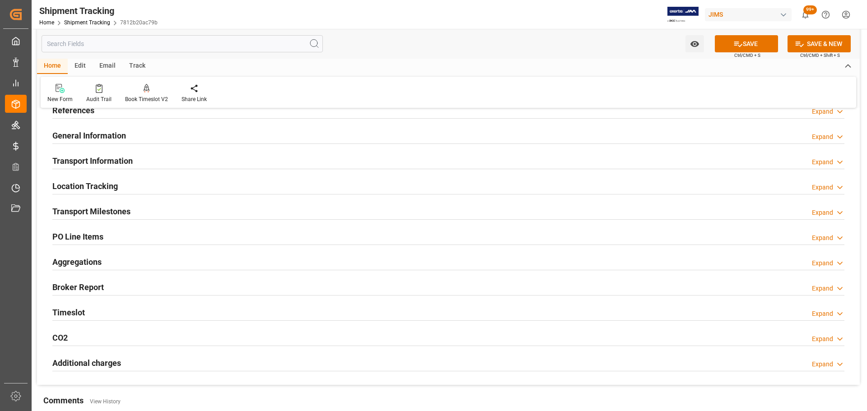
scroll to position [0, 0]
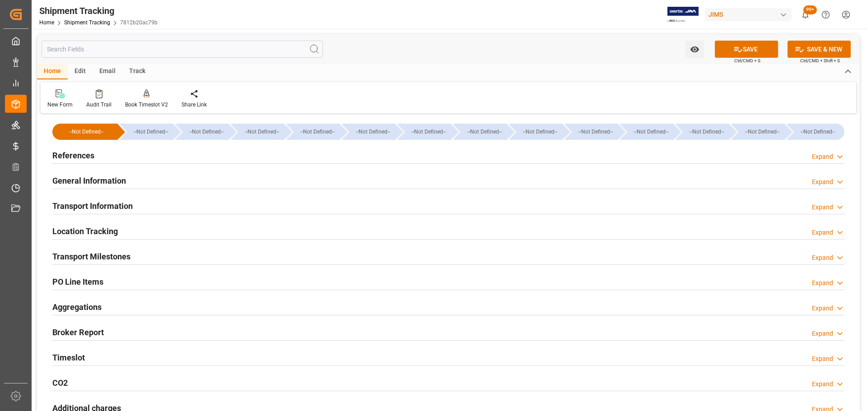
click at [130, 154] on div "References Expand" at bounding box center [448, 154] width 792 height 17
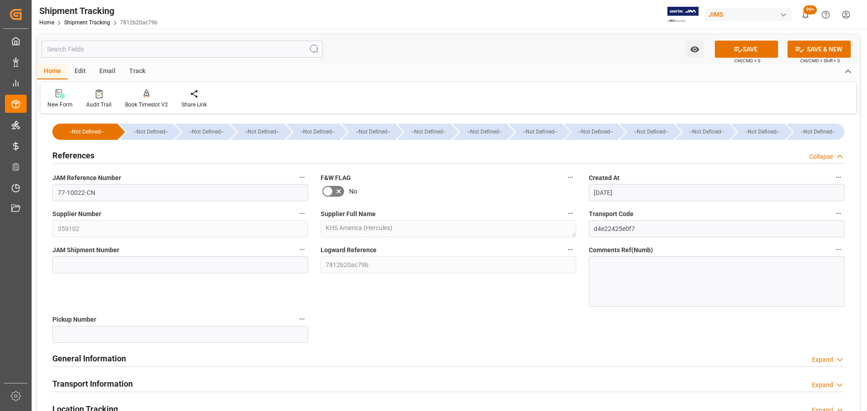
click at [94, 154] on div "References Collapse" at bounding box center [448, 154] width 792 height 17
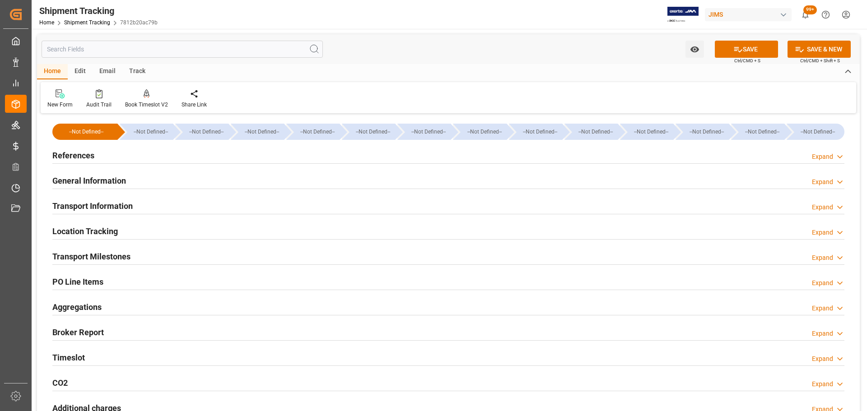
click at [87, 157] on h2 "References" at bounding box center [73, 155] width 42 height 12
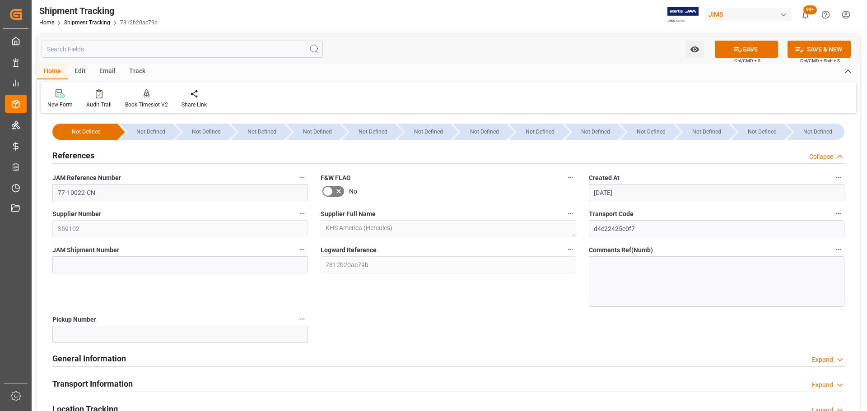
click at [87, 157] on h2 "References" at bounding box center [73, 155] width 42 height 12
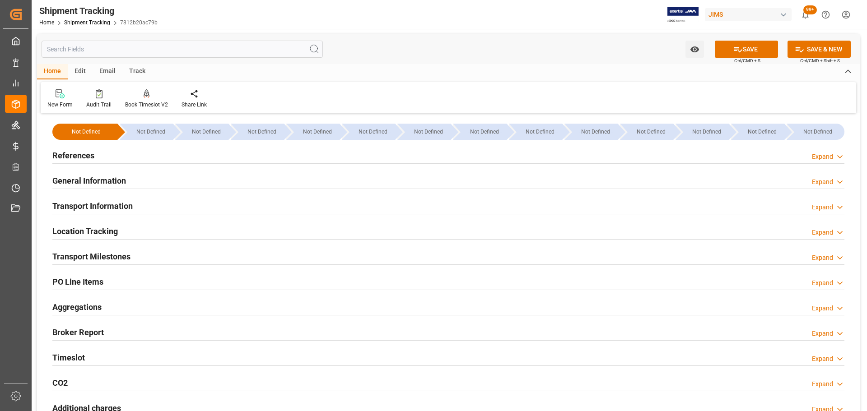
click at [108, 152] on div "References Expand" at bounding box center [448, 154] width 792 height 17
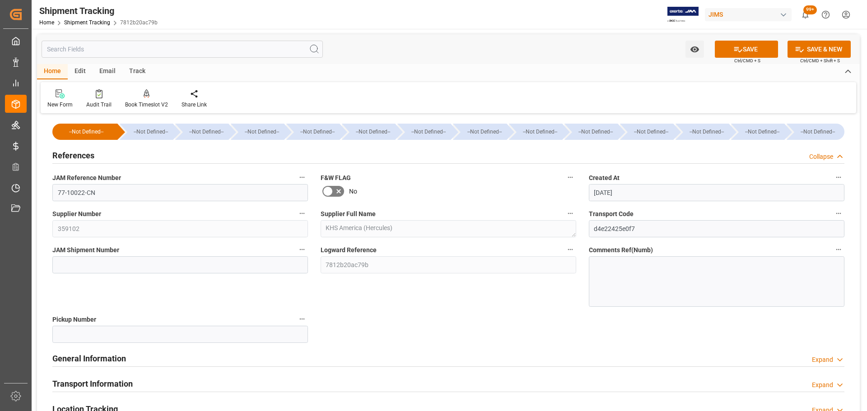
click at [108, 152] on div "References Collapse" at bounding box center [448, 154] width 792 height 17
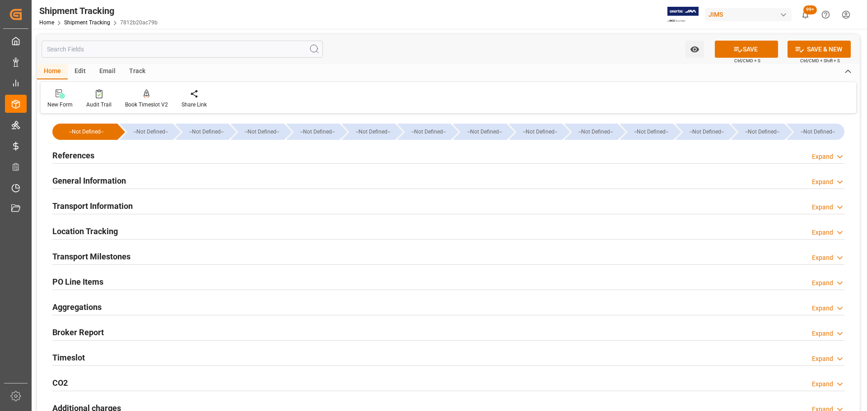
click at [205, 257] on div "Transport Milestones Expand" at bounding box center [448, 255] width 792 height 17
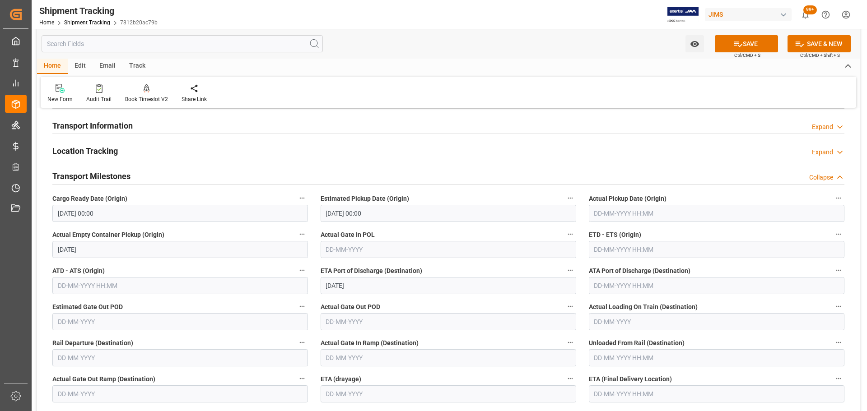
scroll to position [90, 0]
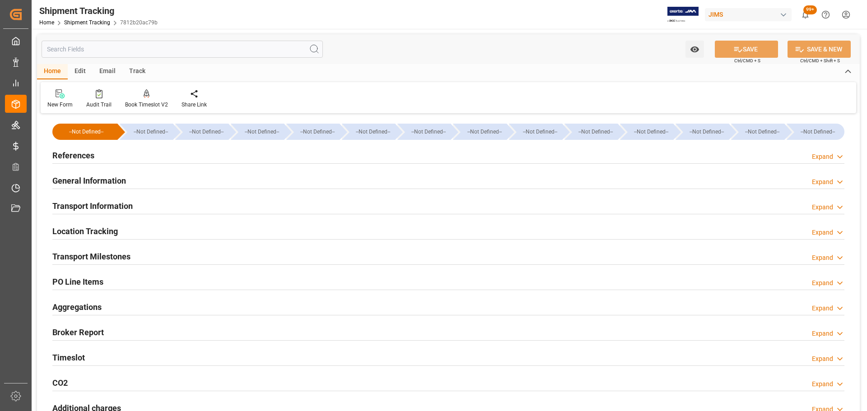
click at [107, 156] on div "References Expand" at bounding box center [448, 154] width 792 height 17
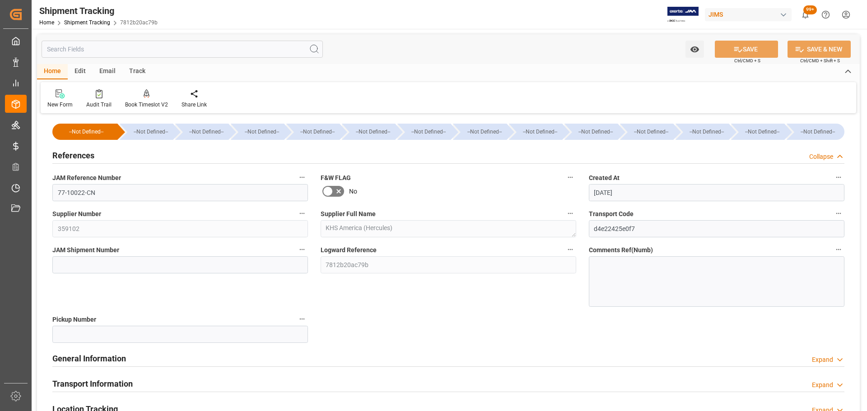
click at [107, 156] on div "References Collapse" at bounding box center [448, 154] width 792 height 17
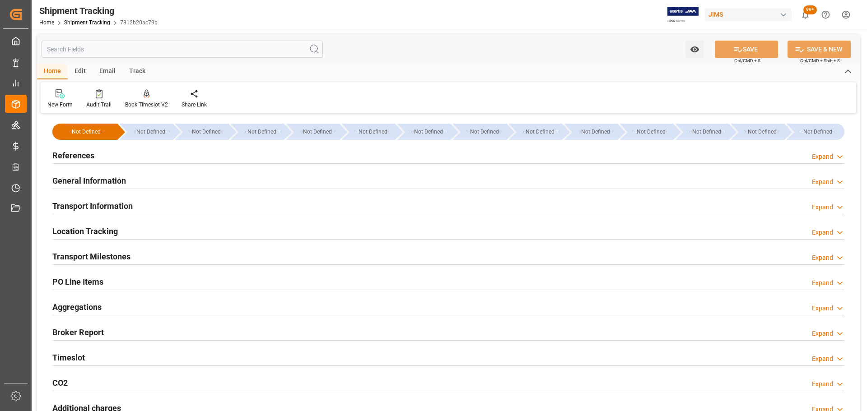
click at [107, 178] on h2 "General Information" at bounding box center [89, 181] width 74 height 12
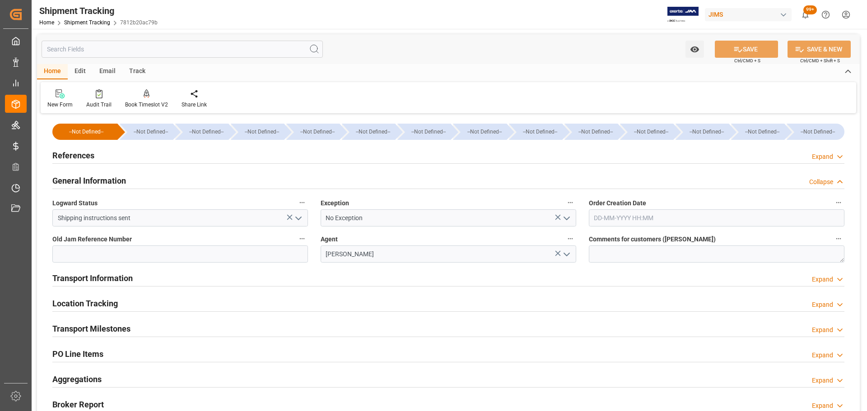
click at [107, 178] on h2 "General Information" at bounding box center [89, 181] width 74 height 12
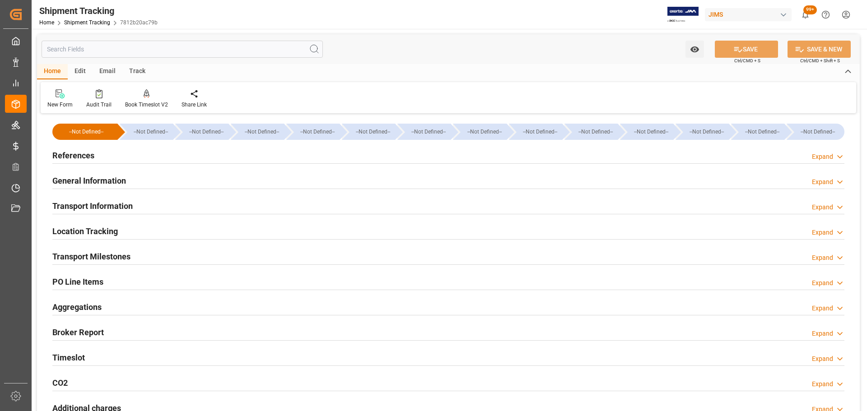
click at [106, 205] on h2 "Transport Information" at bounding box center [92, 206] width 80 height 12
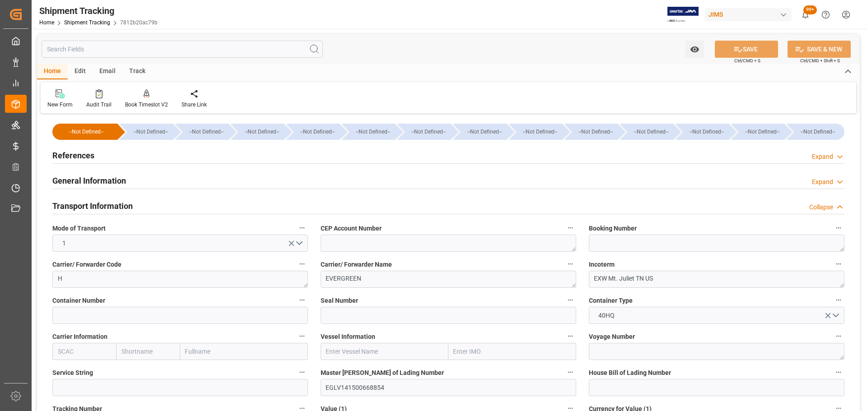
click at [98, 150] on div "References Expand" at bounding box center [448, 154] width 792 height 17
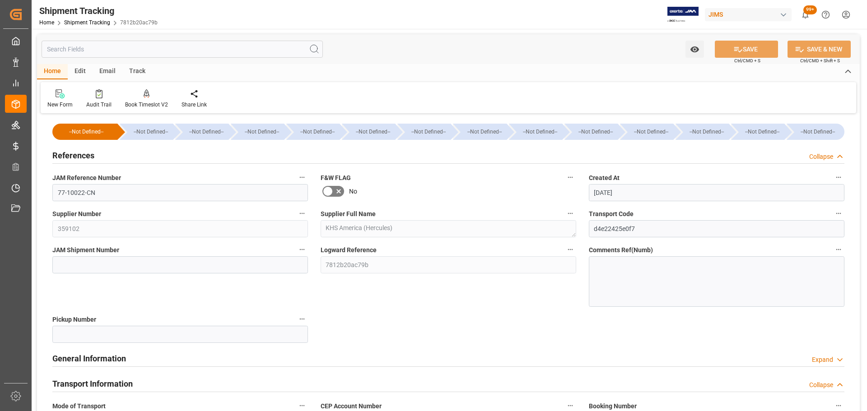
click at [98, 150] on div "References Collapse" at bounding box center [448, 154] width 792 height 17
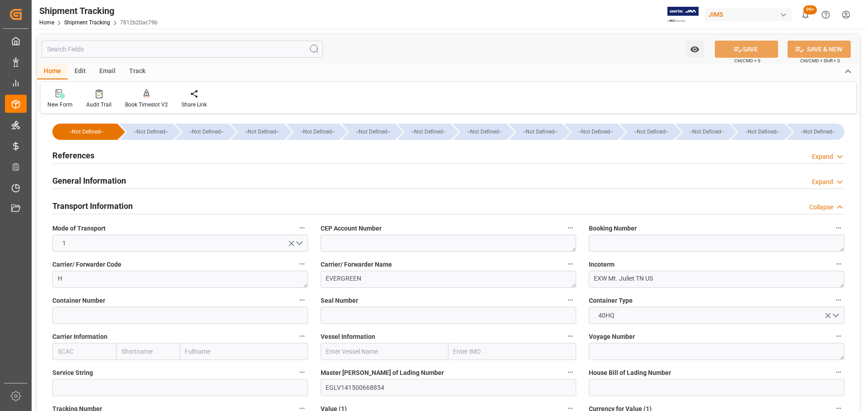
click at [95, 178] on h2 "General Information" at bounding box center [89, 181] width 74 height 12
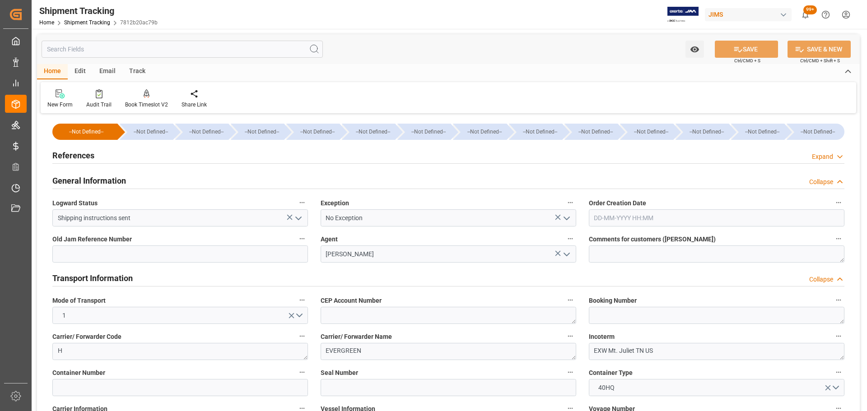
click at [114, 179] on h2 "General Information" at bounding box center [89, 181] width 74 height 12
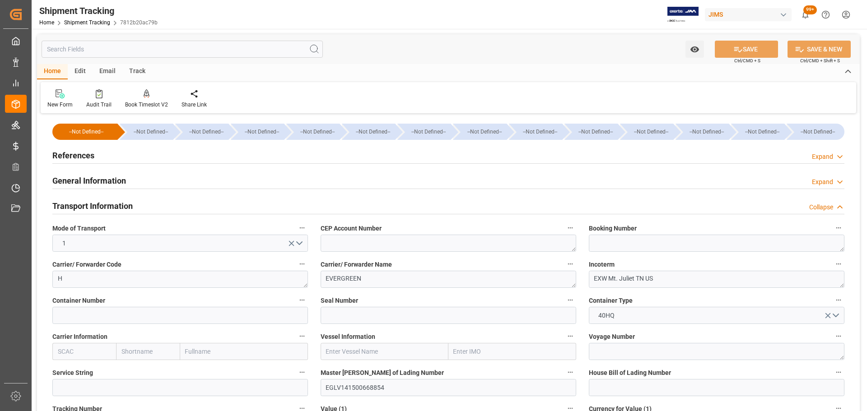
click at [116, 199] on div "Transport Information" at bounding box center [92, 205] width 80 height 17
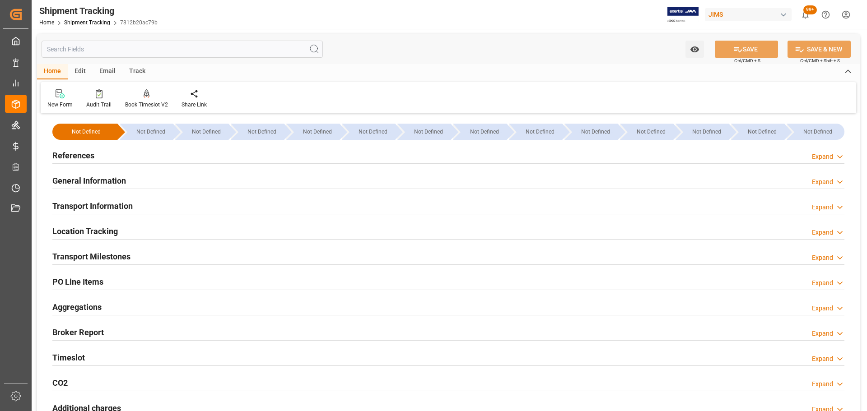
click at [132, 202] on h2 "Transport Information" at bounding box center [92, 206] width 80 height 12
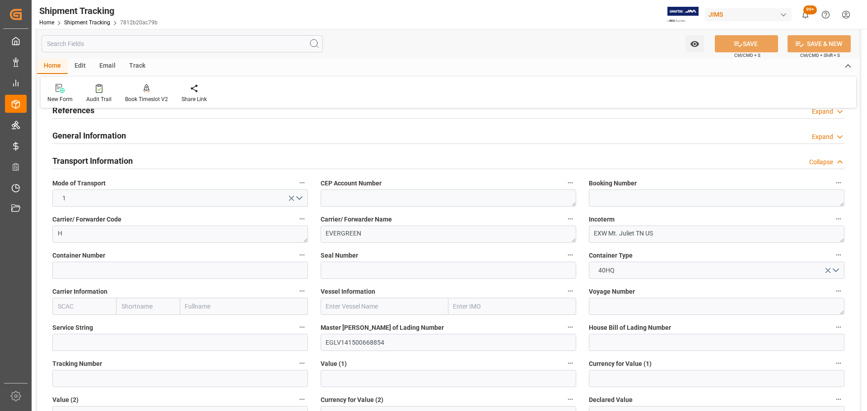
scroll to position [90, 0]
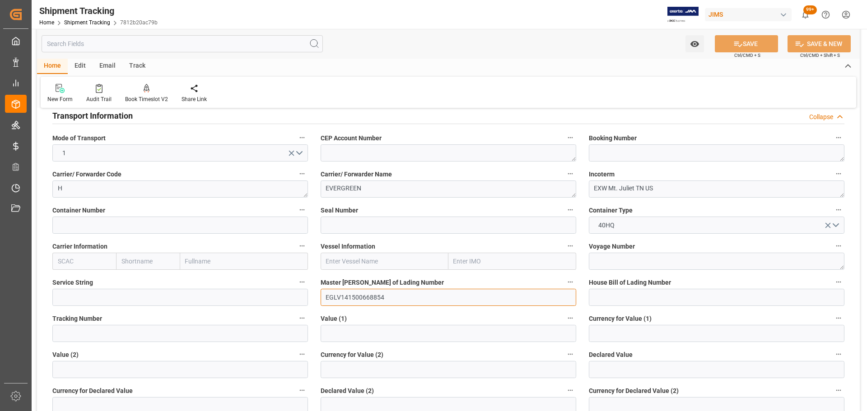
drag, startPoint x: 420, startPoint y: 294, endPoint x: 299, endPoint y: 303, distance: 120.9
click at [299, 303] on div "--Not Defined-- --Not Defined-- --Not Defined-- --Not Defined-- --Not Defined--…" at bounding box center [448, 364] width 823 height 676
drag, startPoint x: 418, startPoint y: 294, endPoint x: 412, endPoint y: 294, distance: 5.4
click at [418, 294] on input "EGLV141500668854" at bounding box center [449, 297] width 256 height 17
drag, startPoint x: 395, startPoint y: 299, endPoint x: 460, endPoint y: 321, distance: 68.8
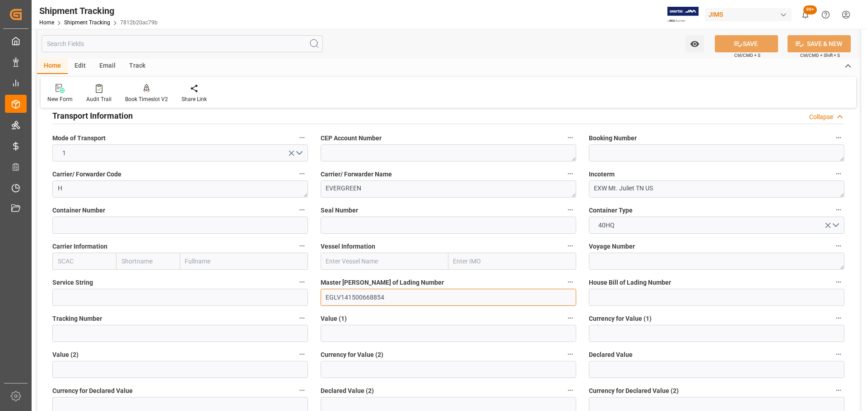
click at [341, 299] on input "EGLV141500668854" at bounding box center [449, 297] width 256 height 17
click at [664, 148] on textarea at bounding box center [717, 153] width 256 height 17
paste textarea "141500668854"
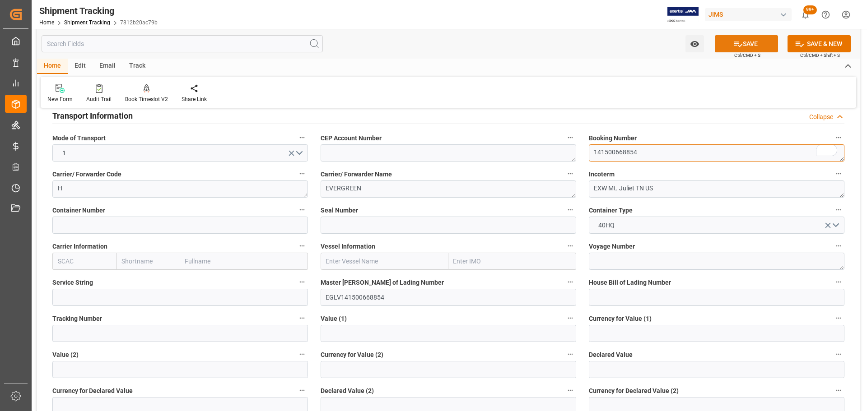
type textarea "141500668854"
click at [724, 45] on button "SAVE" at bounding box center [746, 43] width 63 height 17
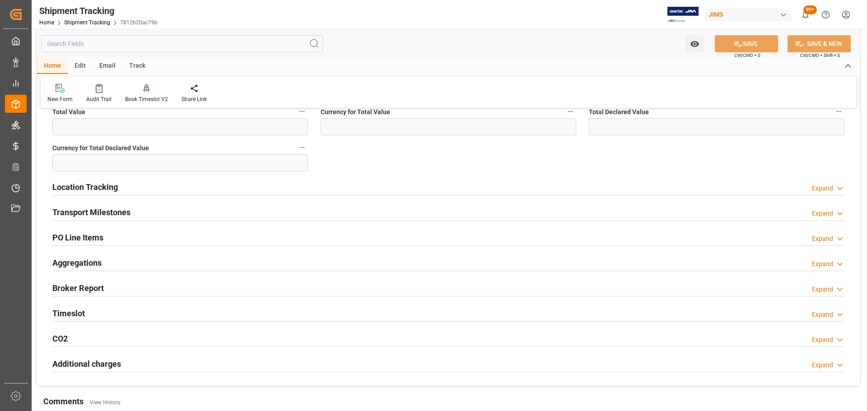
scroll to position [497, 0]
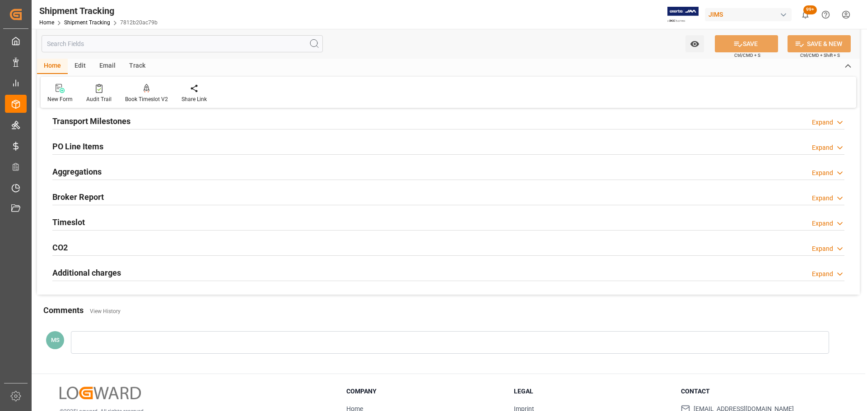
click at [113, 124] on h2 "Transport Milestones" at bounding box center [91, 121] width 78 height 12
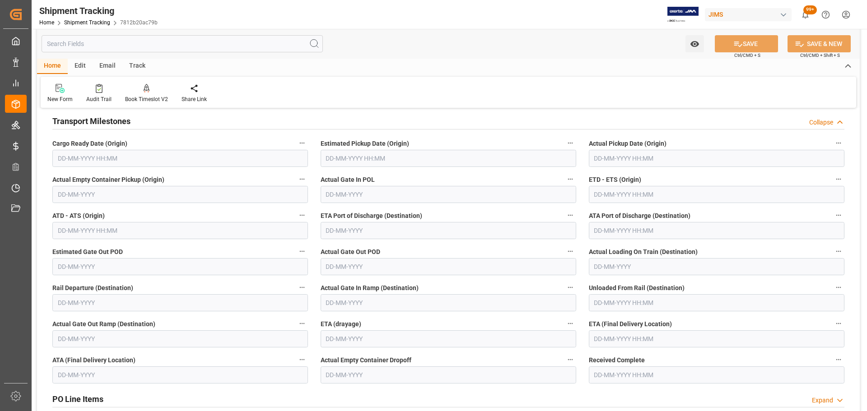
click at [640, 343] on input "text" at bounding box center [717, 339] width 256 height 17
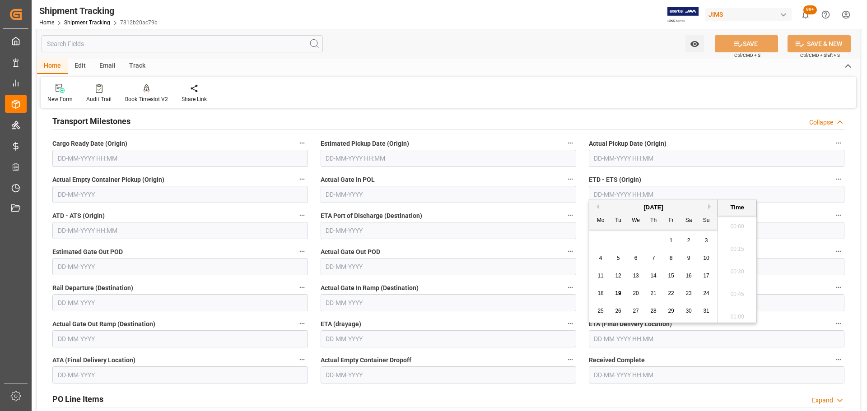
scroll to position [1403, 0]
click at [709, 208] on button "Next Month" at bounding box center [710, 206] width 5 height 5
click at [666, 259] on div "12" at bounding box center [671, 258] width 11 height 11
type input "12-09-2025 00:00"
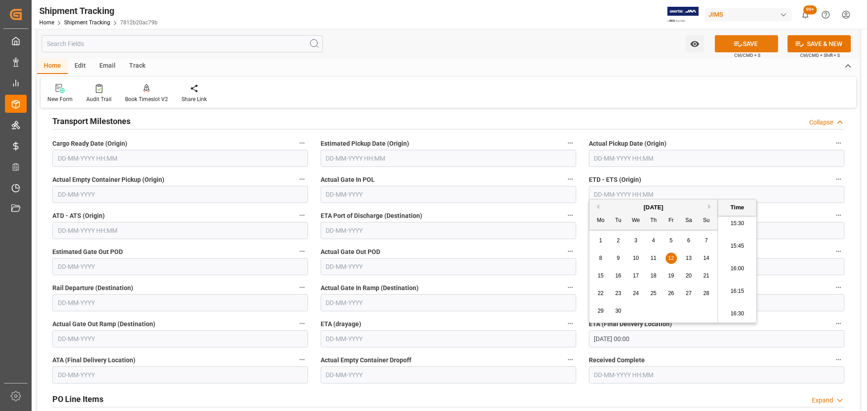
click at [736, 47] on icon at bounding box center [737, 43] width 9 height 9
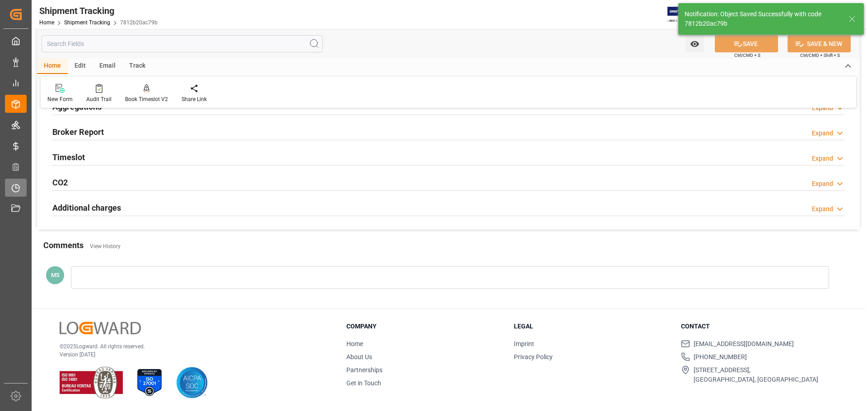
scroll to position [135, 0]
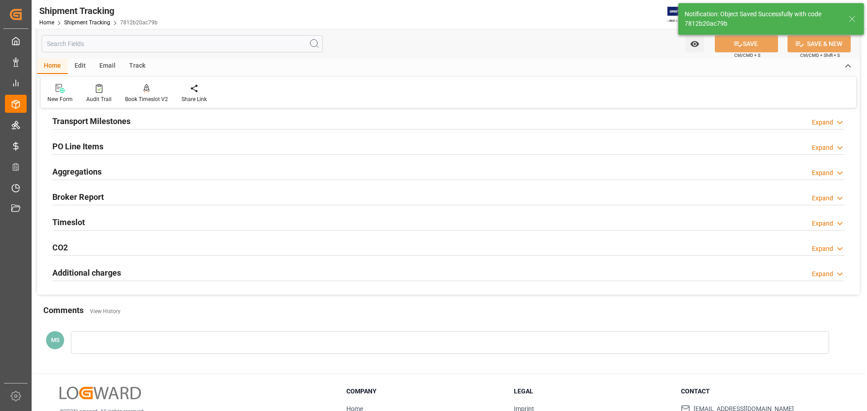
click at [135, 121] on div "Transport Milestones Expand" at bounding box center [448, 120] width 792 height 17
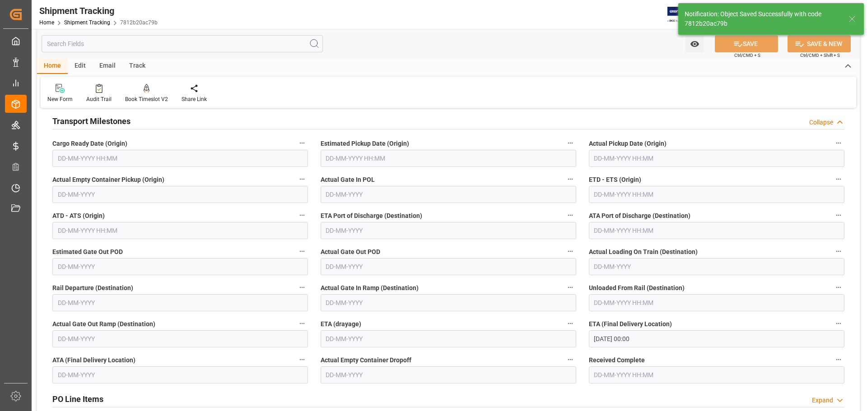
click at [97, 160] on input "text" at bounding box center [180, 158] width 256 height 17
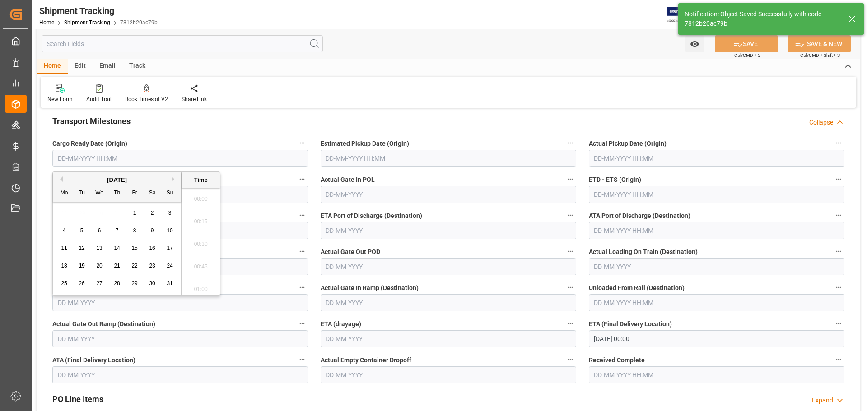
scroll to position [1403, 0]
click at [59, 179] on button "Previous Month" at bounding box center [59, 179] width 5 height 5
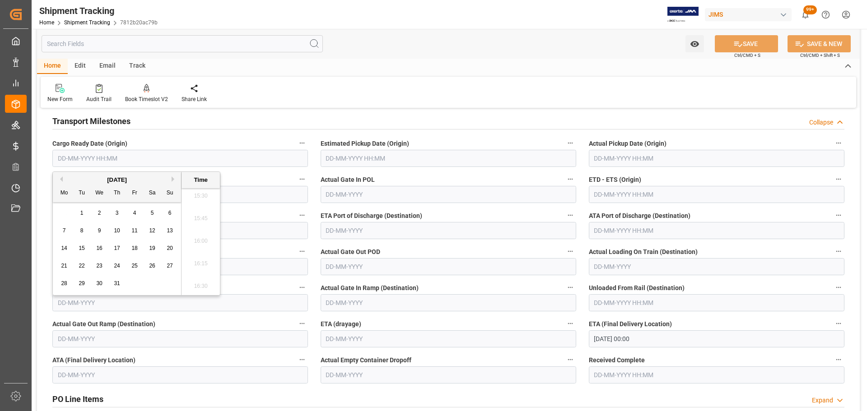
click at [100, 234] on span "9" at bounding box center [99, 231] width 3 height 6
type input "09-07-2025 00:00"
click at [749, 46] on button "SAVE" at bounding box center [746, 43] width 63 height 17
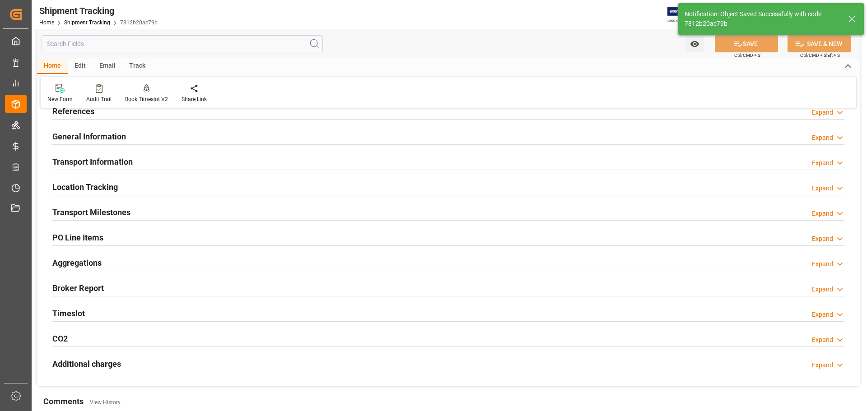
scroll to position [0, 0]
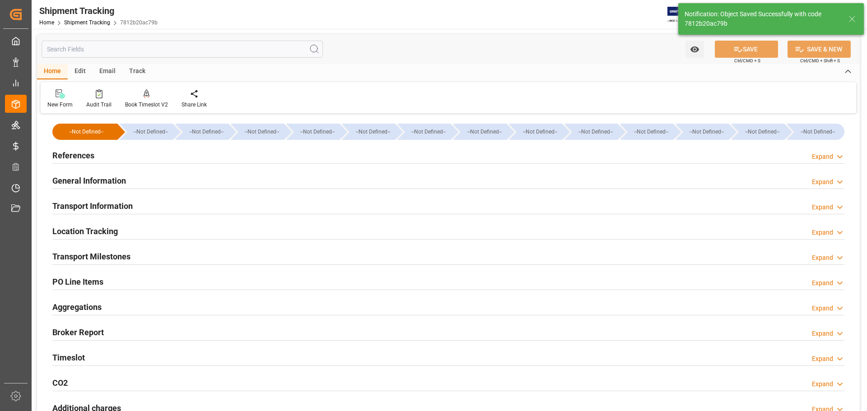
click at [109, 259] on h2 "Transport Milestones" at bounding box center [91, 257] width 78 height 12
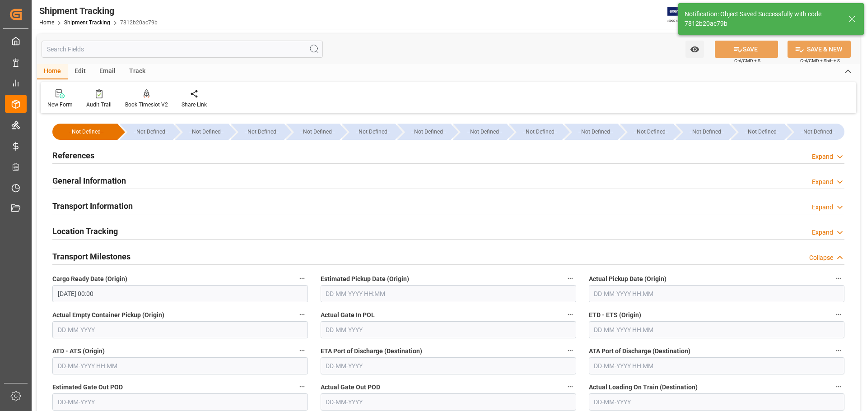
click at [141, 259] on div "Transport Milestones Collapse" at bounding box center [448, 255] width 792 height 17
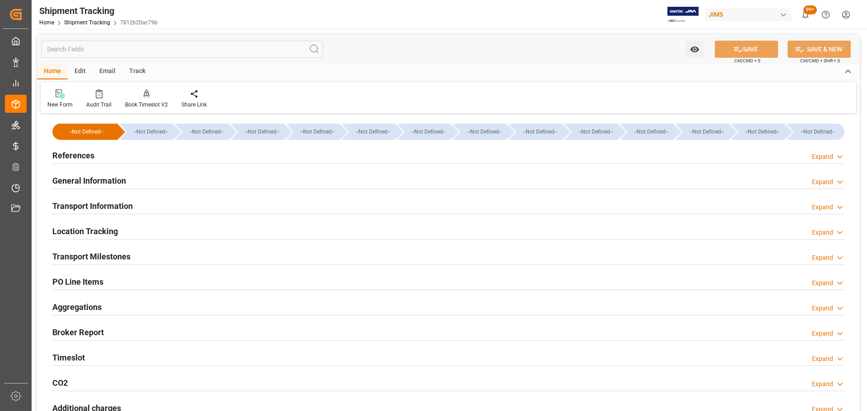
click at [95, 233] on h2 "Location Tracking" at bounding box center [84, 231] width 65 height 12
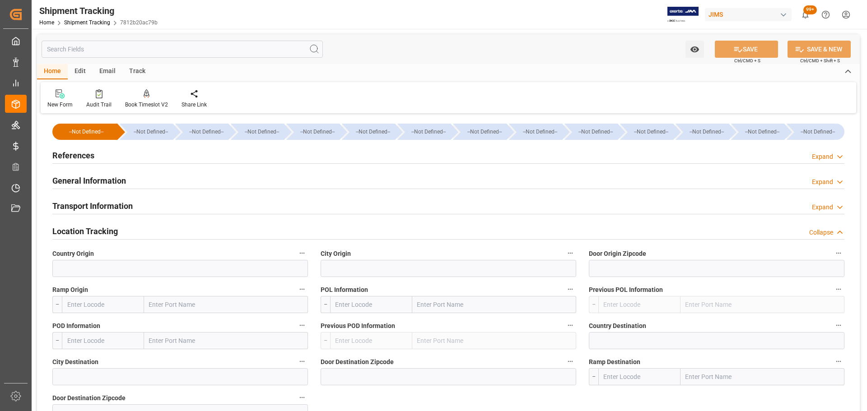
click at [138, 229] on div "Location Tracking Collapse" at bounding box center [448, 230] width 792 height 17
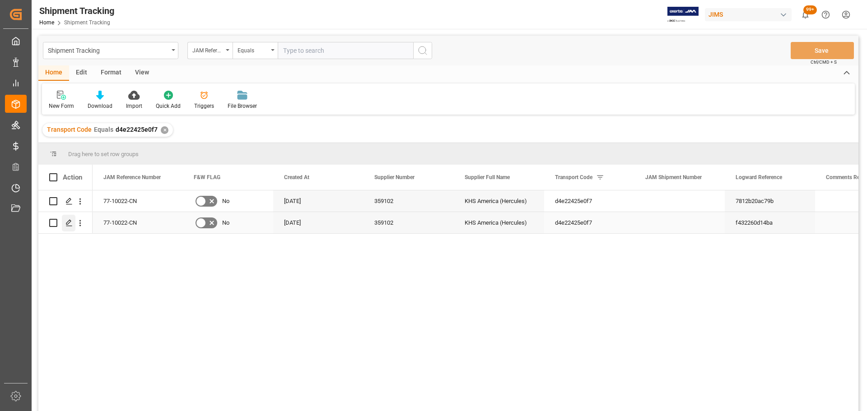
click at [69, 225] on icon "Press SPACE to select this row." at bounding box center [68, 222] width 7 height 7
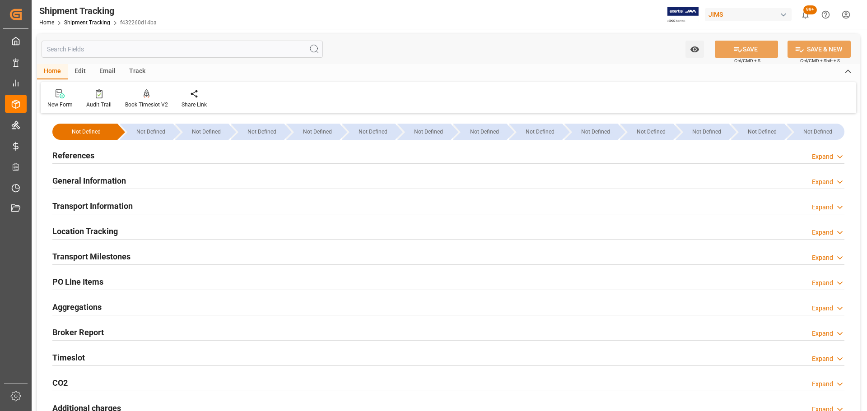
click at [154, 159] on div "References Expand" at bounding box center [448, 154] width 792 height 17
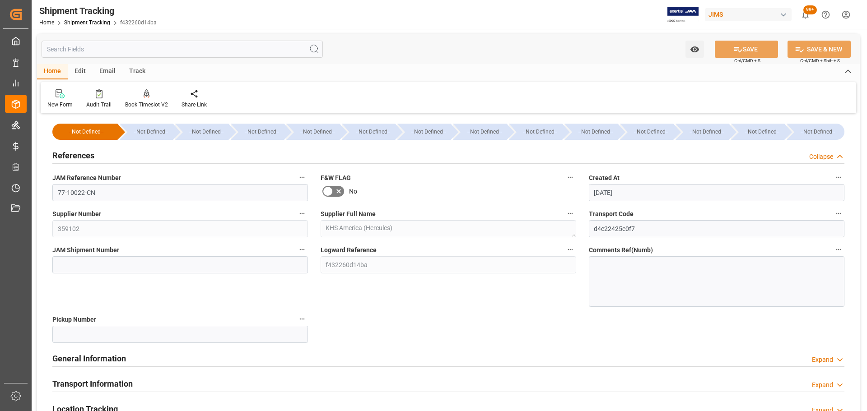
click at [154, 159] on div "References Collapse" at bounding box center [448, 154] width 792 height 17
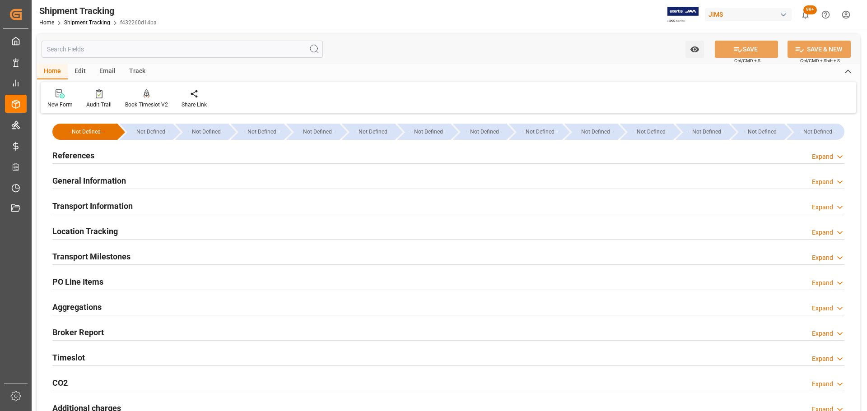
click at [150, 181] on div "General Information Expand" at bounding box center [448, 180] width 792 height 17
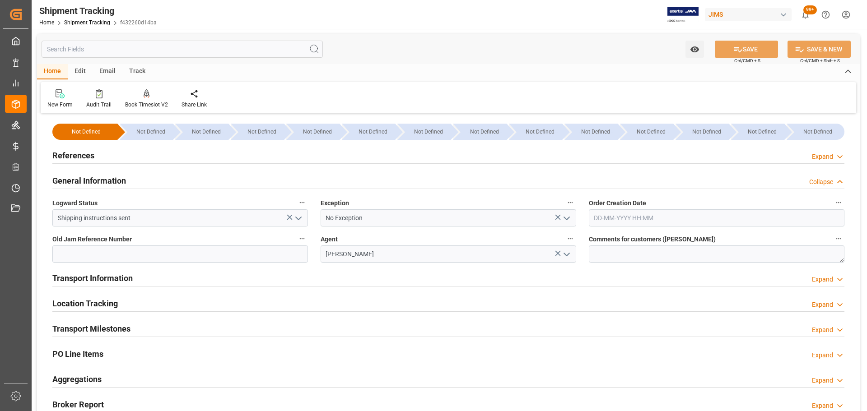
click at [150, 181] on div "General Information Collapse" at bounding box center [448, 180] width 792 height 17
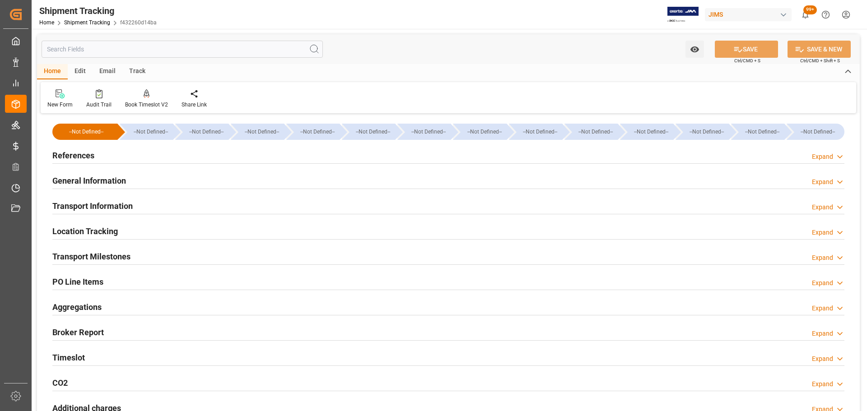
click at [142, 209] on div "Transport Information Expand" at bounding box center [448, 205] width 792 height 17
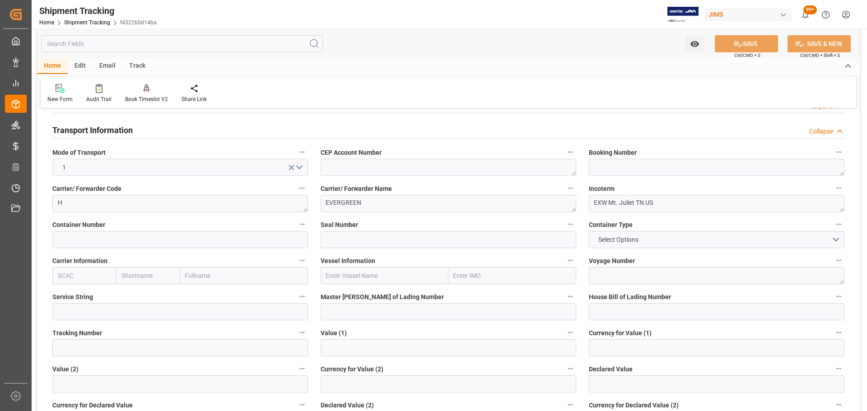
scroll to position [90, 0]
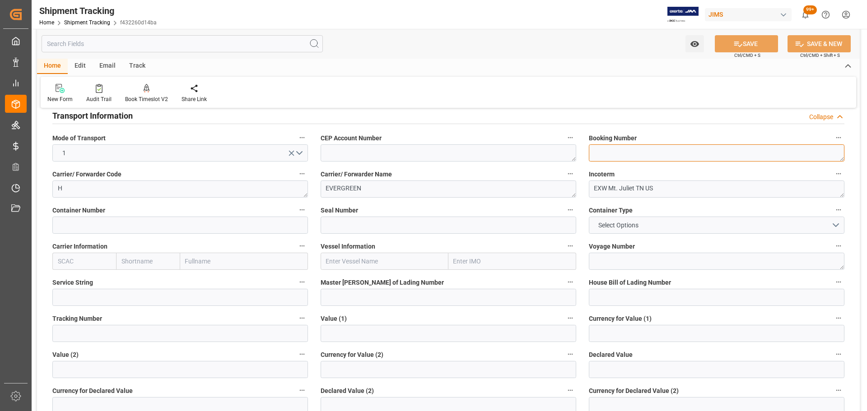
click at [636, 152] on textarea at bounding box center [717, 153] width 256 height 17
paste textarea "141500668854"
type textarea "141500668854"
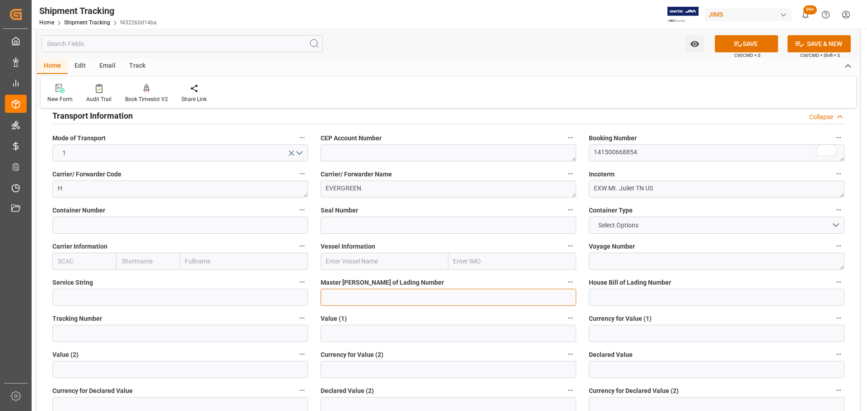
click at [378, 291] on input at bounding box center [449, 297] width 256 height 17
paste input "EGLV141500668854"
type input "EGLV141500668854"
click at [622, 228] on span "Select Options" at bounding box center [618, 225] width 49 height 9
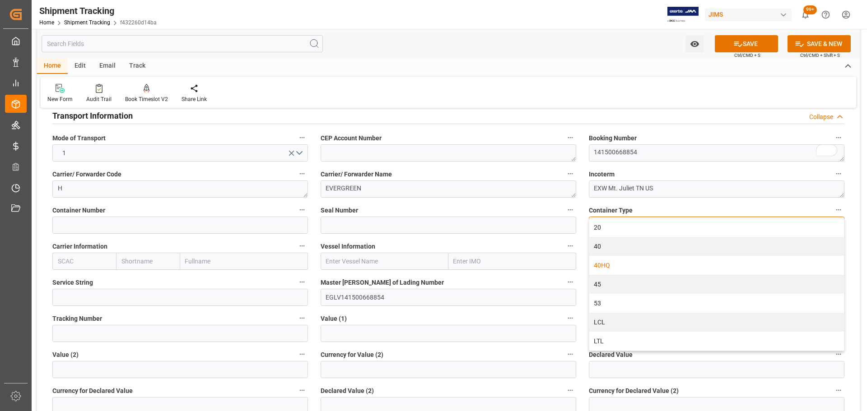
click at [616, 266] on div "40HQ" at bounding box center [716, 265] width 255 height 19
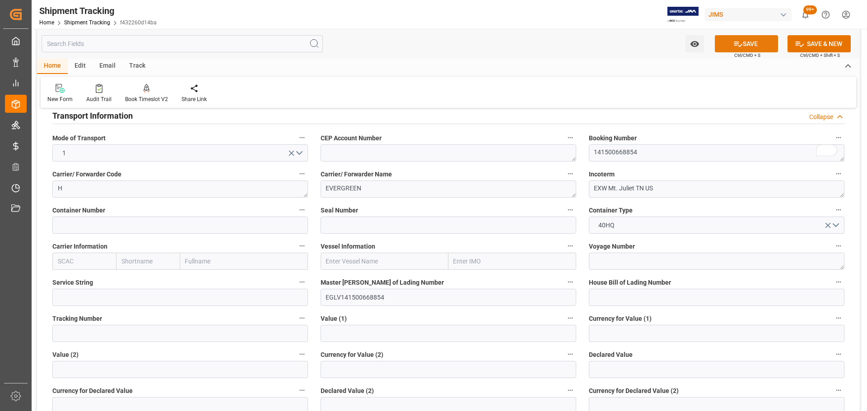
click at [751, 42] on button "SAVE" at bounding box center [746, 43] width 63 height 17
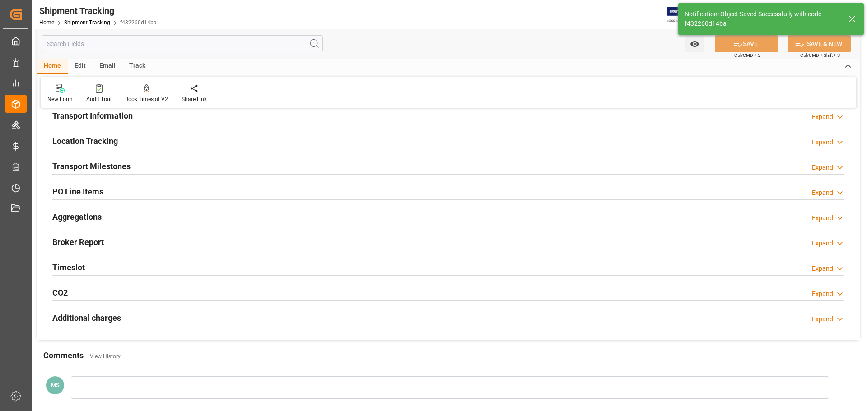
click at [129, 161] on h2 "Transport Milestones" at bounding box center [91, 166] width 78 height 12
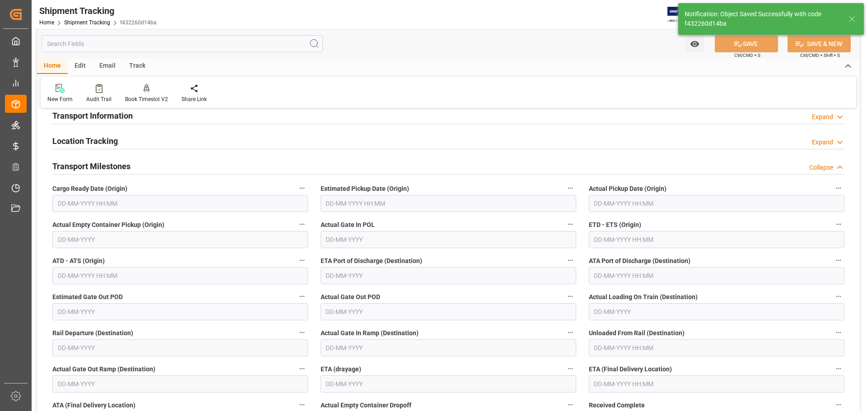
click at [129, 160] on h2 "Transport Milestones" at bounding box center [91, 166] width 78 height 12
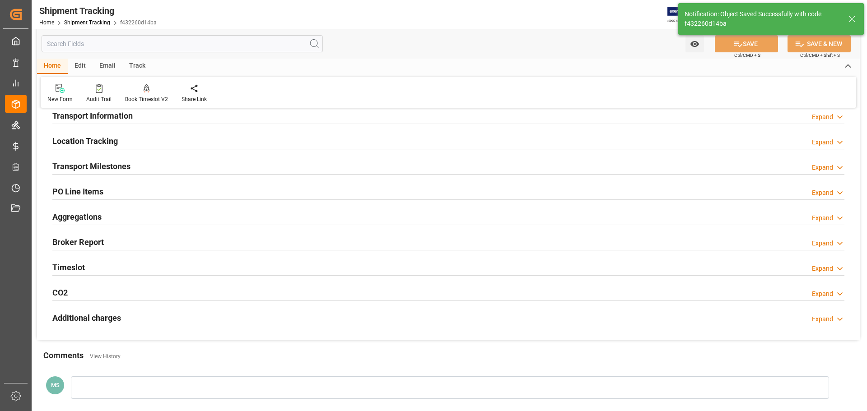
click at [129, 160] on h2 "Transport Milestones" at bounding box center [91, 166] width 78 height 12
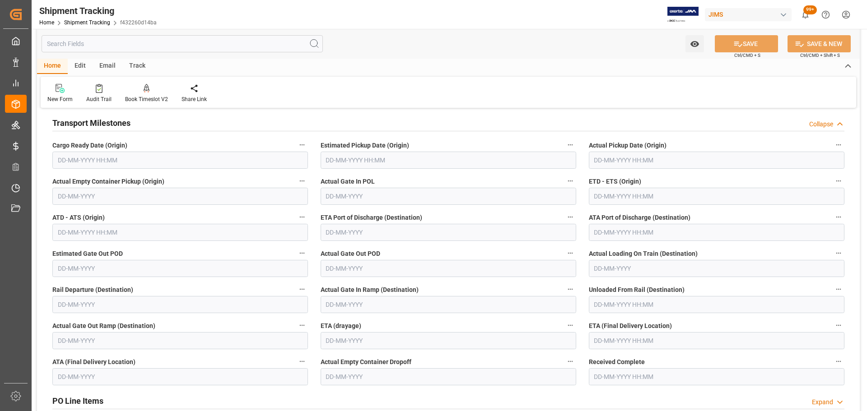
scroll to position [181, 0]
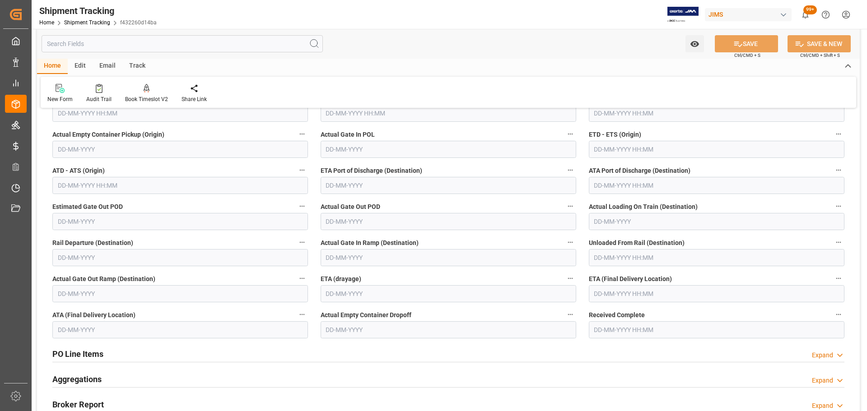
click at [621, 296] on input "text" at bounding box center [717, 293] width 256 height 17
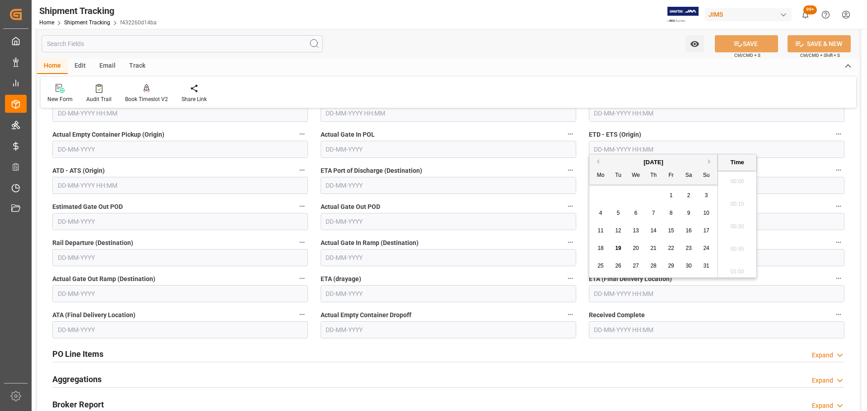
scroll to position [1403, 0]
click at [710, 162] on button "Next Month" at bounding box center [710, 161] width 5 height 5
click at [671, 214] on span "12" at bounding box center [671, 213] width 6 height 6
type input "12-09-2025 00:00"
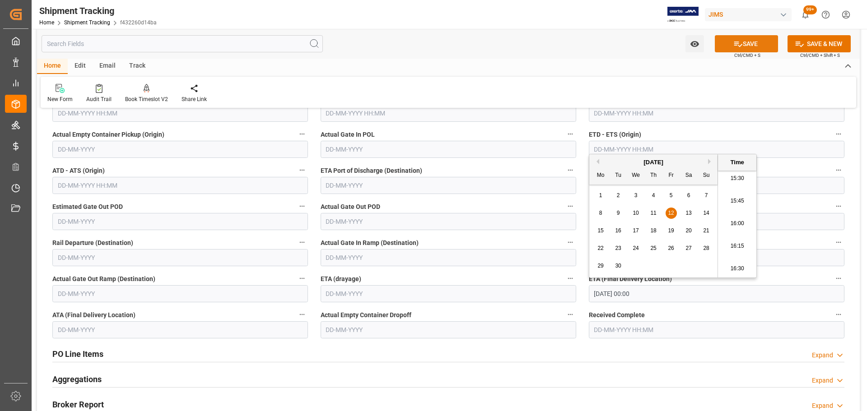
click at [728, 42] on button "SAVE" at bounding box center [746, 43] width 63 height 17
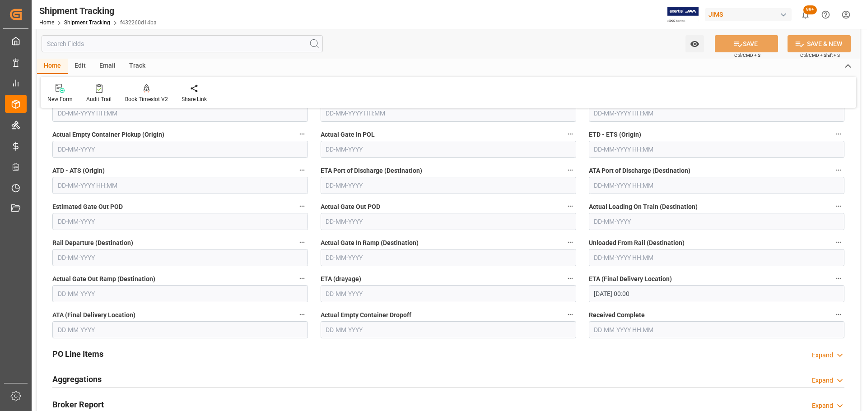
scroll to position [90, 0]
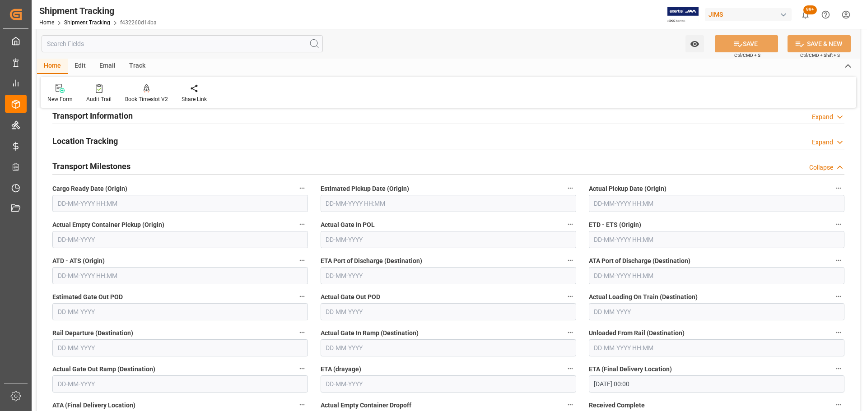
click at [110, 195] on input "text" at bounding box center [180, 203] width 256 height 17
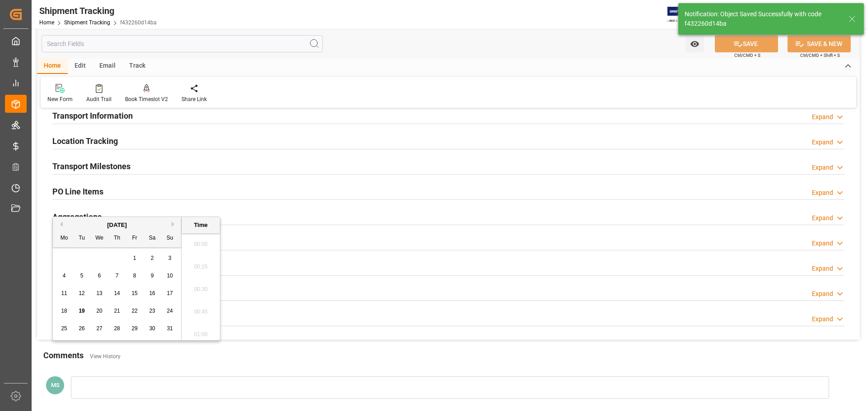
scroll to position [1403, 0]
click at [61, 224] on button "Previous Month" at bounding box center [59, 224] width 5 height 5
click at [115, 163] on h2 "Transport Milestones" at bounding box center [91, 166] width 78 height 12
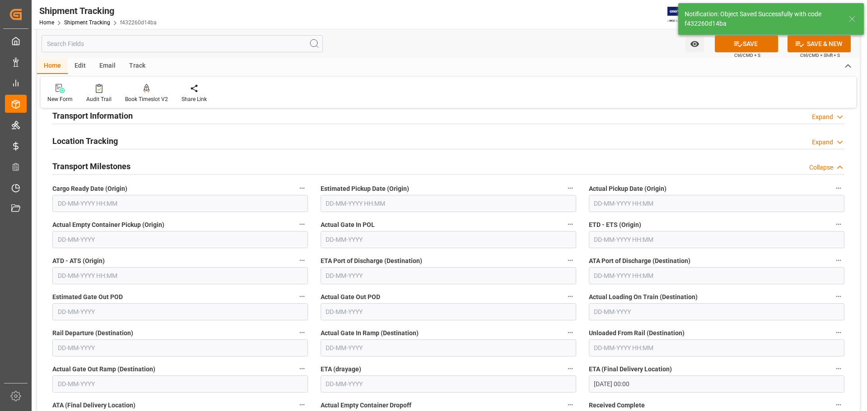
click at [73, 206] on input "text" at bounding box center [180, 203] width 256 height 17
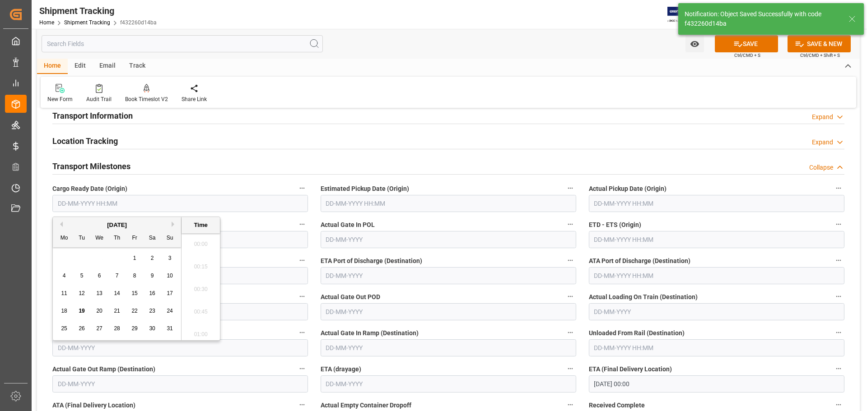
scroll to position [1426, 0]
click at [60, 223] on button "Previous Month" at bounding box center [59, 224] width 5 height 5
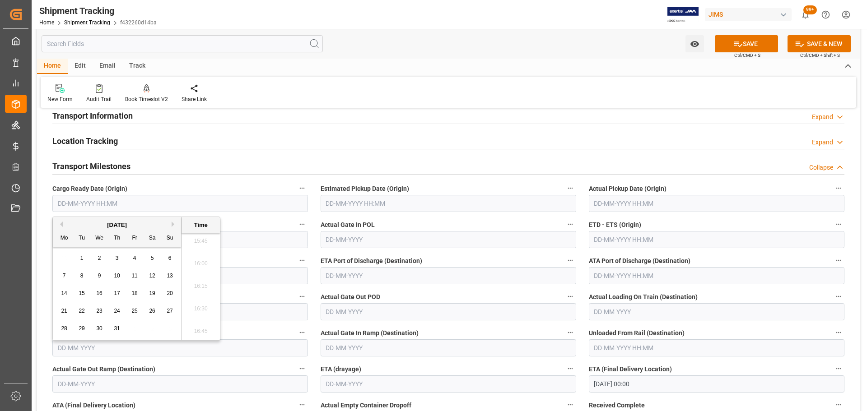
click at [98, 276] on span "9" at bounding box center [99, 276] width 3 height 6
type input "09-07-2025 00:00"
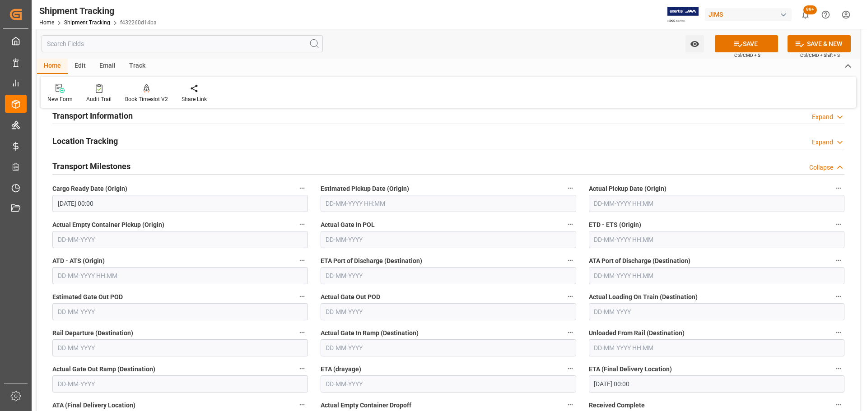
click at [738, 52] on span "Ctrl/CMD + S" at bounding box center [747, 55] width 26 height 7
click at [739, 50] on button "SAVE" at bounding box center [746, 43] width 63 height 17
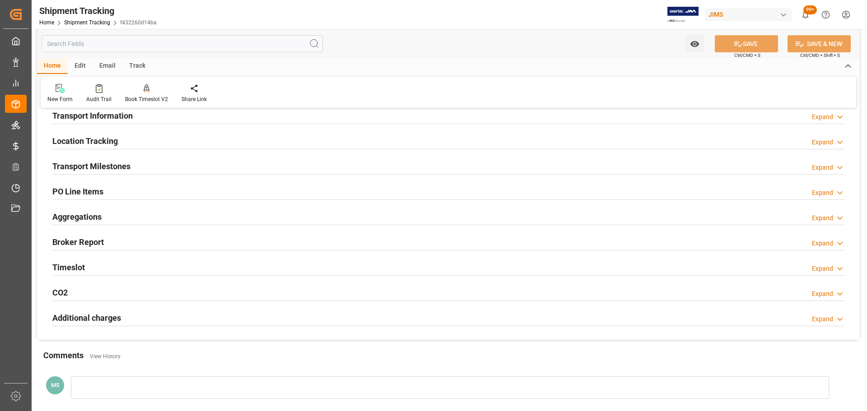
click at [133, 171] on div "Transport Milestones Expand" at bounding box center [448, 165] width 792 height 17
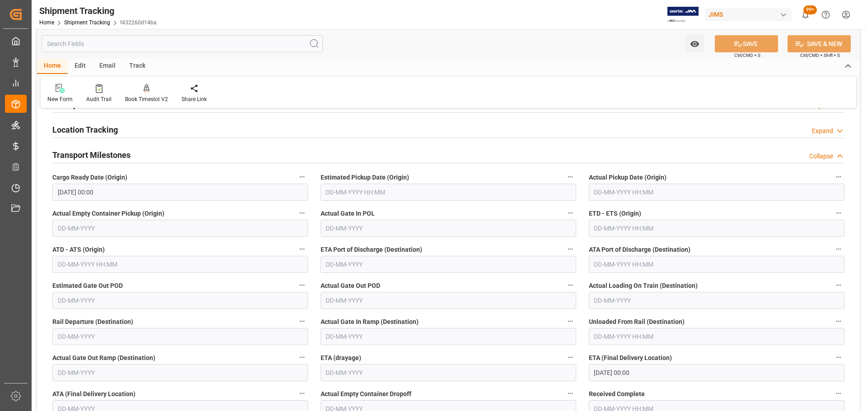
scroll to position [90, 0]
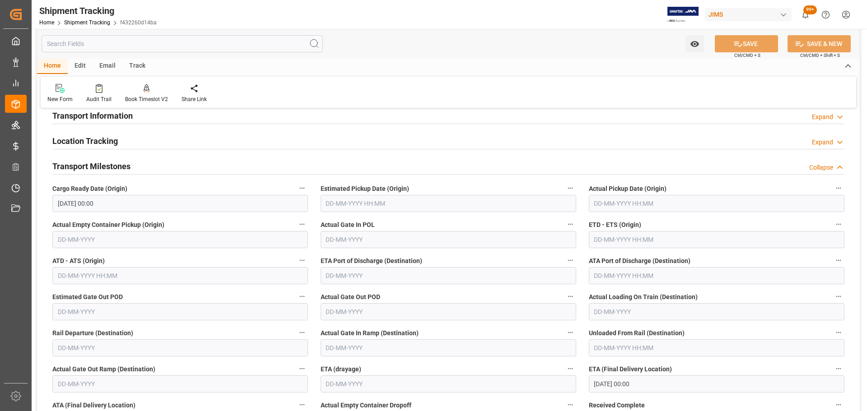
click at [103, 163] on h2 "Transport Milestones" at bounding box center [91, 166] width 78 height 12
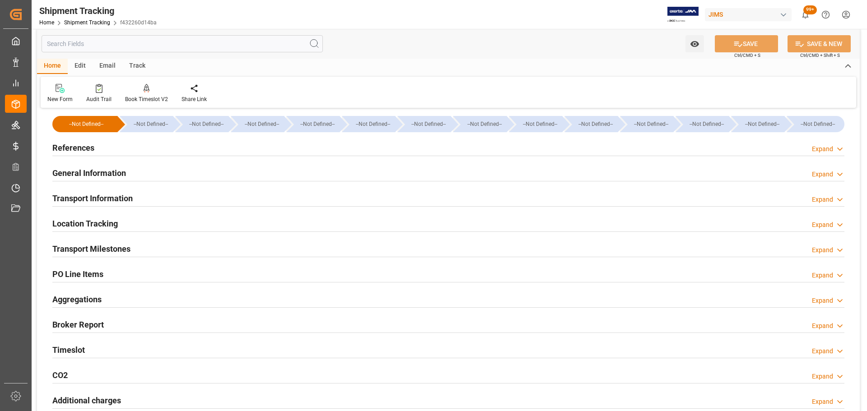
scroll to position [0, 0]
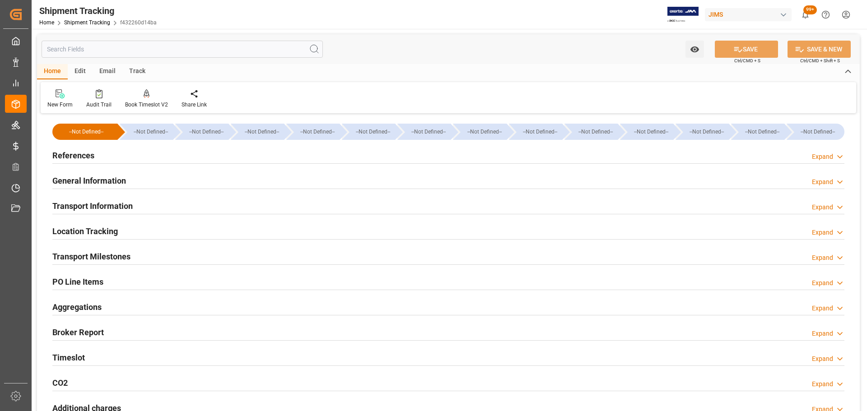
click at [107, 252] on h2 "Transport Milestones" at bounding box center [91, 257] width 78 height 12
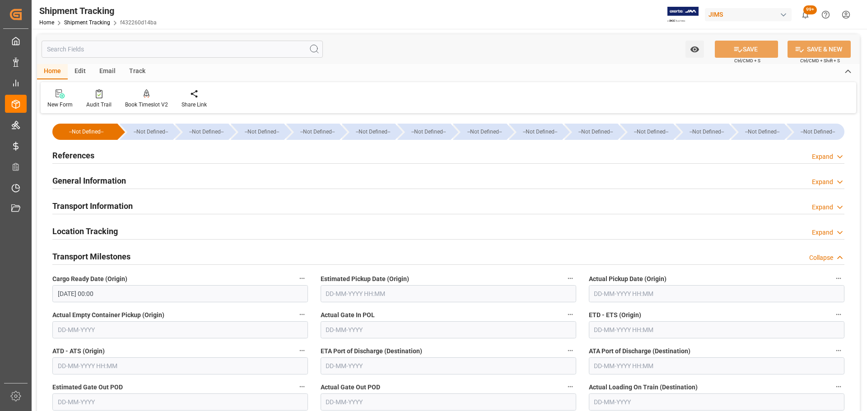
click at [107, 252] on h2 "Transport Milestones" at bounding box center [91, 257] width 78 height 12
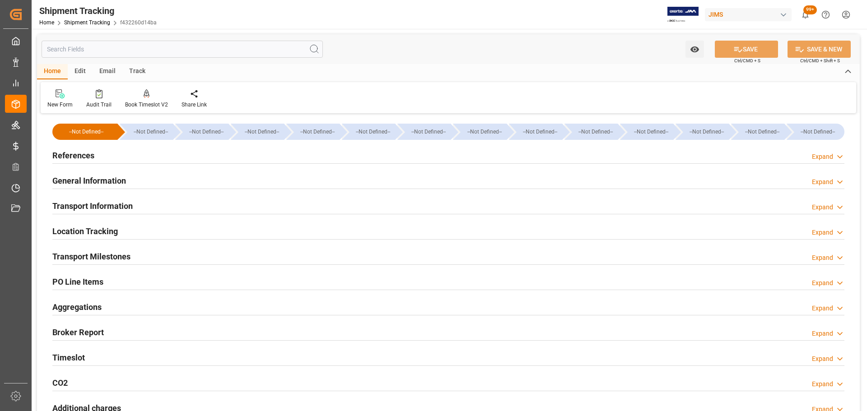
click at [116, 205] on h2 "Transport Information" at bounding box center [92, 206] width 80 height 12
